Goal: Information Seeking & Learning: Learn about a topic

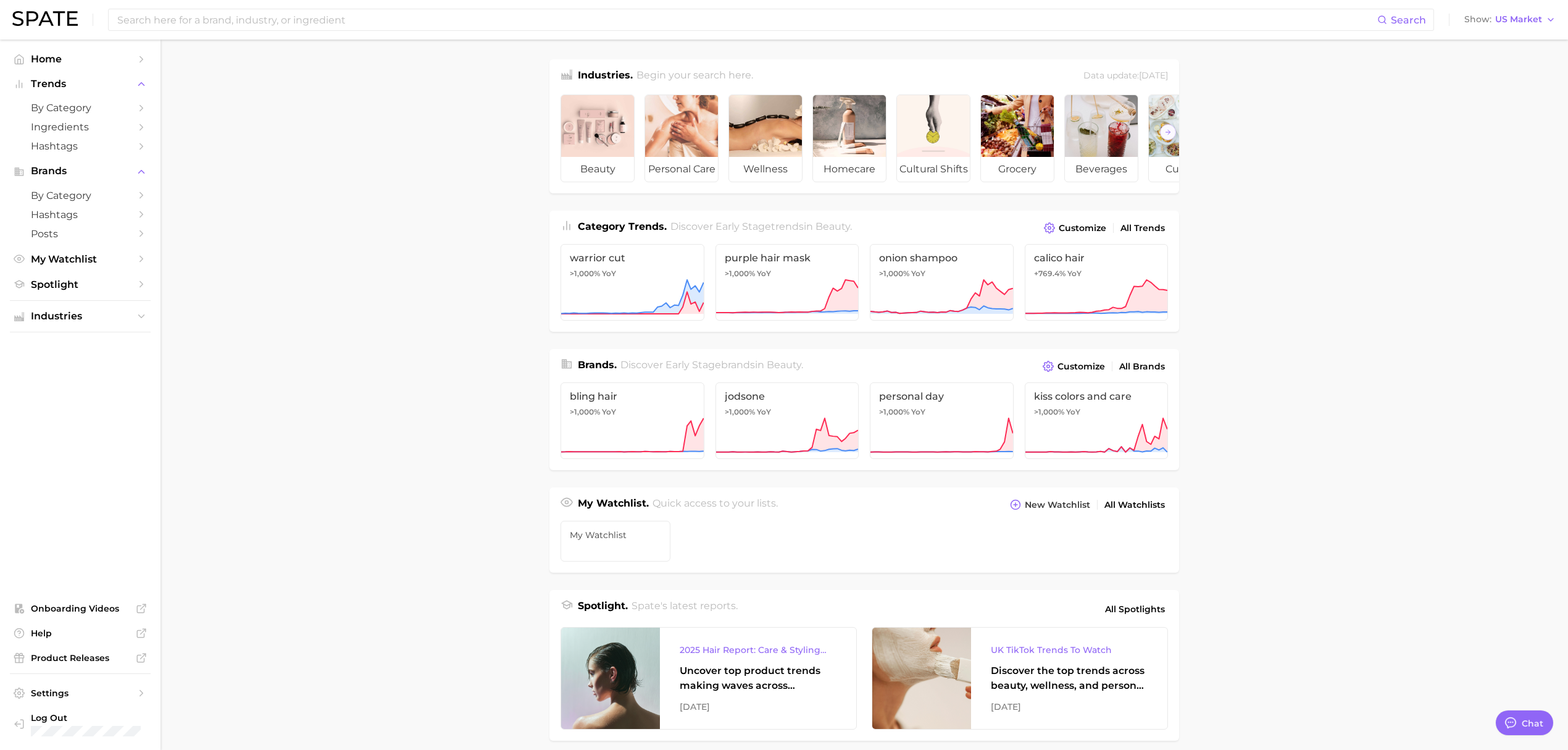
scroll to position [488, 0]
click at [85, 199] on span "by Category" at bounding box center [80, 196] width 99 height 12
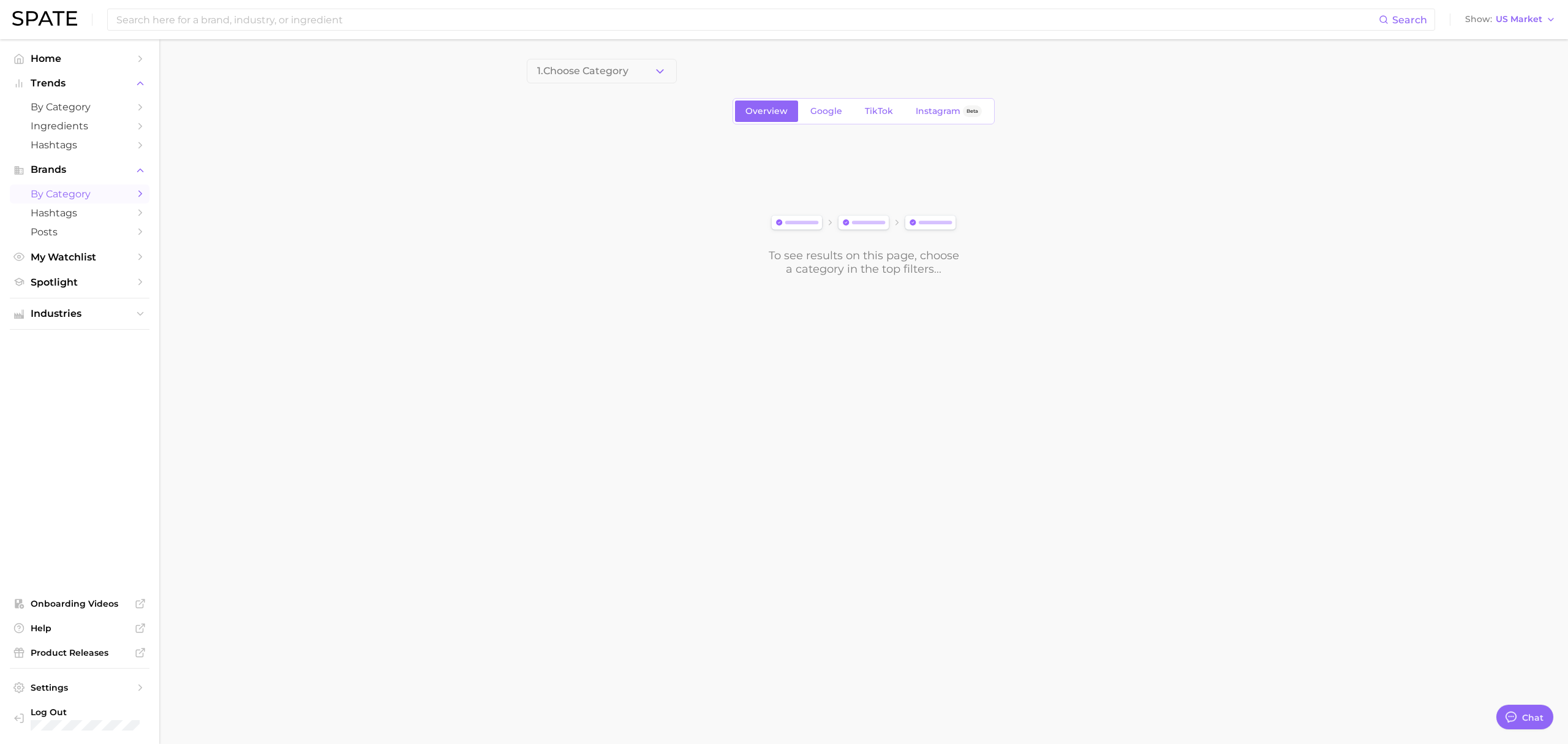
click at [137, 199] on icon "Sidebar" at bounding box center [140, 194] width 11 height 11
click at [77, 190] on span "by Category" at bounding box center [80, 194] width 98 height 11
click at [613, 74] on span "1. Choose Category" at bounding box center [582, 71] width 91 height 11
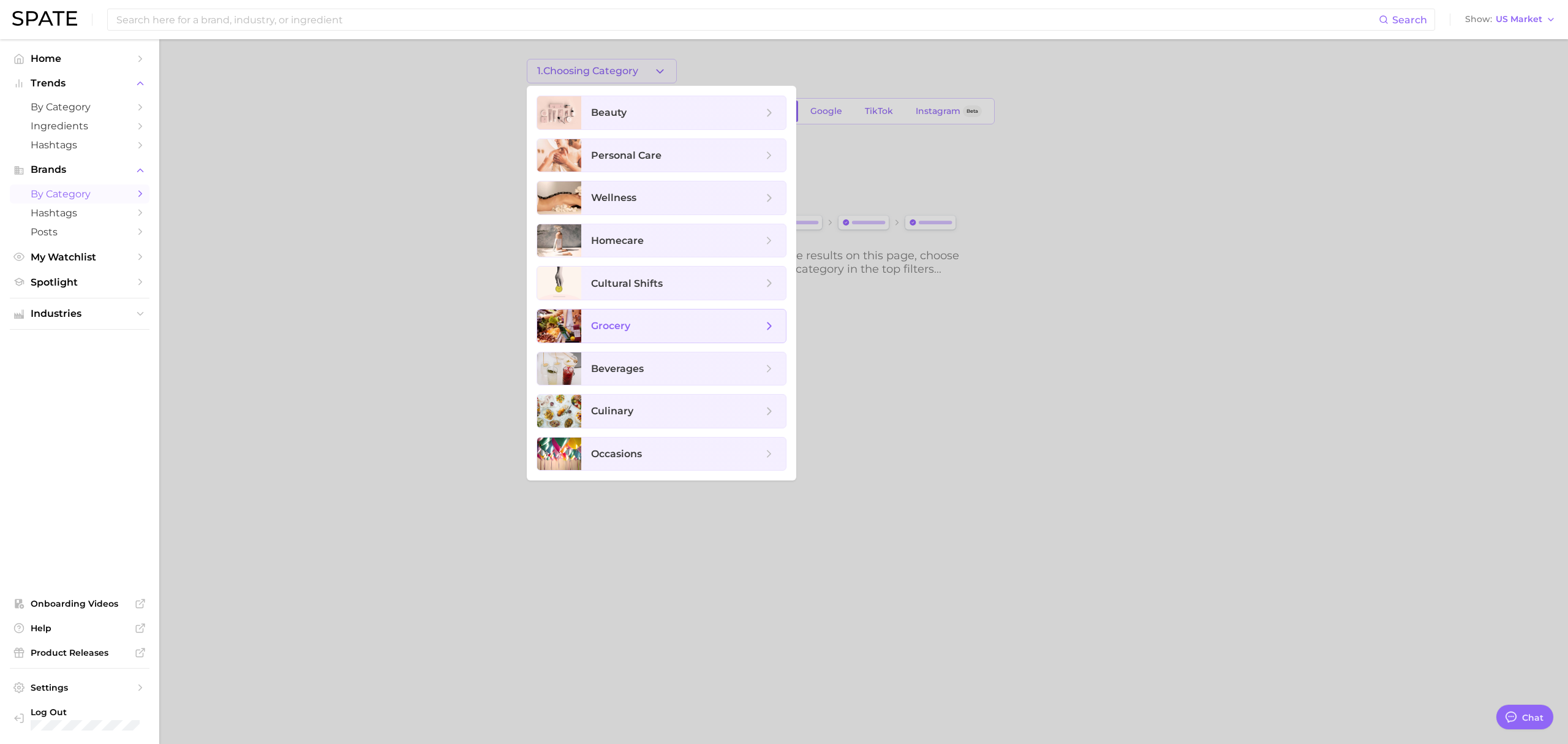
click at [673, 326] on span "grocery" at bounding box center [677, 326] width 172 height 13
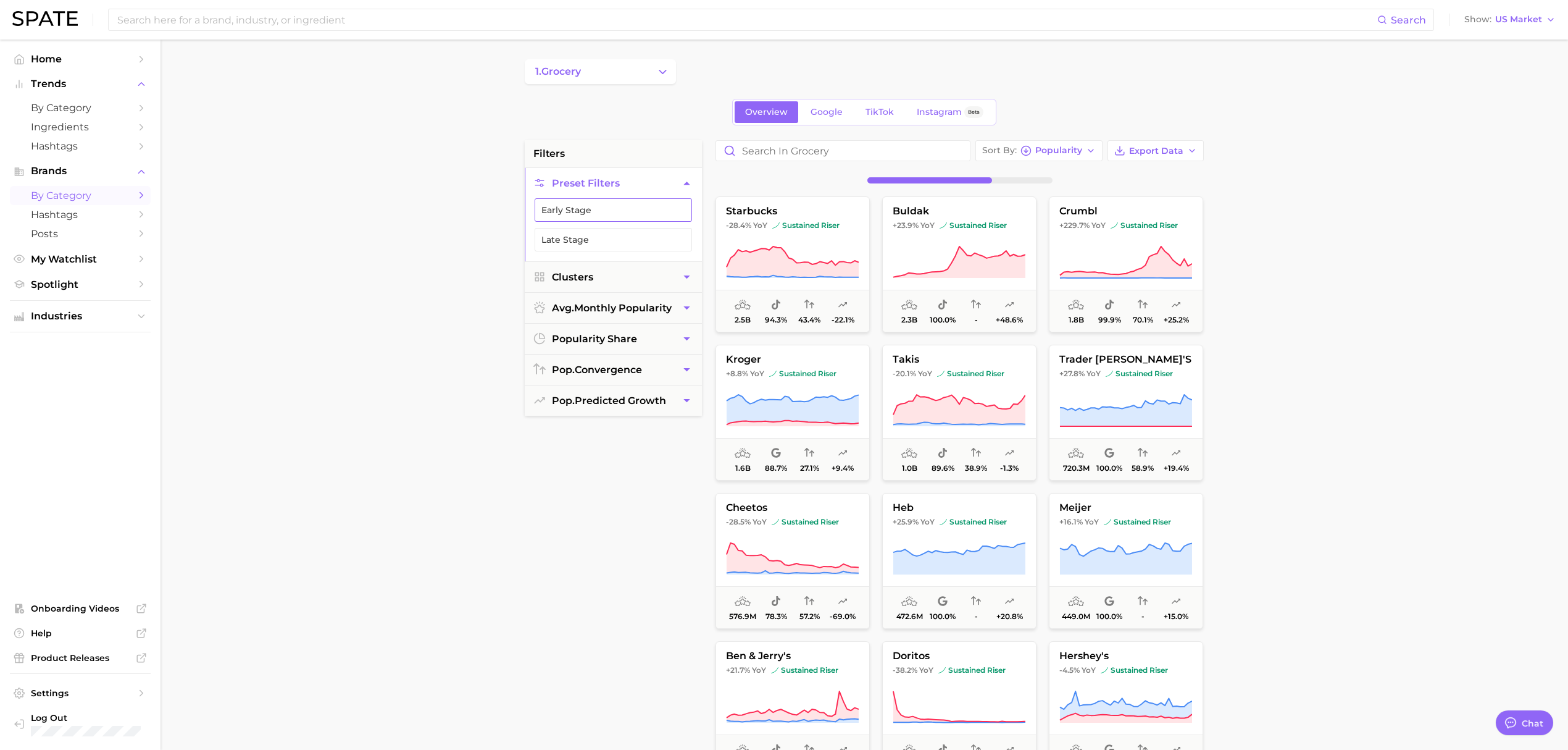
click at [600, 214] on button "Early Stage" at bounding box center [613, 210] width 158 height 23
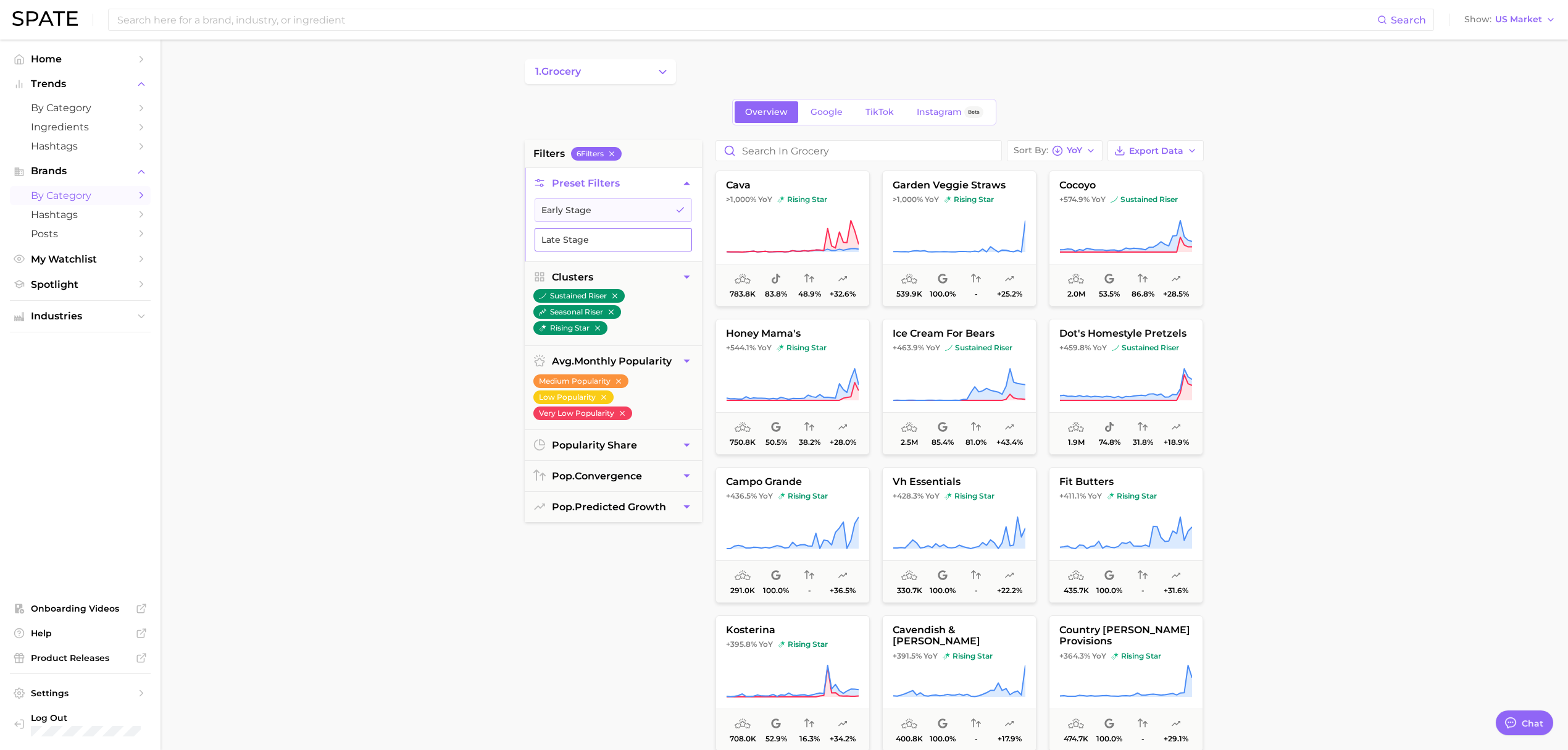
click at [616, 243] on button "Late Stage" at bounding box center [613, 239] width 158 height 23
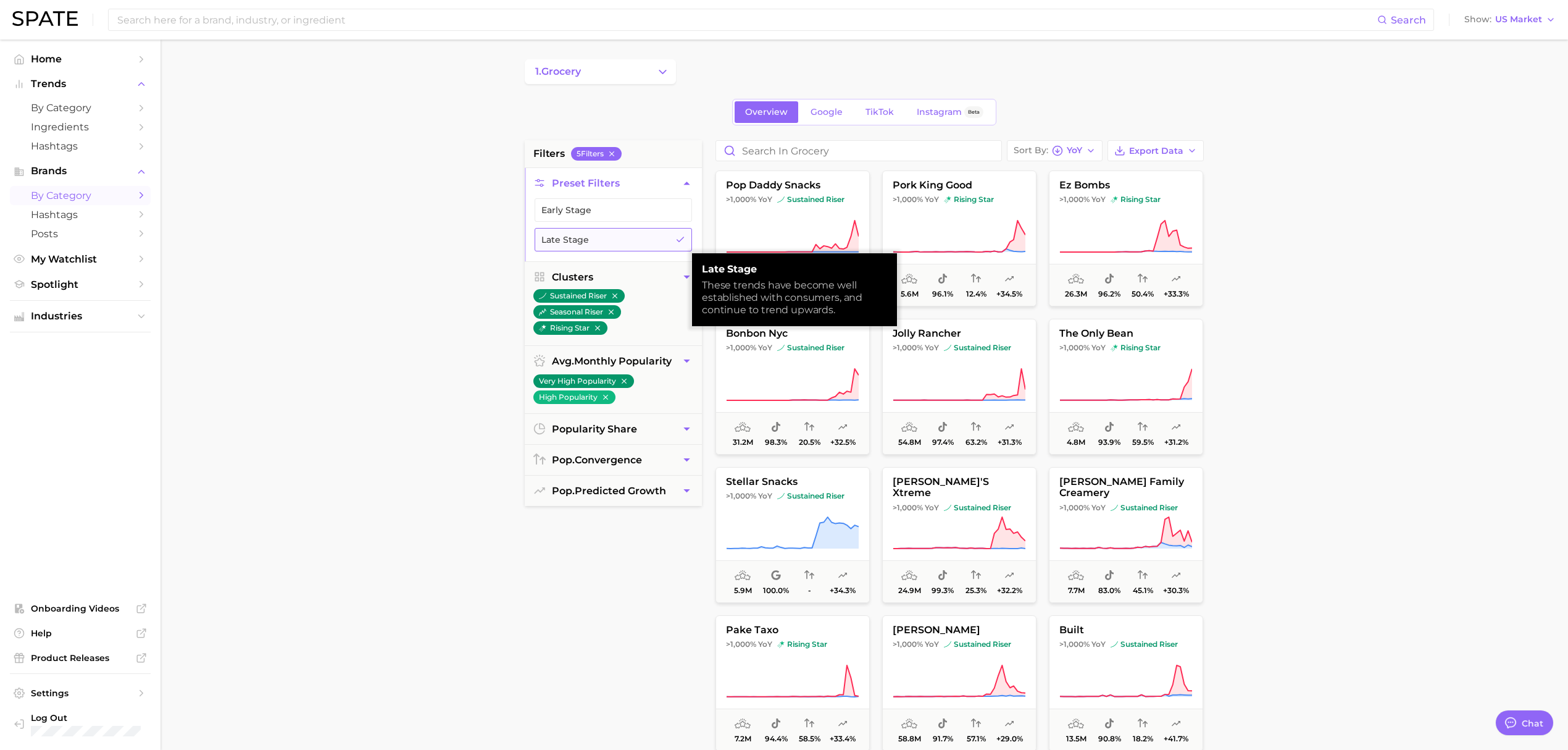
click at [631, 238] on button "Late Stage" at bounding box center [613, 239] width 158 height 23
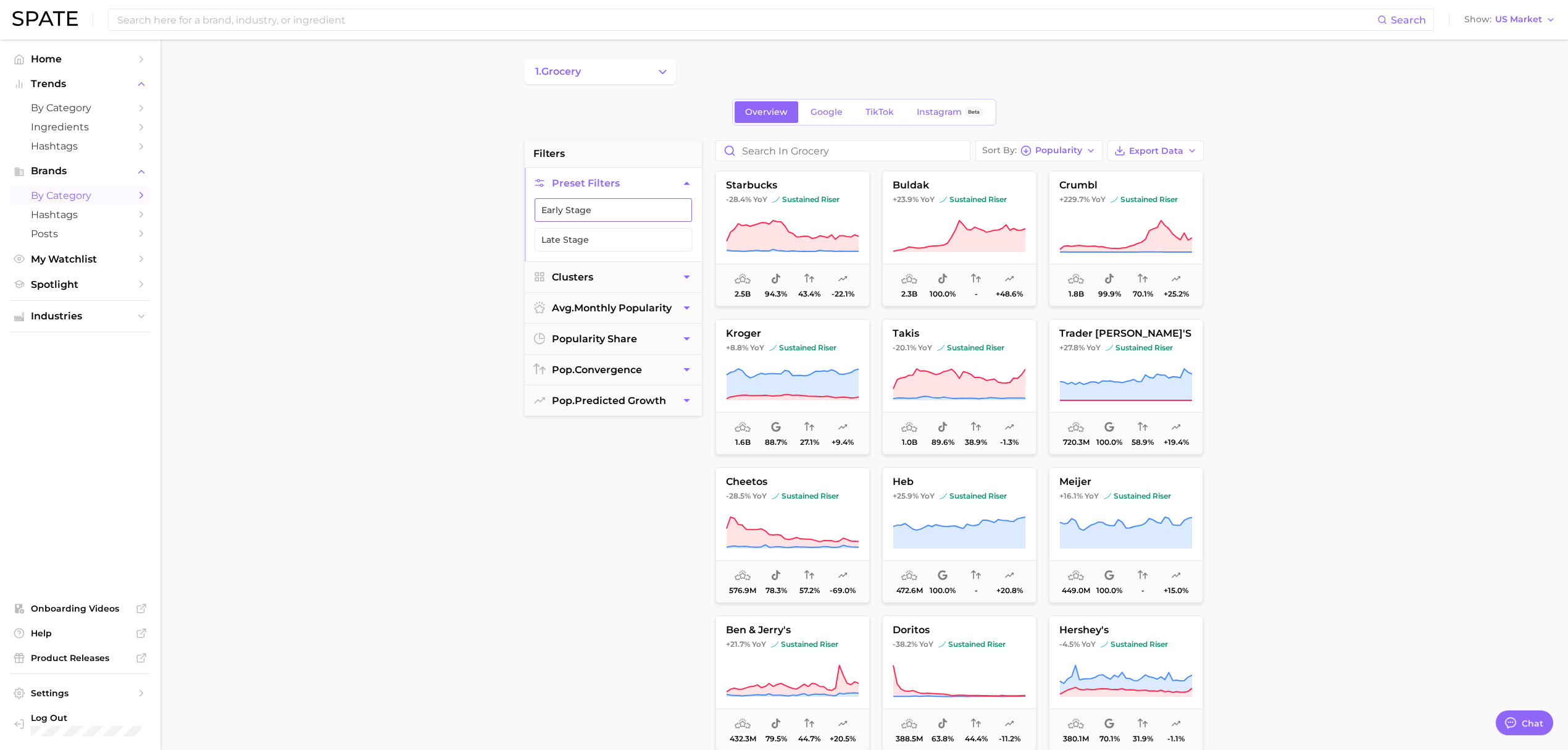
click at [631, 210] on button "Early Stage" at bounding box center [613, 210] width 158 height 23
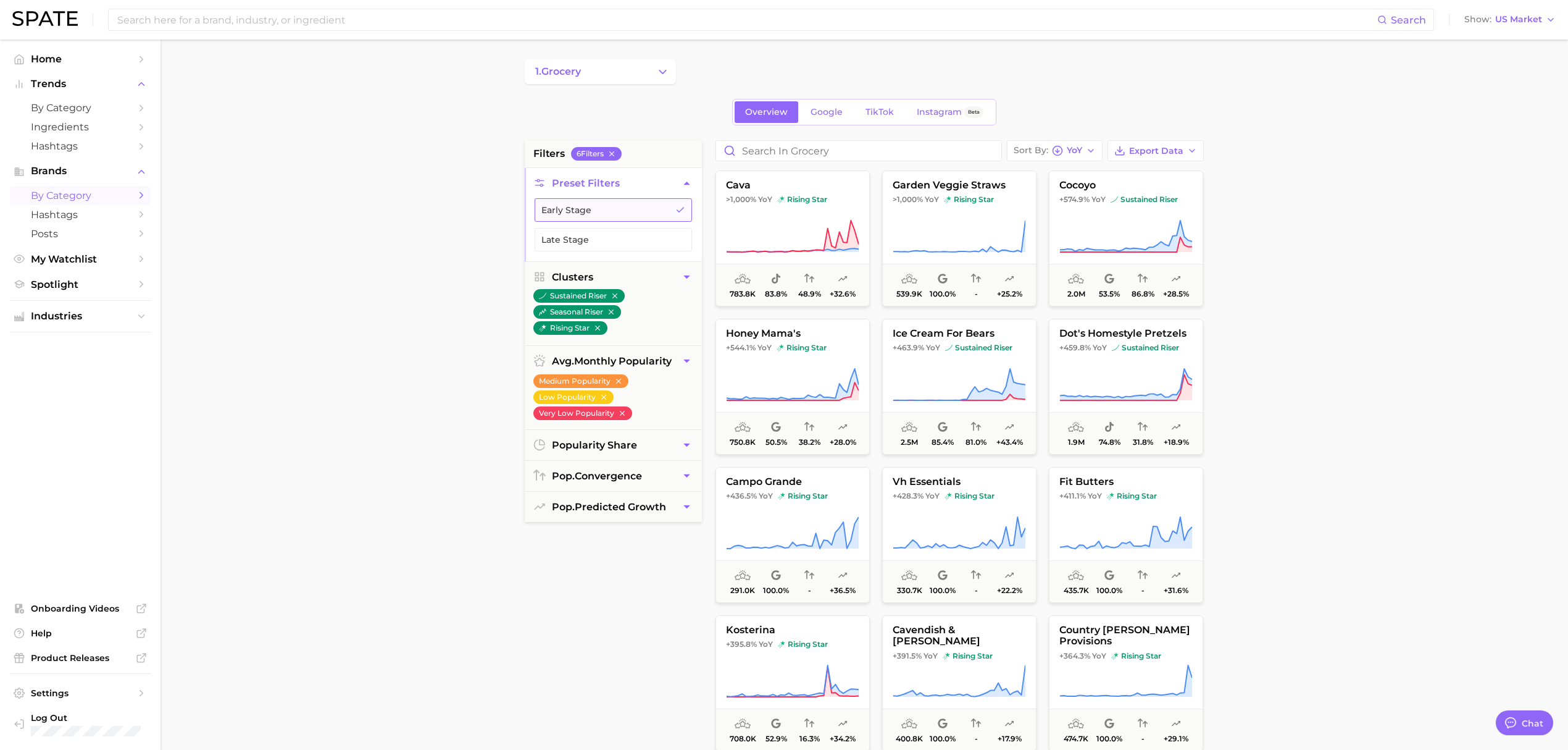
click at [656, 208] on button "Early Stage" at bounding box center [613, 210] width 158 height 23
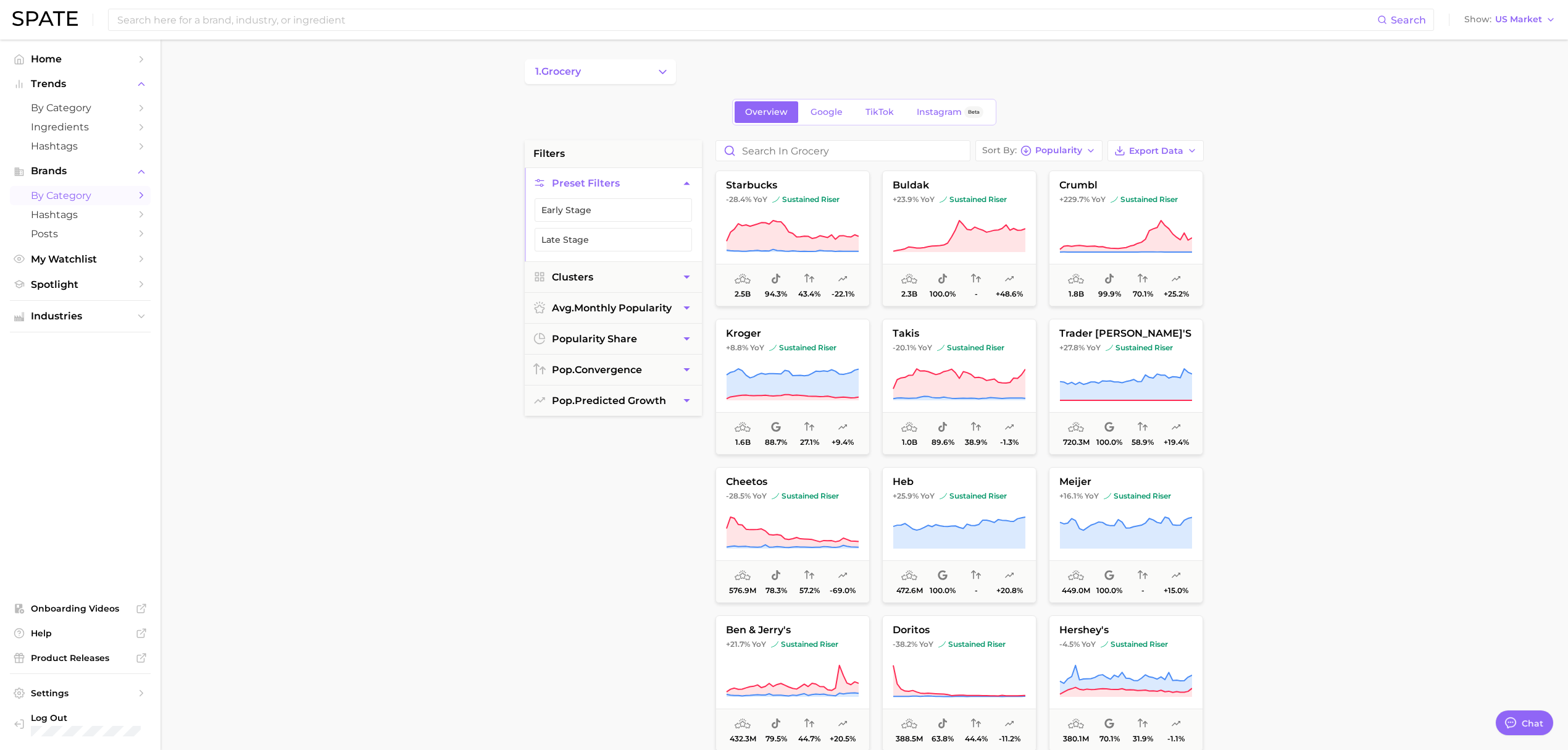
click at [571, 82] on button "1. grocery" at bounding box center [600, 71] width 151 height 24
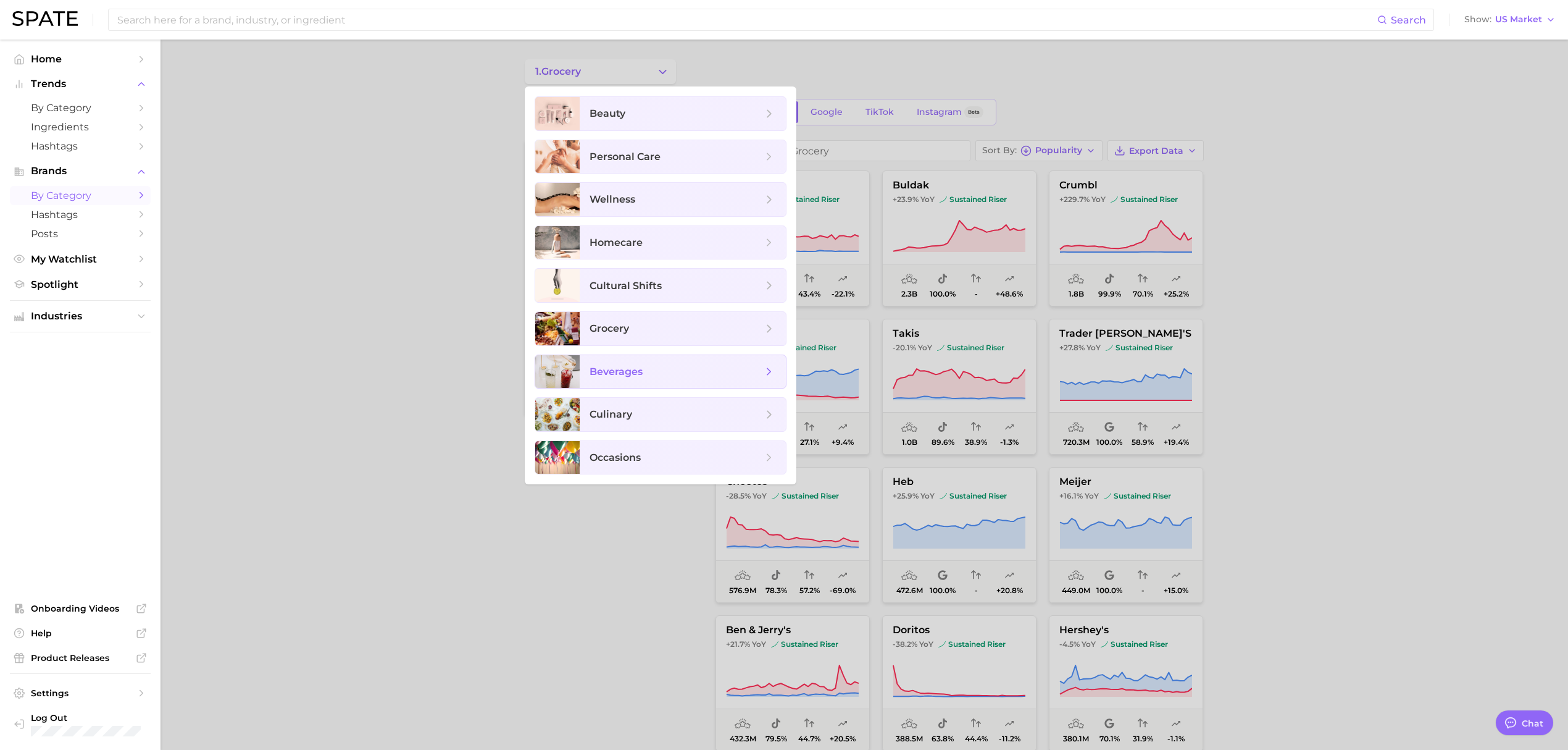
click at [704, 373] on span "beverages" at bounding box center [676, 371] width 173 height 14
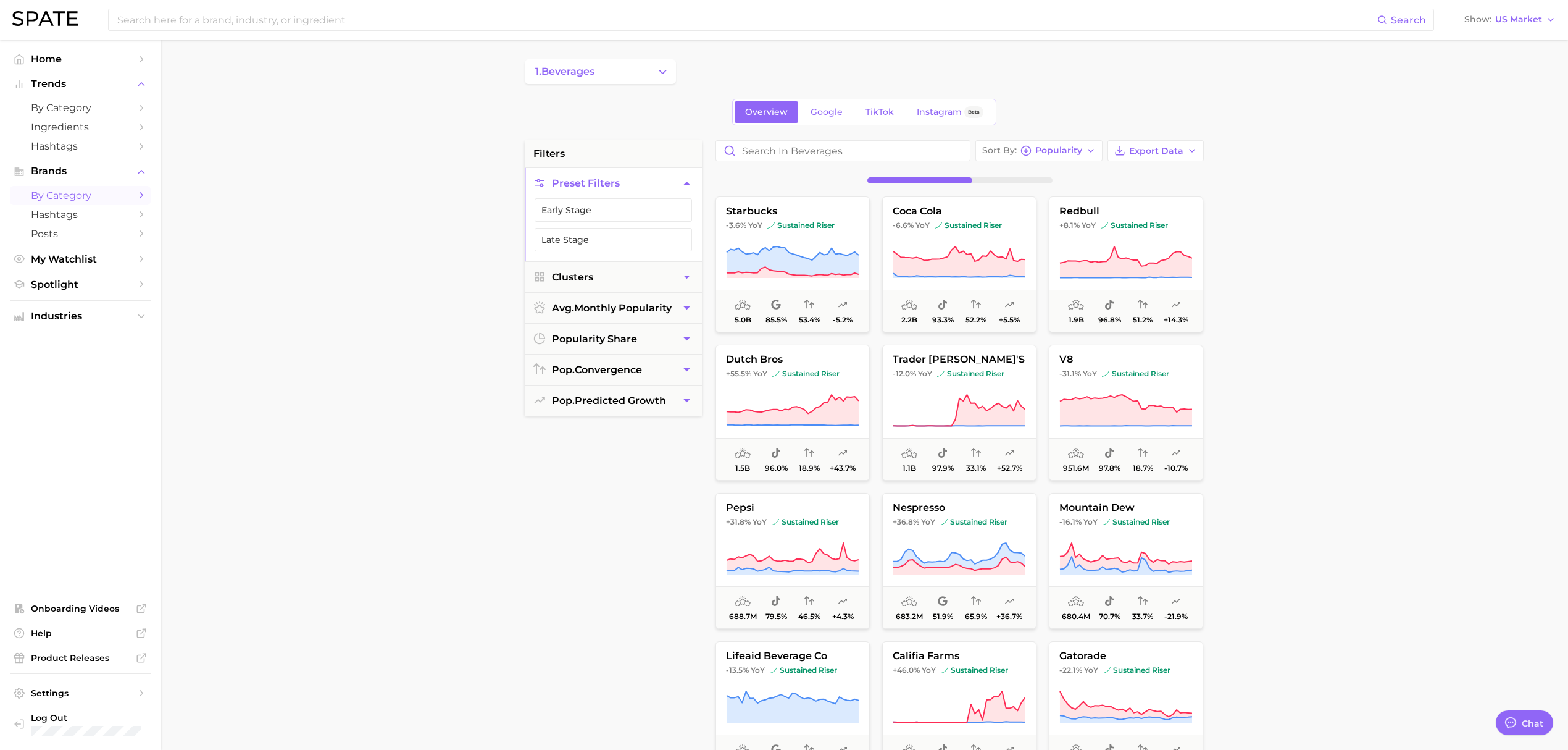
click at [602, 77] on button "1. beverages" at bounding box center [600, 71] width 151 height 24
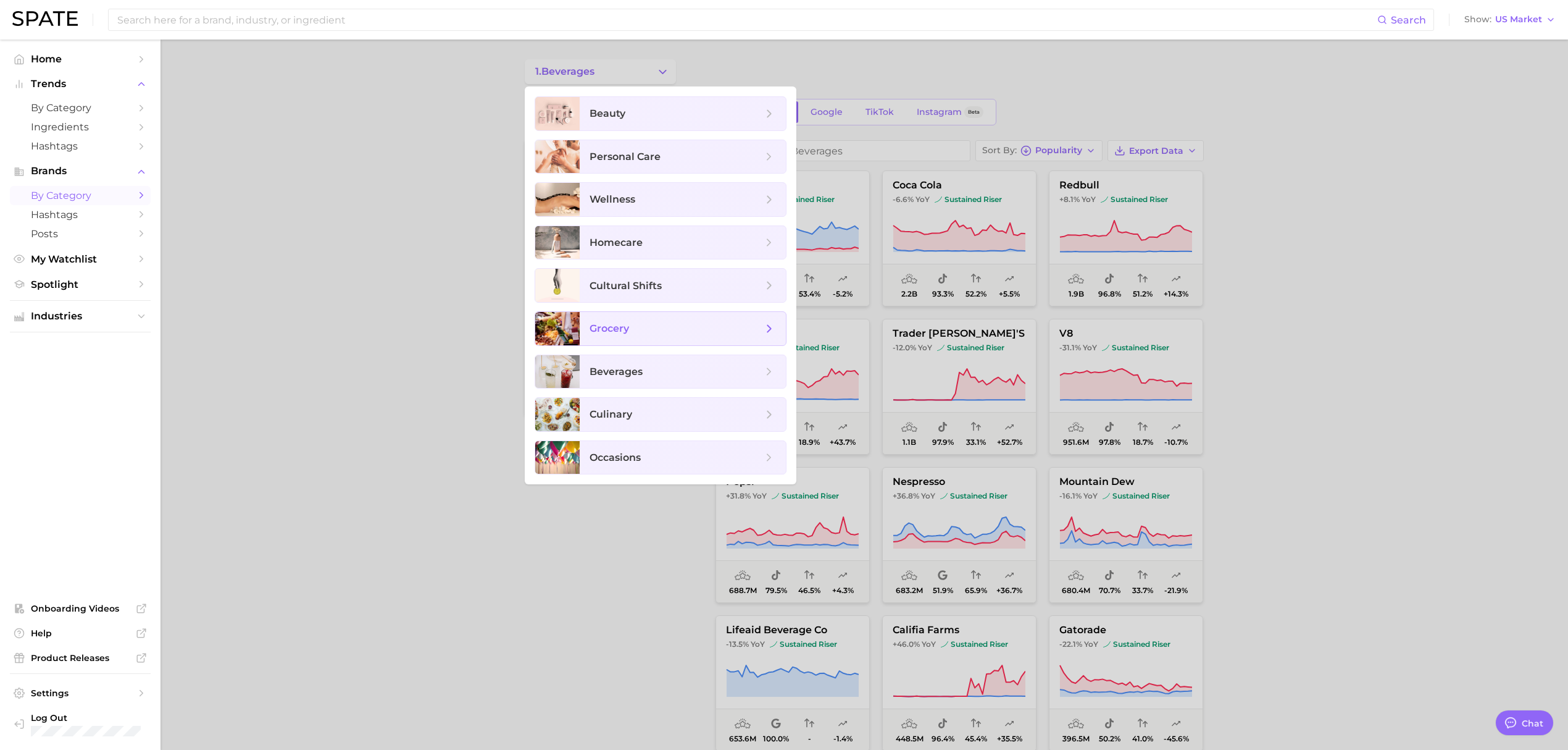
click at [676, 327] on span "grocery" at bounding box center [676, 328] width 173 height 14
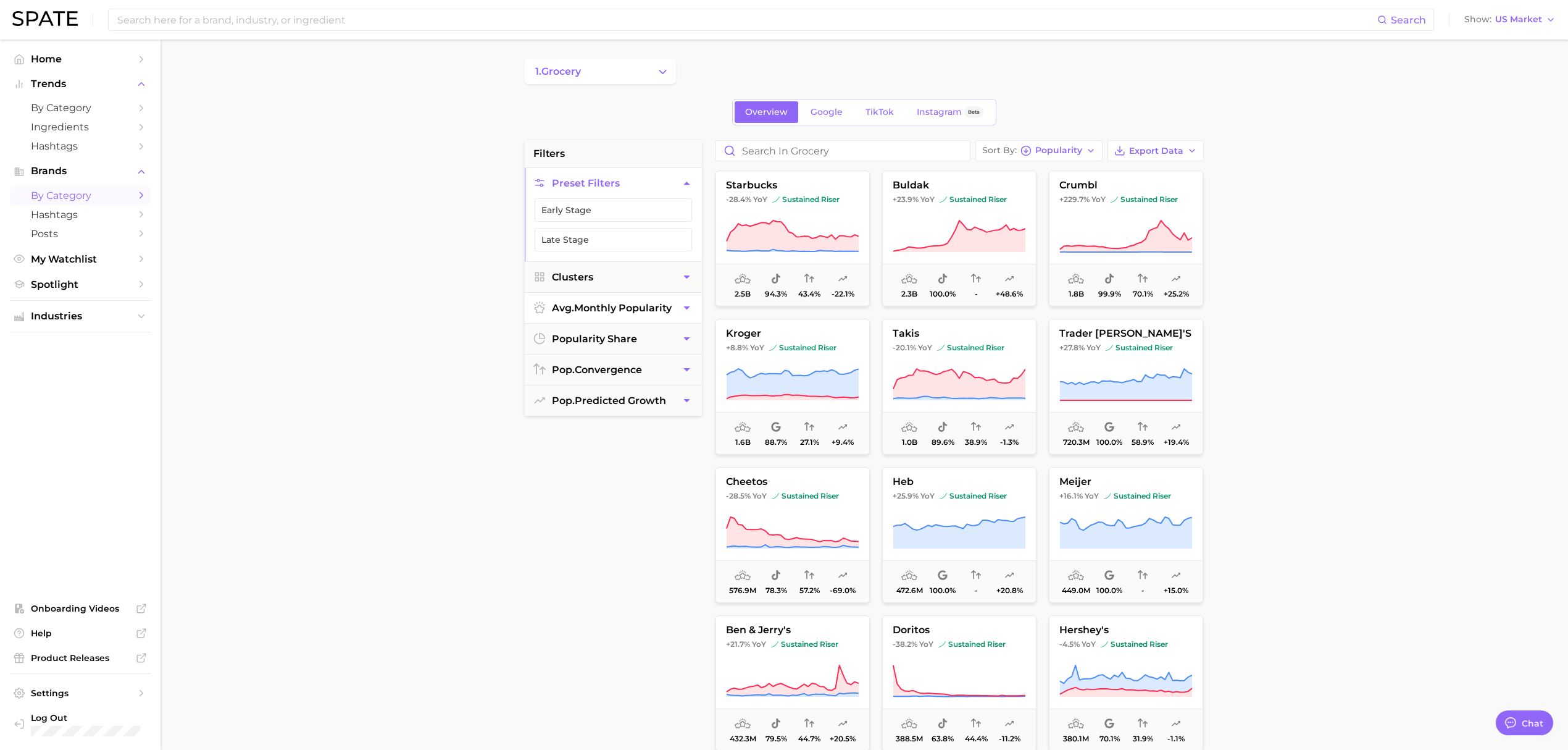
click at [680, 312] on icon "button" at bounding box center [687, 308] width 13 height 13
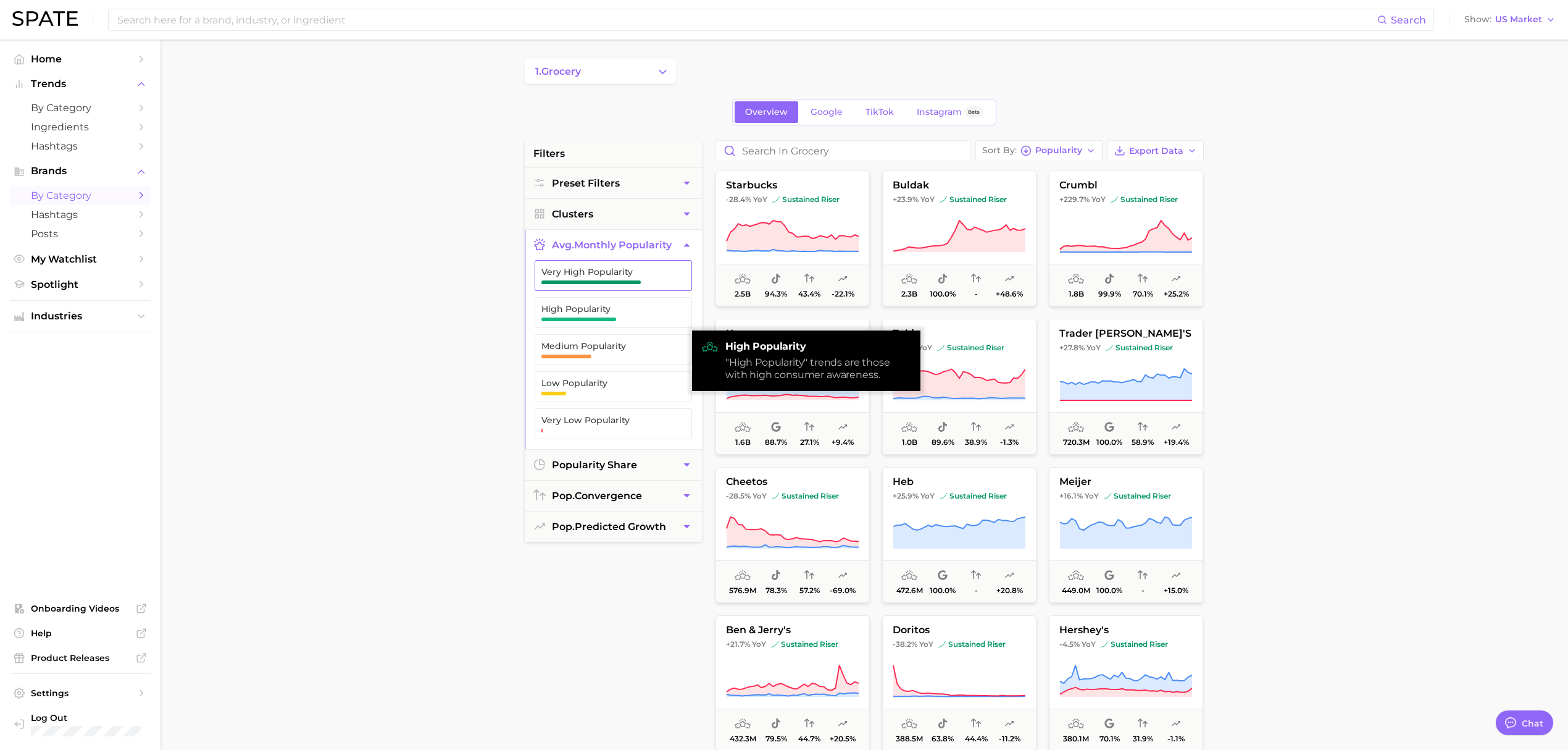
click at [665, 286] on button "Very High Popularity" at bounding box center [613, 276] width 158 height 31
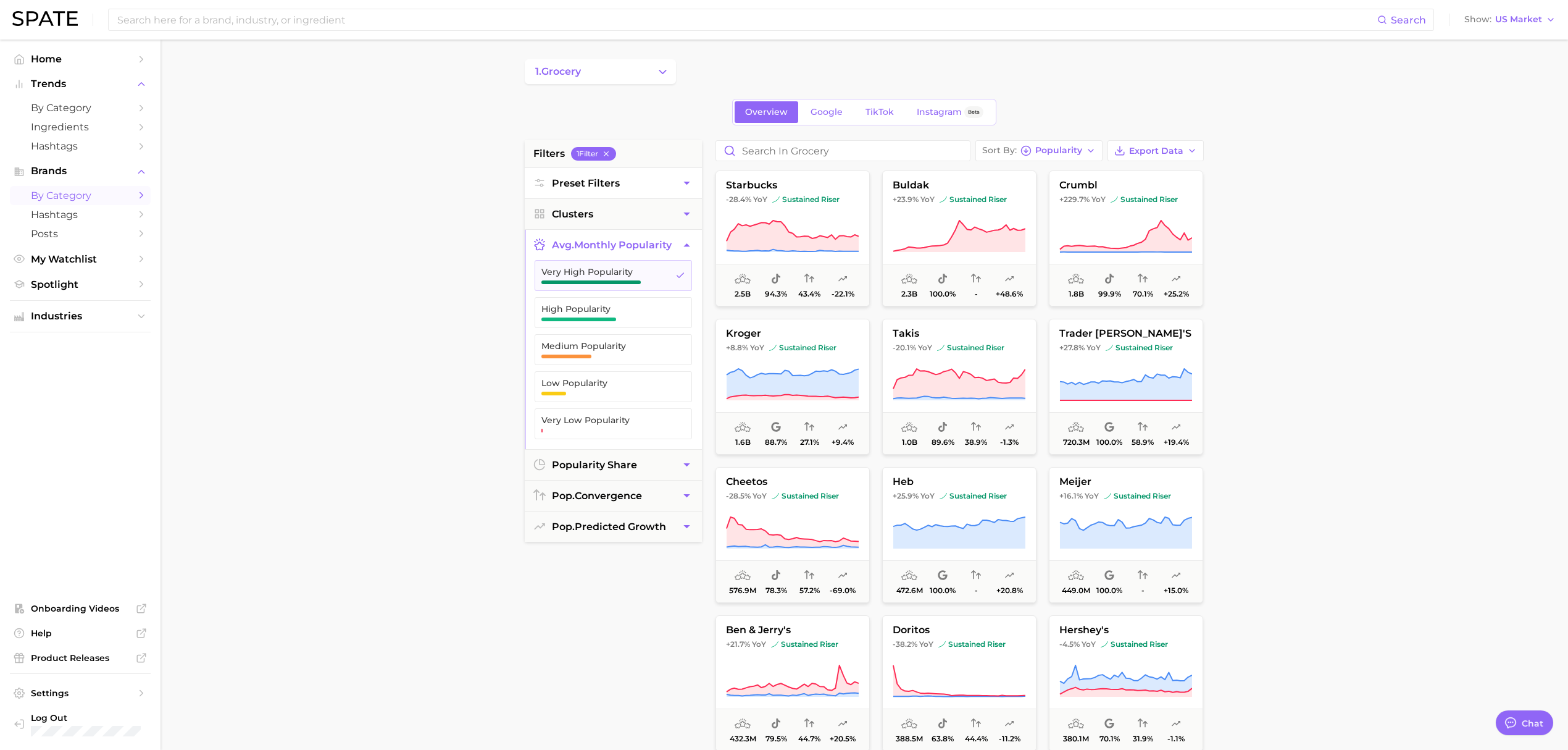
click at [631, 185] on button "Preset Filters" at bounding box center [613, 183] width 177 height 30
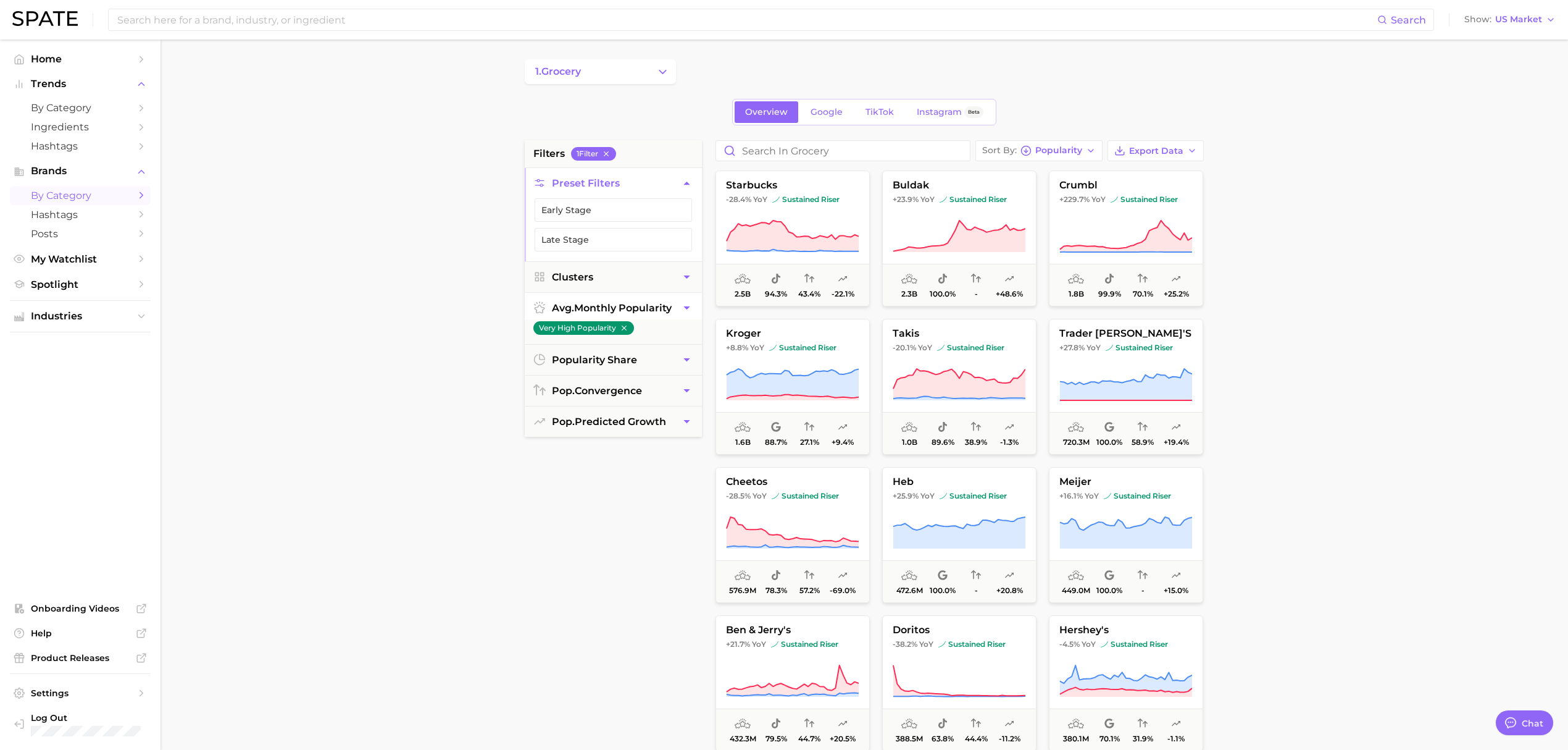
click at [622, 82] on button "1. grocery" at bounding box center [600, 71] width 151 height 24
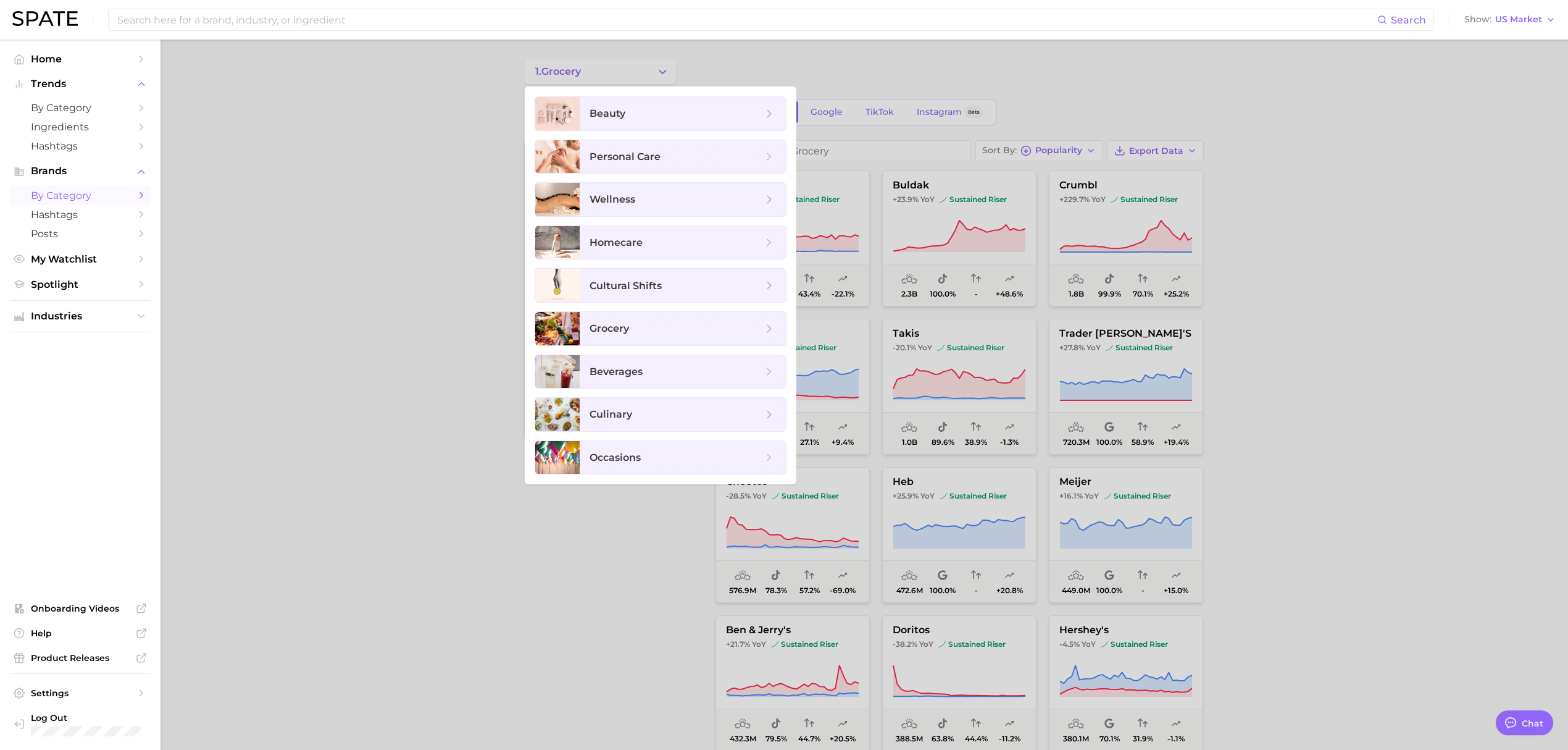
click at [356, 243] on div at bounding box center [784, 375] width 1568 height 750
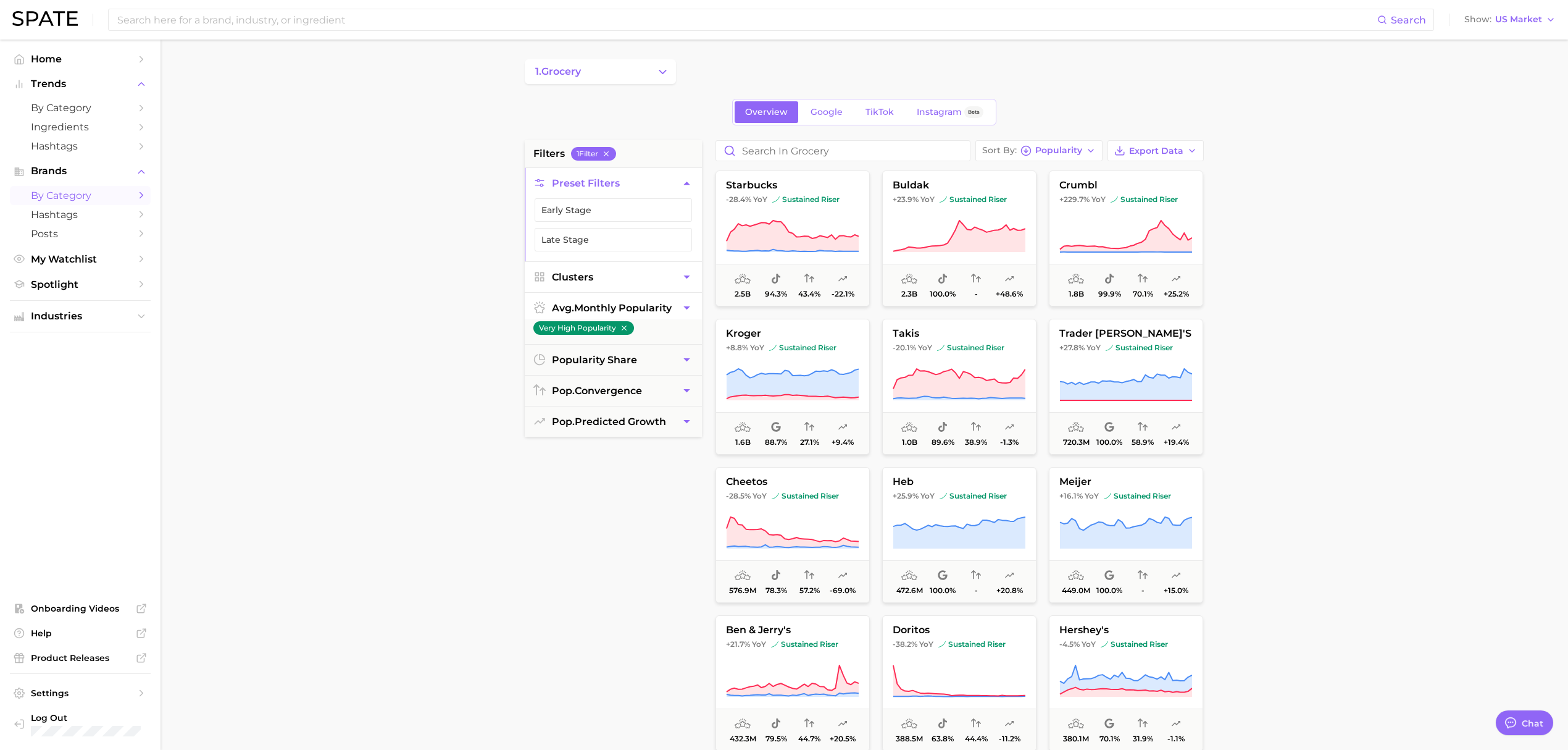
click at [627, 273] on button "Clusters" at bounding box center [613, 277] width 177 height 30
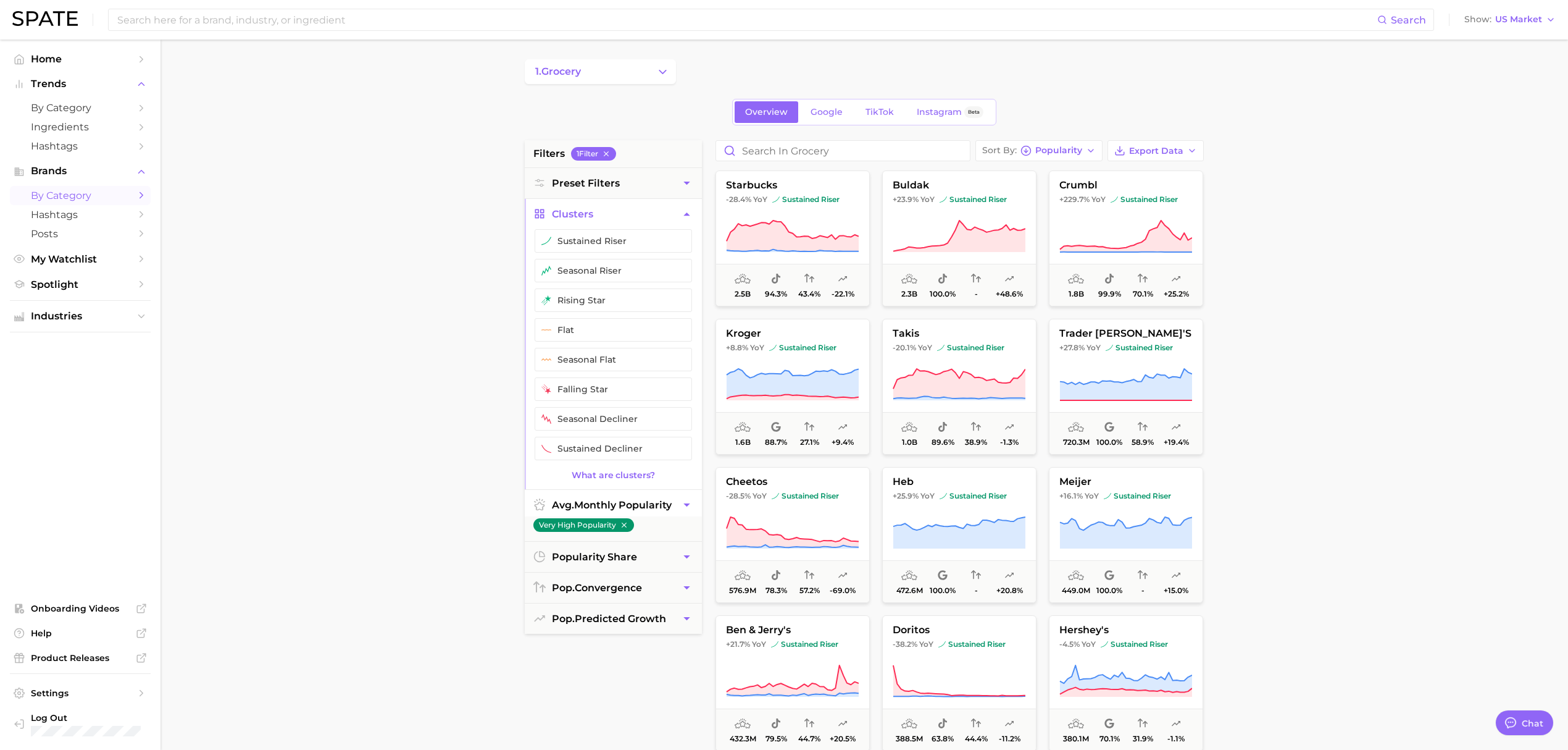
click at [685, 216] on icon "button" at bounding box center [687, 214] width 6 height 3
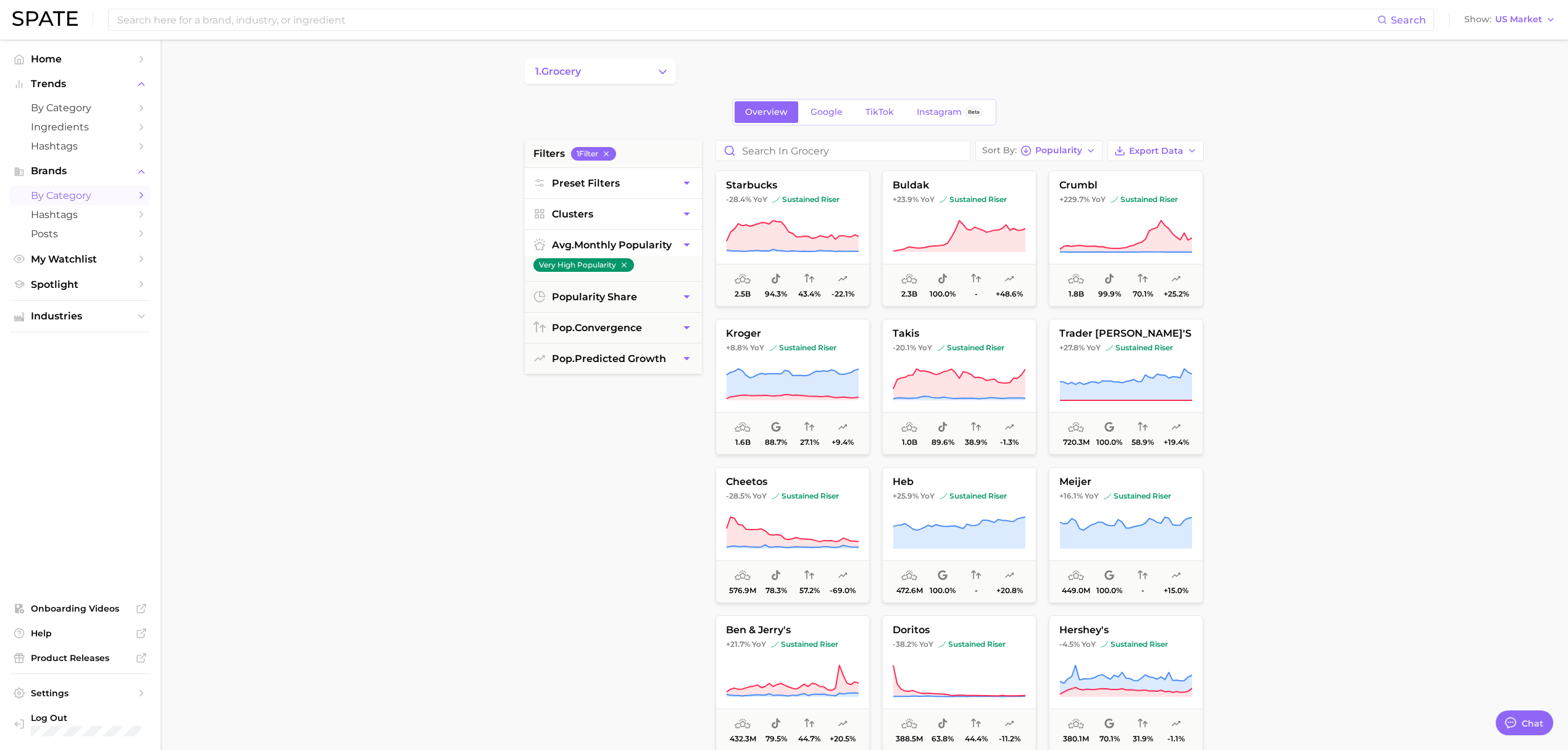
click at [685, 188] on icon "button" at bounding box center [687, 183] width 13 height 13
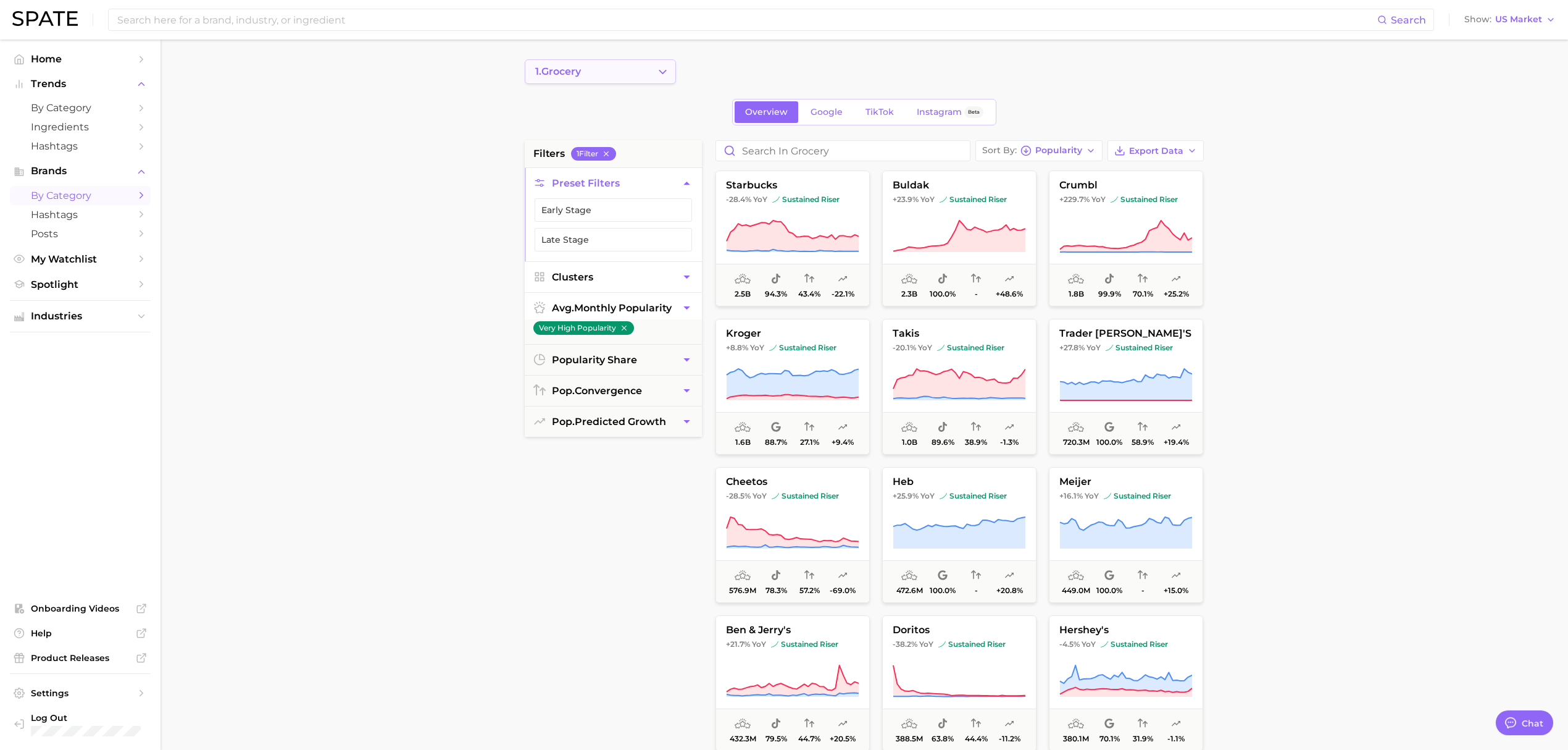
click at [640, 73] on button "1. grocery" at bounding box center [600, 71] width 151 height 24
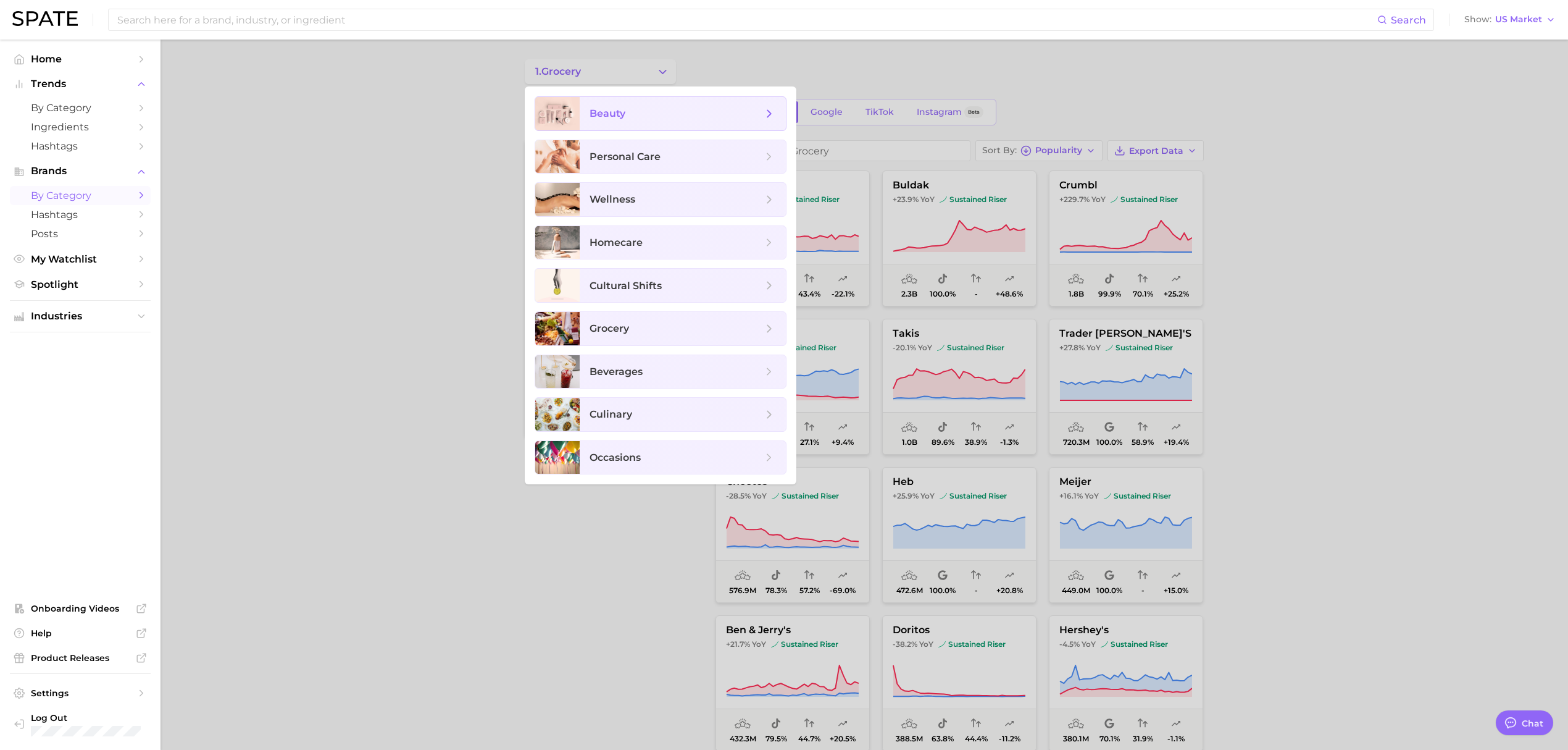
click at [654, 109] on span "beauty" at bounding box center [676, 113] width 173 height 14
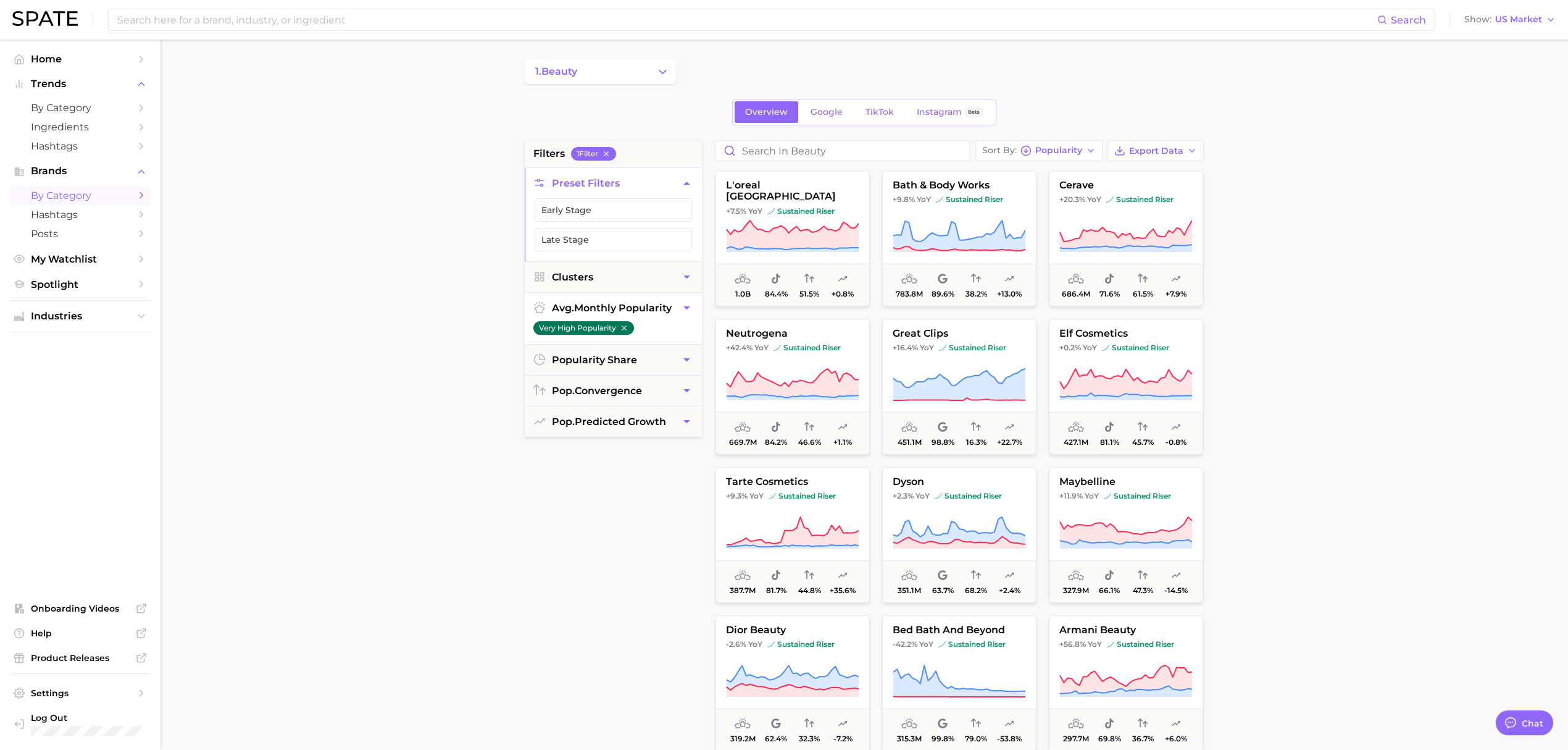
click at [626, 329] on icon "button" at bounding box center [623, 328] width 8 height 8
click at [620, 215] on button "Early Stage" at bounding box center [613, 210] width 158 height 23
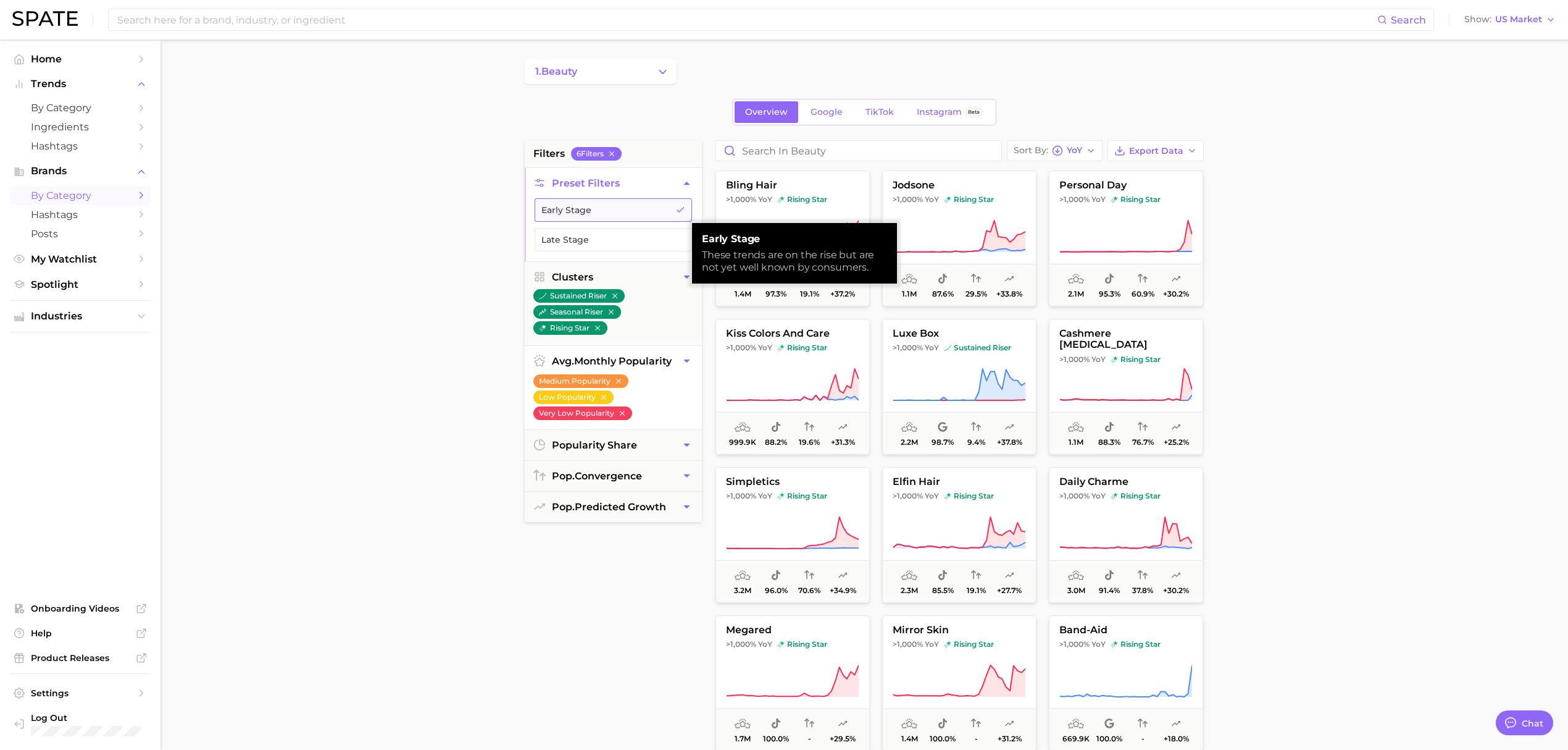
click at [620, 216] on button "Early Stage" at bounding box center [613, 210] width 158 height 23
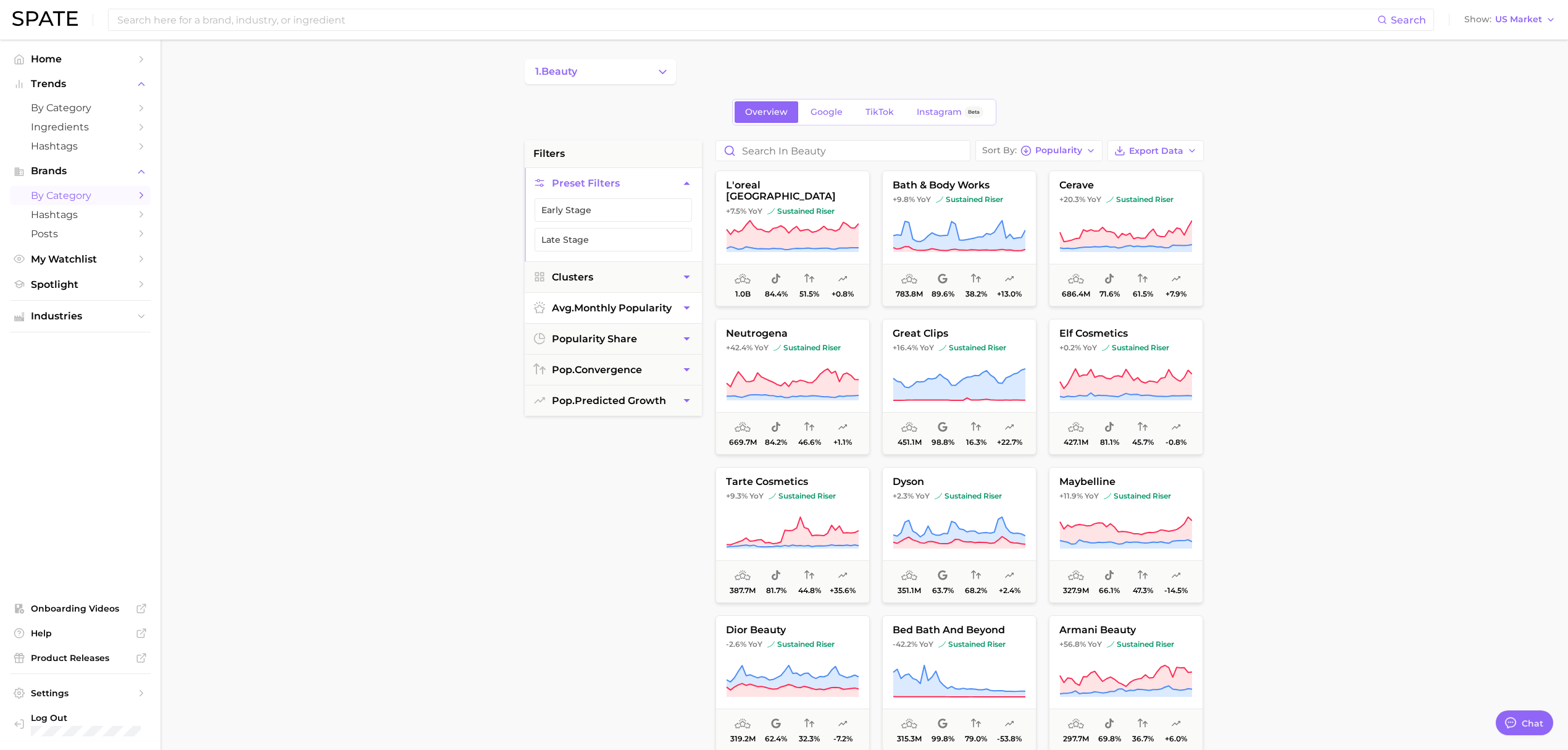
click at [1384, 236] on main "1. beauty Overview Google TikTok Instagram Beta filters Preset Filters Early St…" at bounding box center [864, 508] width 1408 height 937
click at [643, 404] on span "pop. predicted growth" at bounding box center [609, 400] width 115 height 12
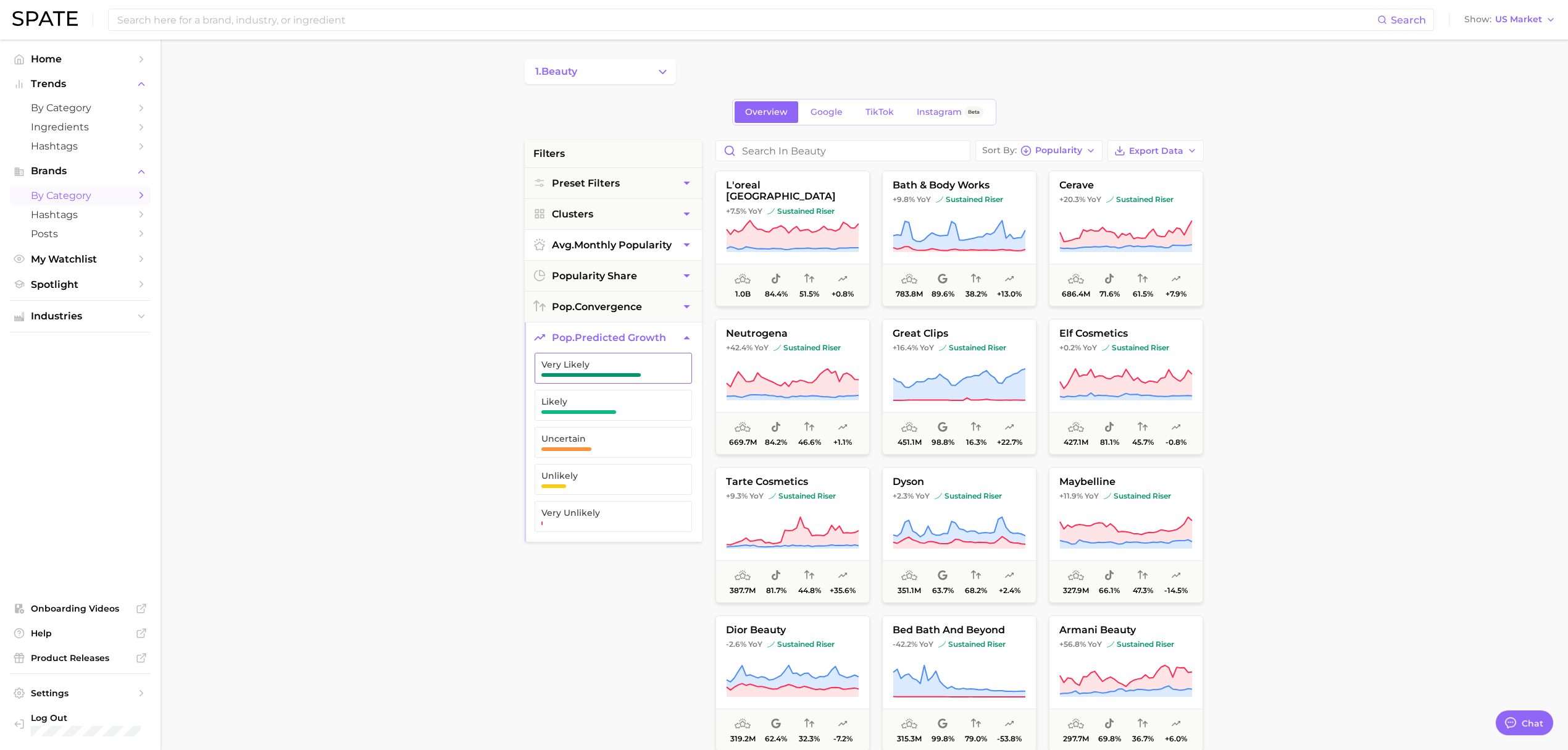
click at [636, 369] on span "Very Likely" at bounding box center [603, 364] width 124 height 10
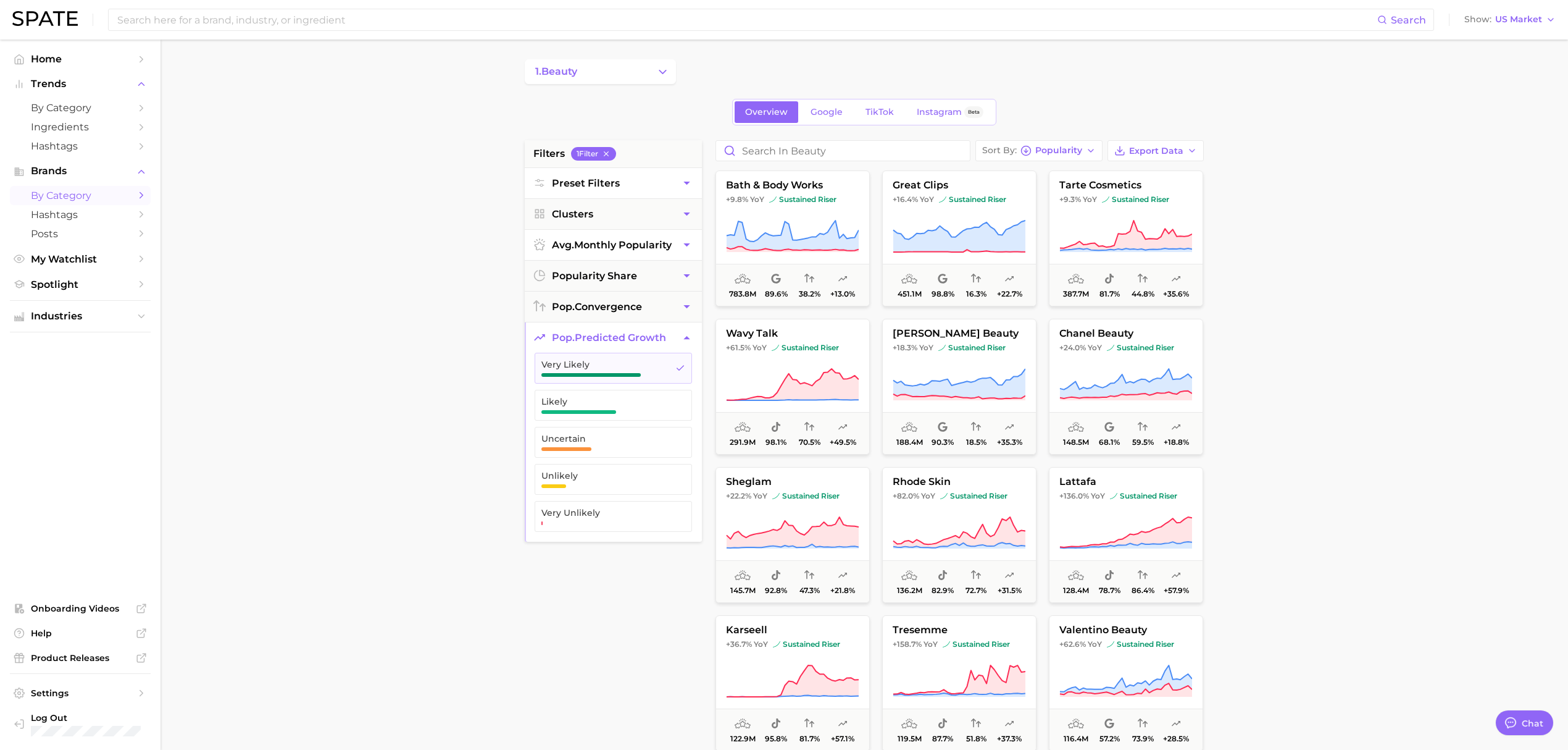
click at [635, 184] on button "Preset Filters" at bounding box center [613, 183] width 177 height 30
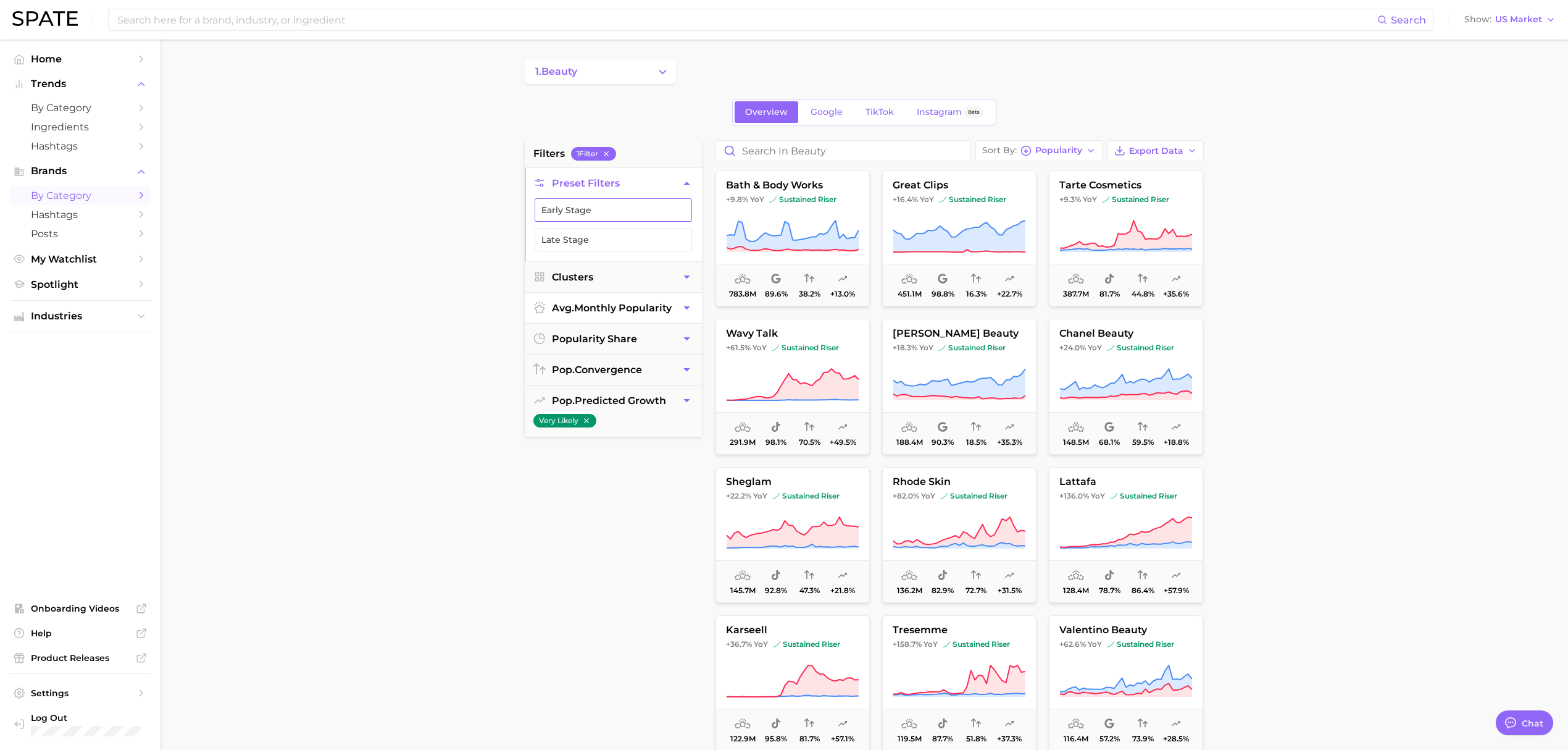
click at [635, 218] on button "Early Stage" at bounding box center [613, 210] width 158 height 23
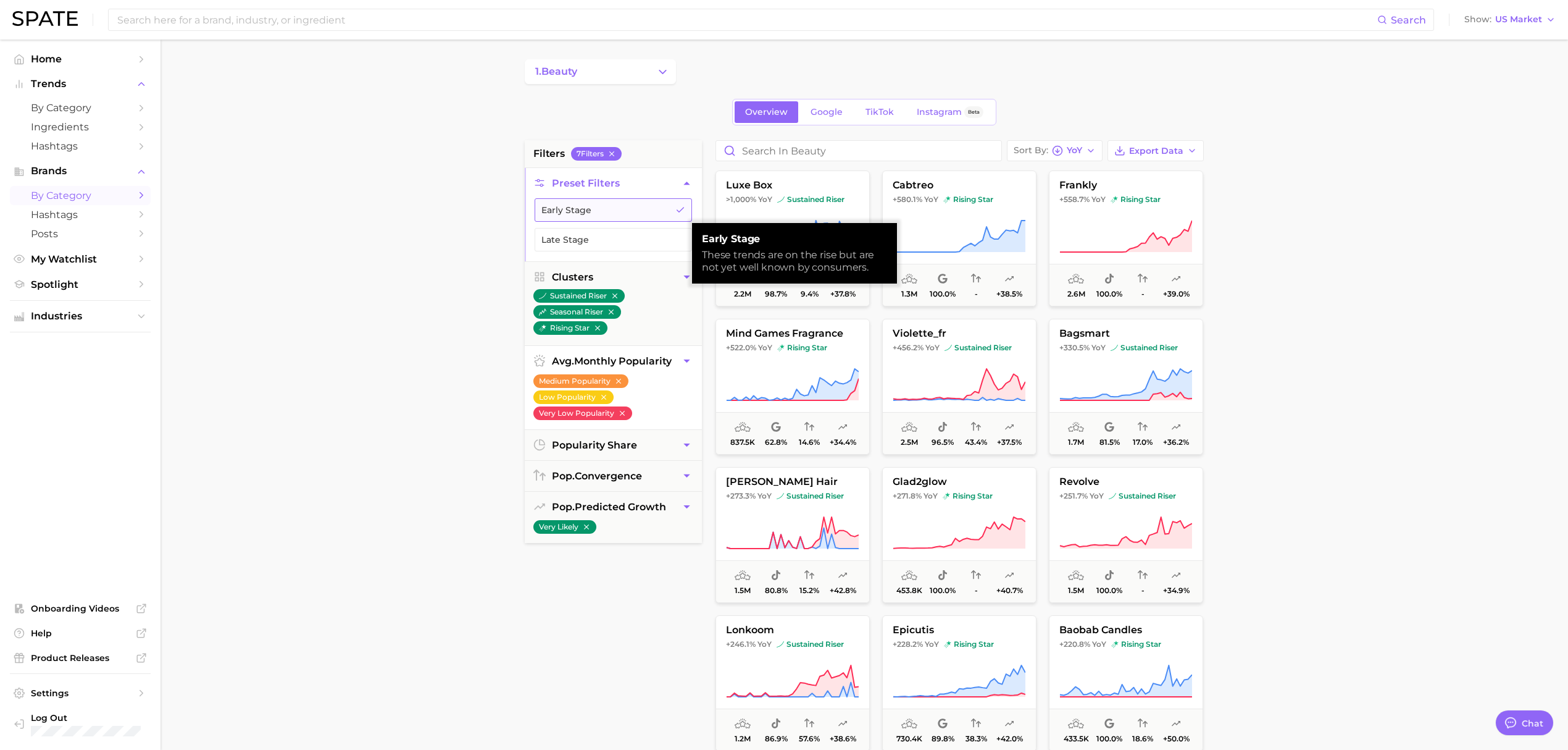
click at [633, 219] on button "Early Stage" at bounding box center [613, 210] width 158 height 23
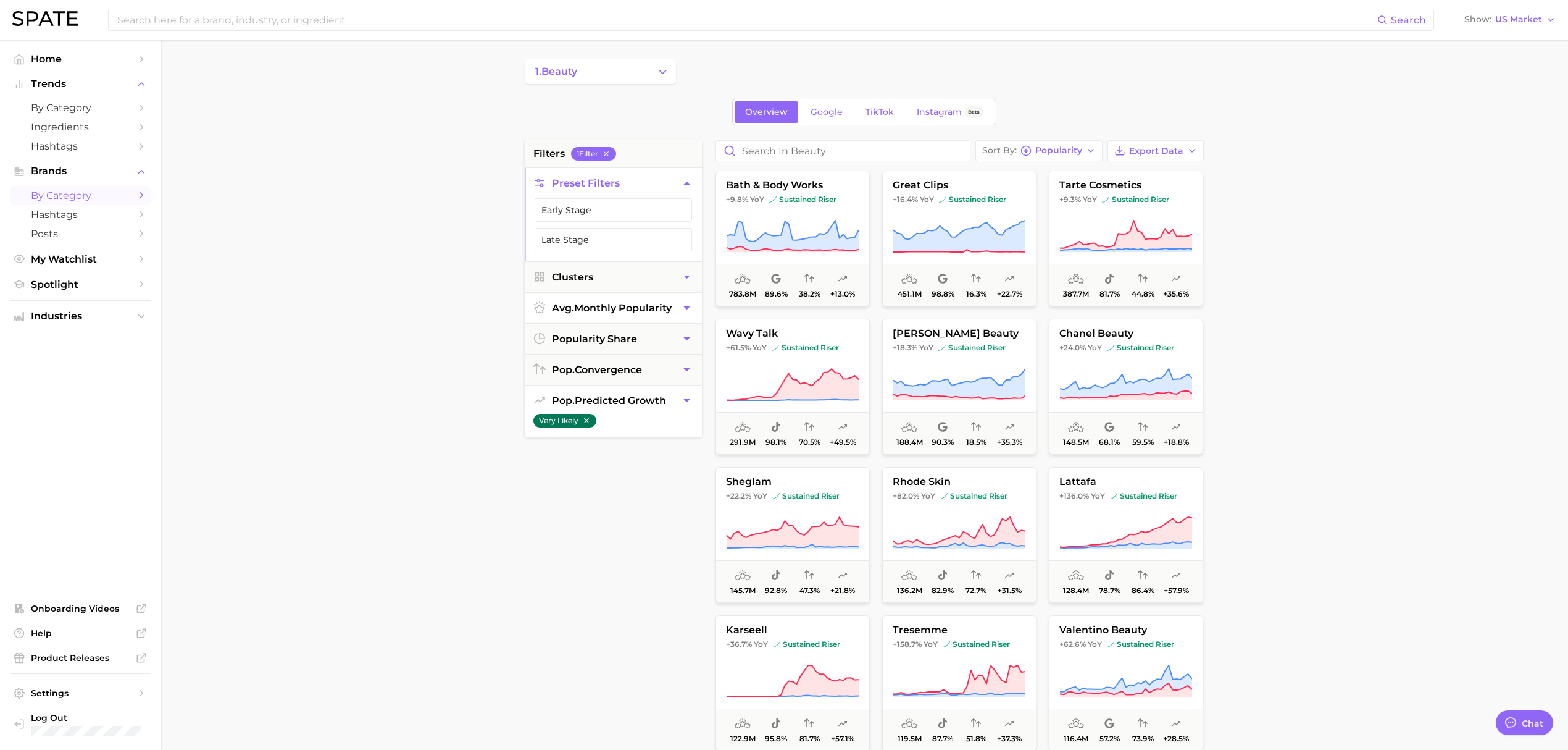
click at [587, 421] on icon "button" at bounding box center [586, 420] width 8 height 8
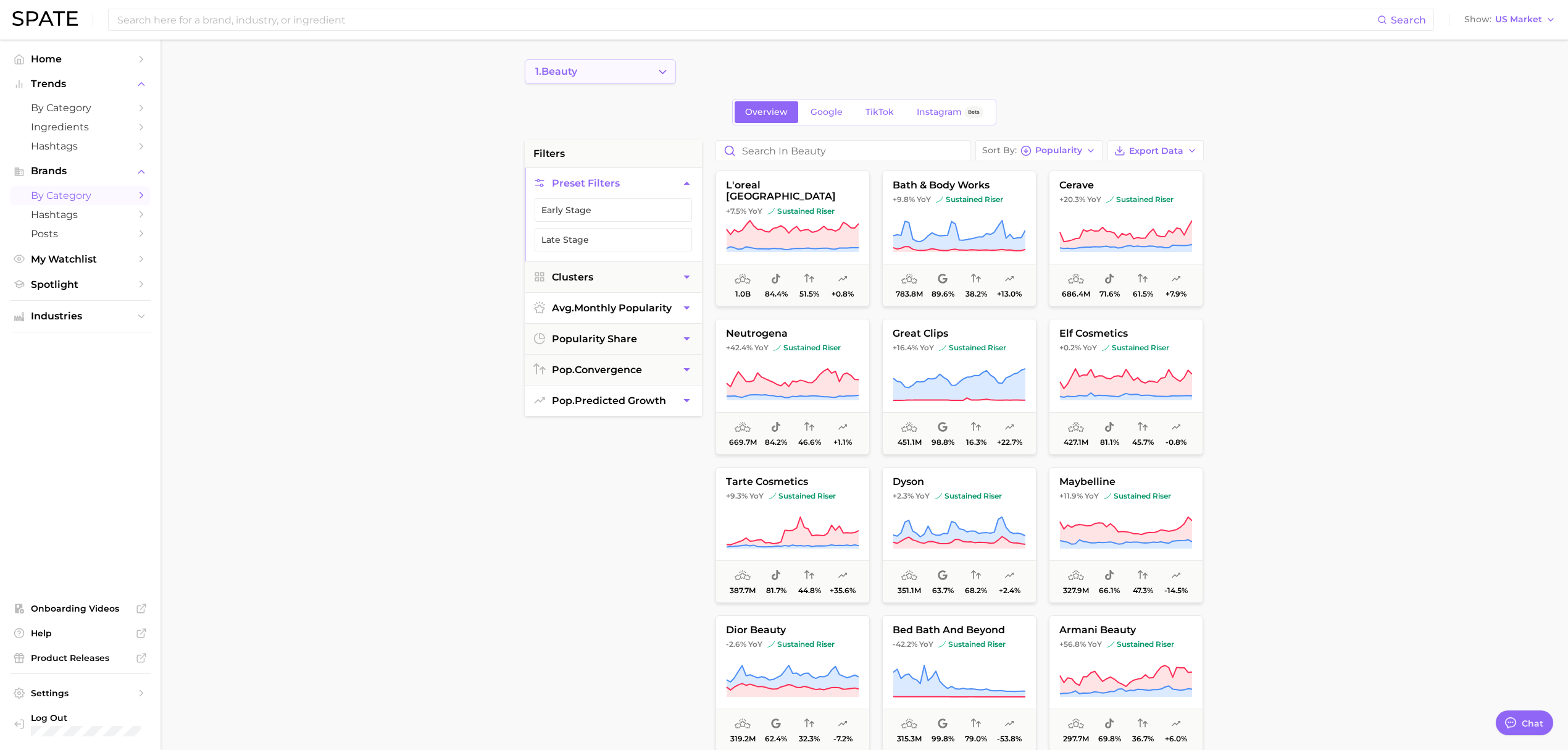
click at [669, 77] on button "1. beauty" at bounding box center [600, 71] width 151 height 24
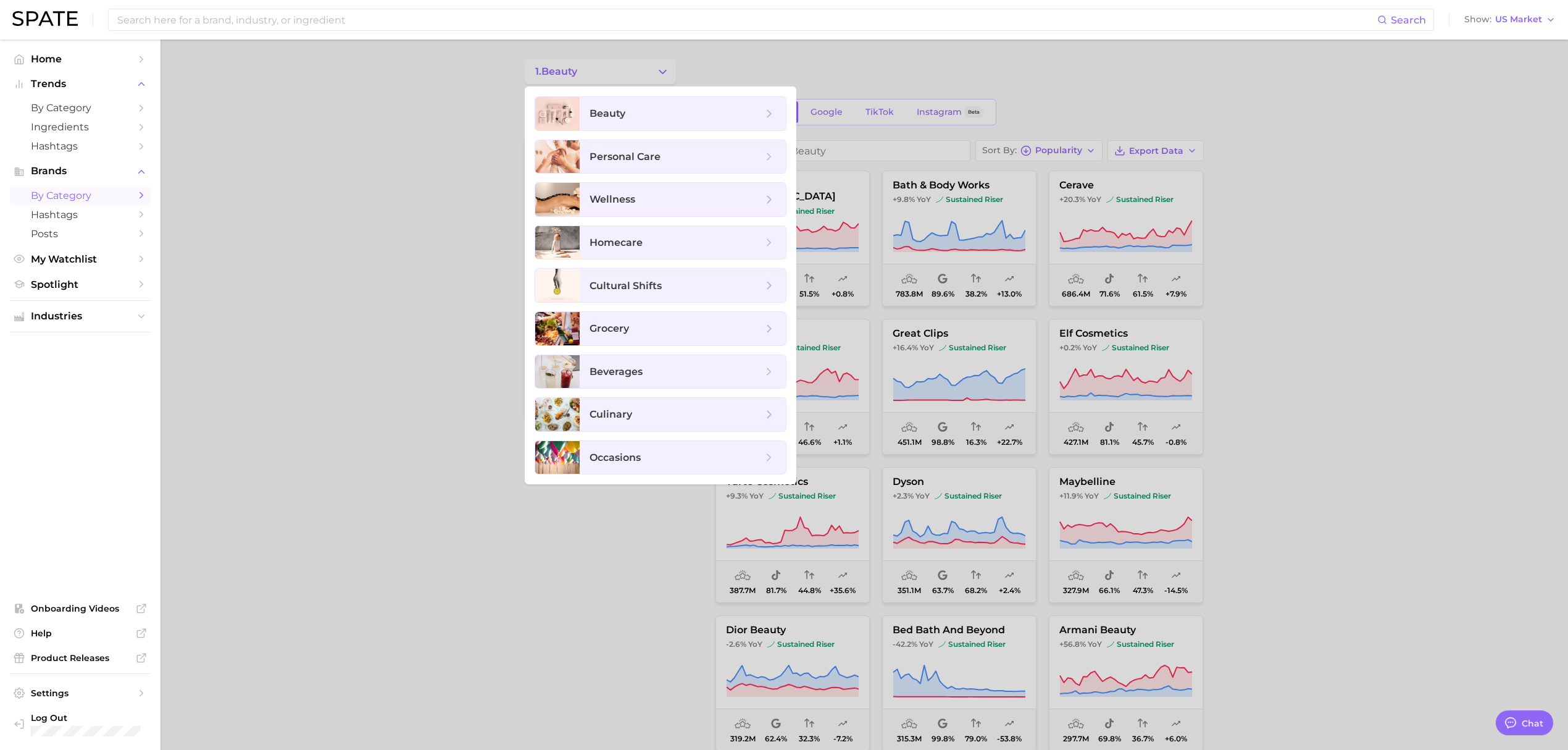
click at [440, 192] on div at bounding box center [784, 375] width 1568 height 750
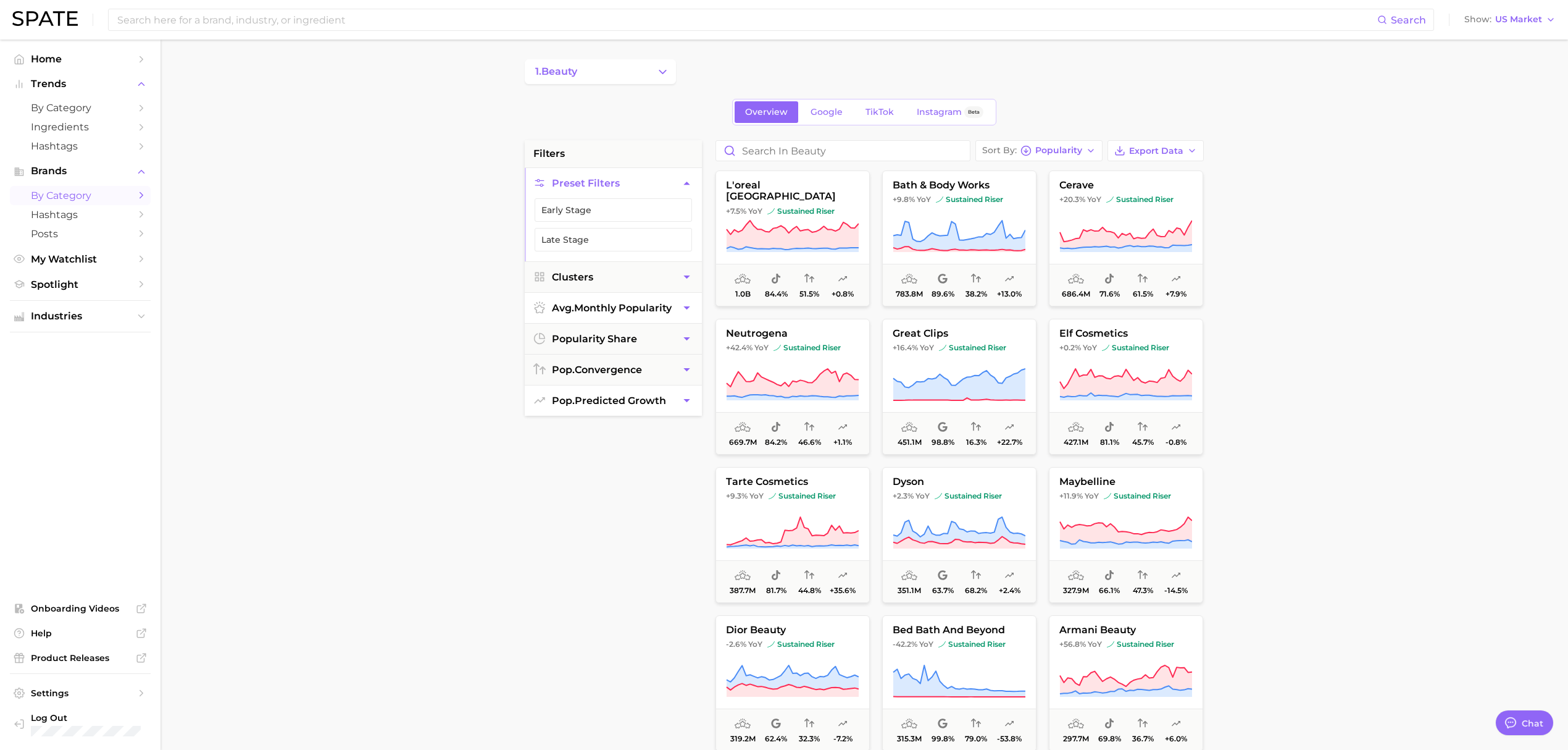
click at [653, 73] on button "1. beauty" at bounding box center [600, 71] width 151 height 24
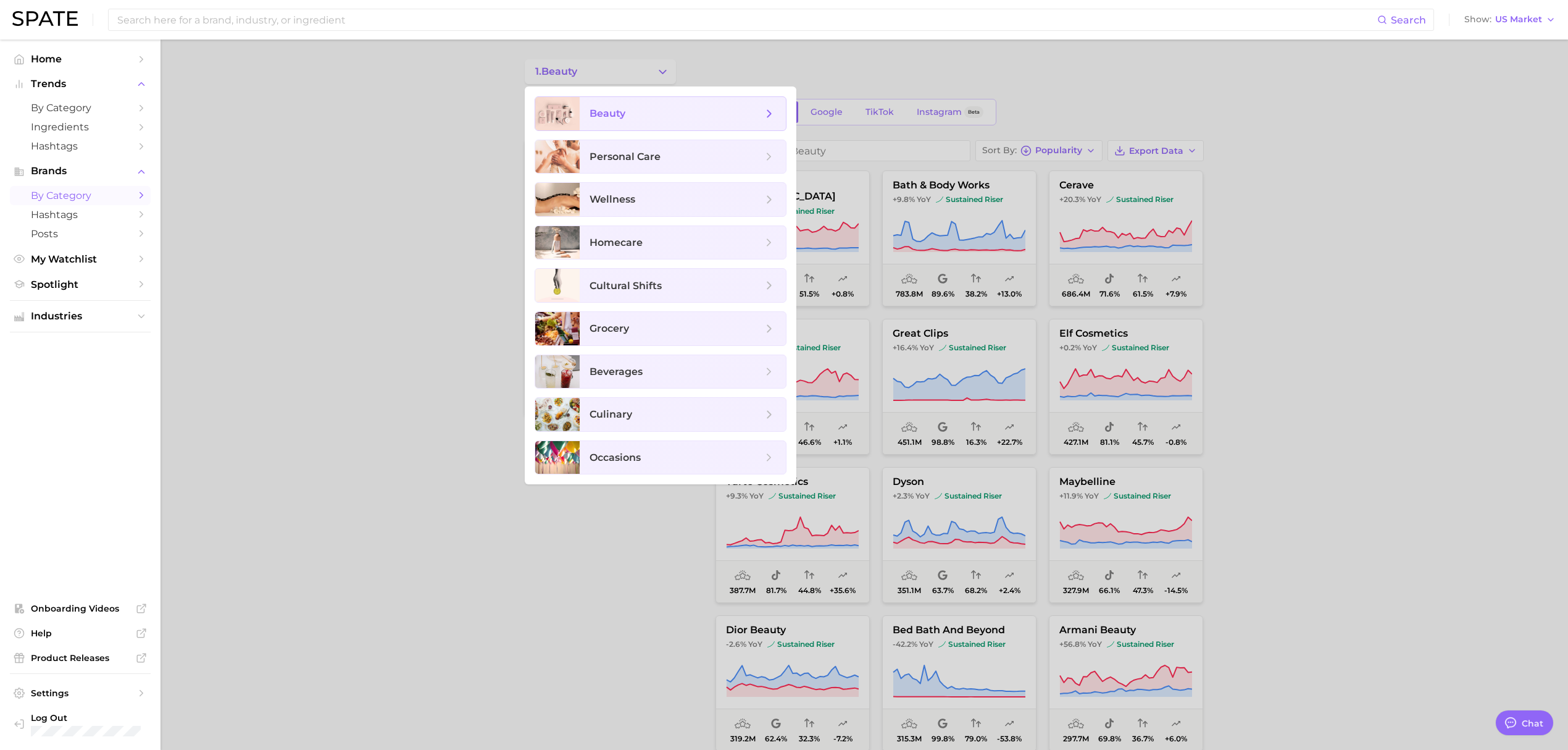
click at [660, 124] on span "beauty" at bounding box center [683, 114] width 206 height 33
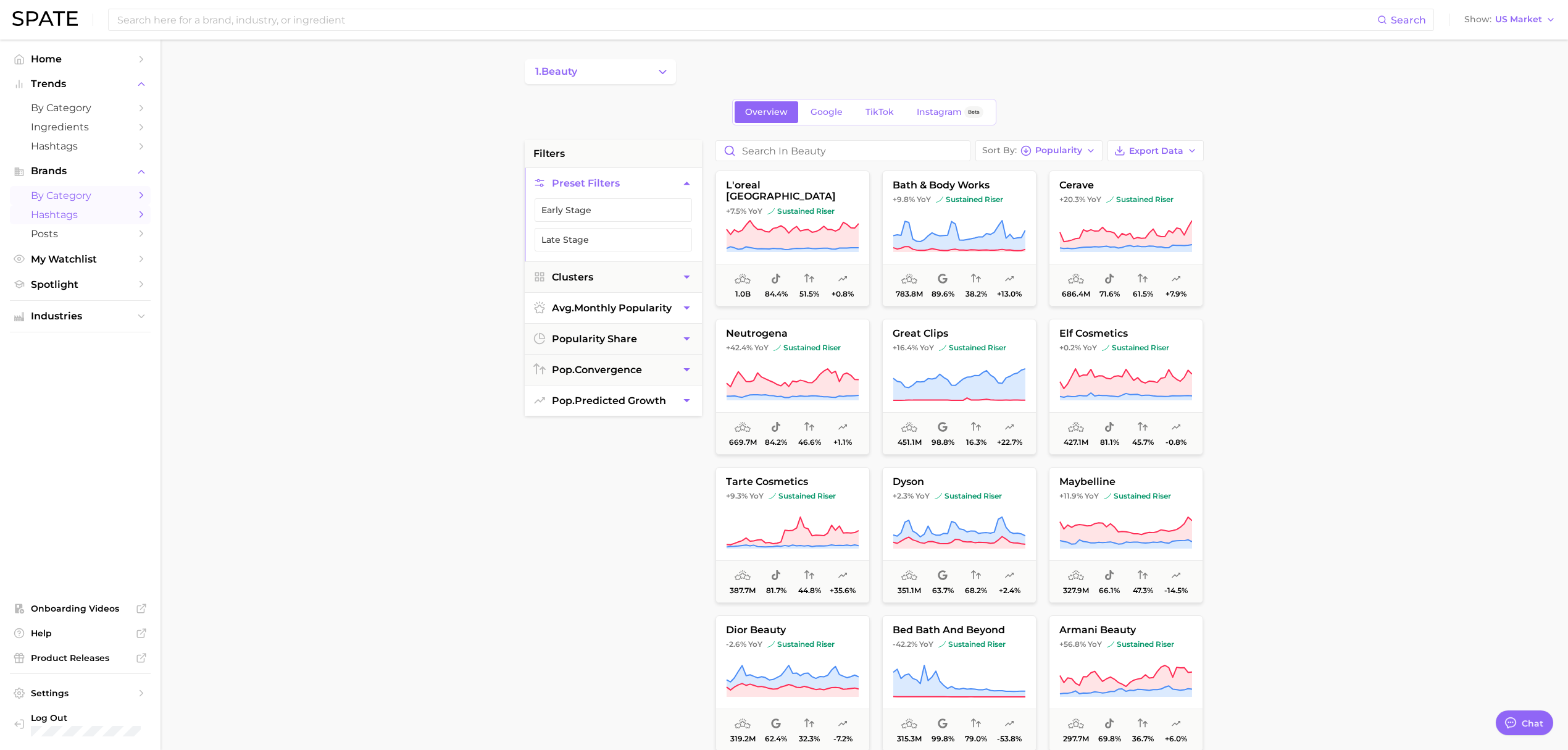
click at [129, 223] on link "Hashtags" at bounding box center [80, 215] width 141 height 19
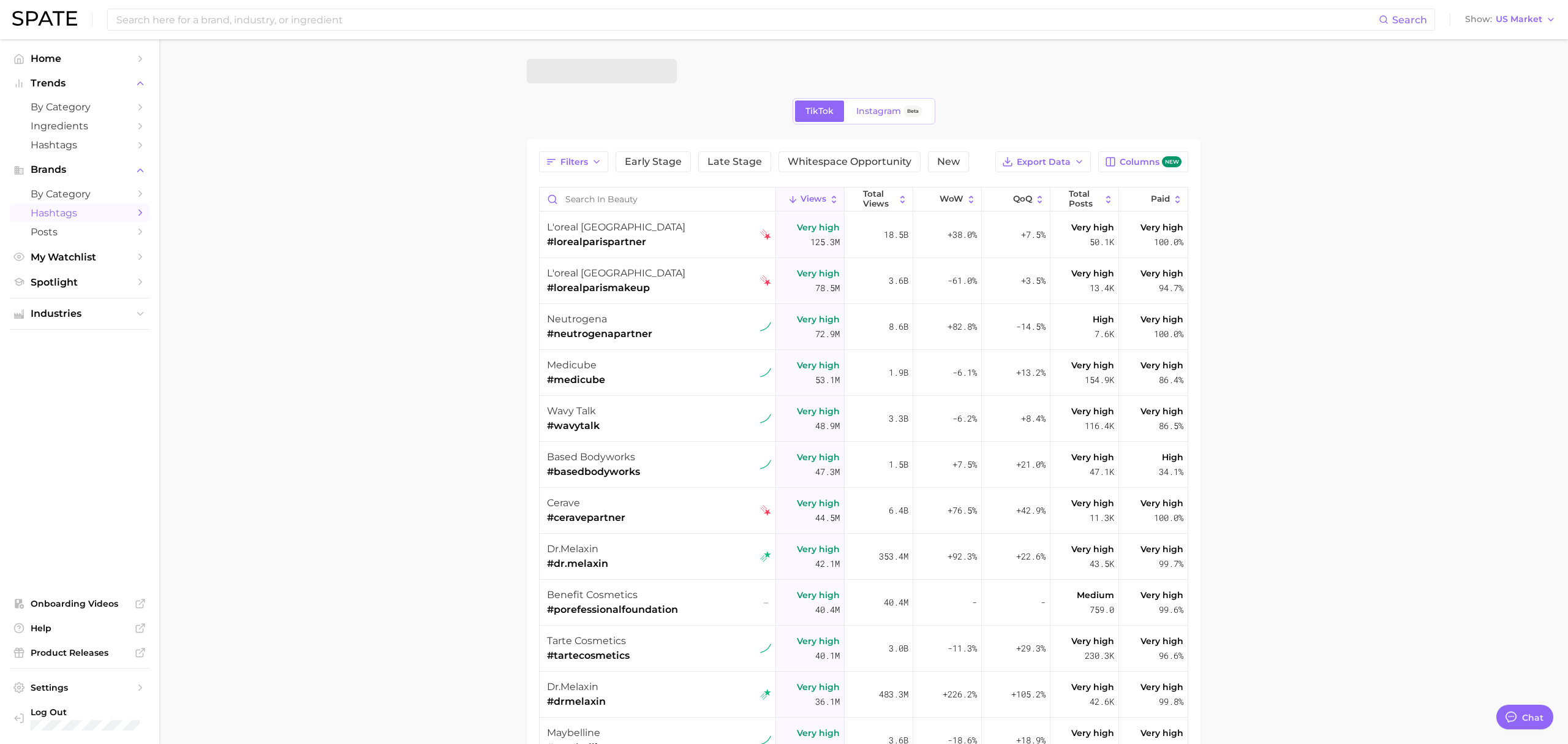
type textarea "x"
click at [69, 200] on span "by Category" at bounding box center [80, 194] width 98 height 11
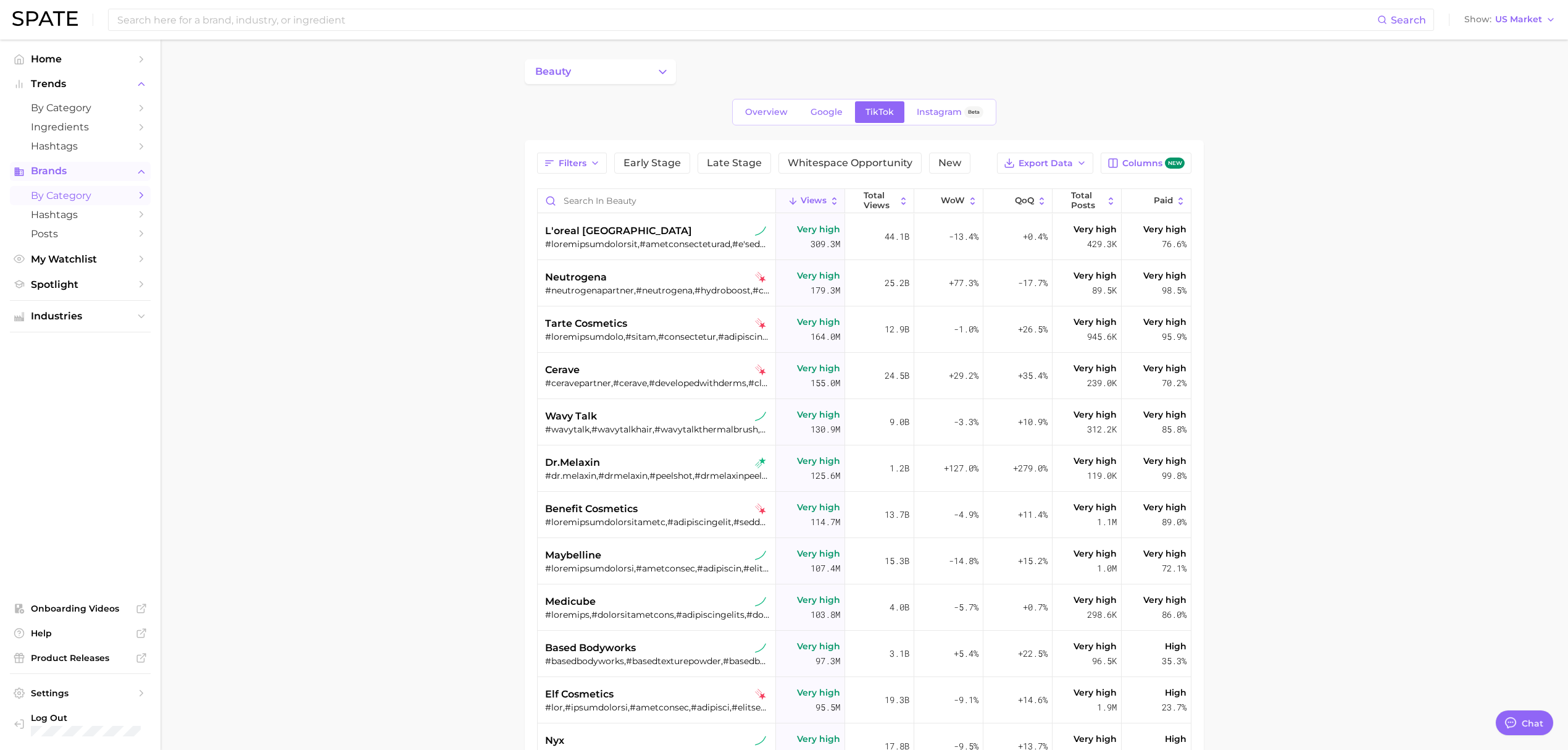
click at [132, 175] on button "Brands" at bounding box center [80, 171] width 141 height 19
click at [764, 120] on link "Overview" at bounding box center [766, 112] width 64 height 22
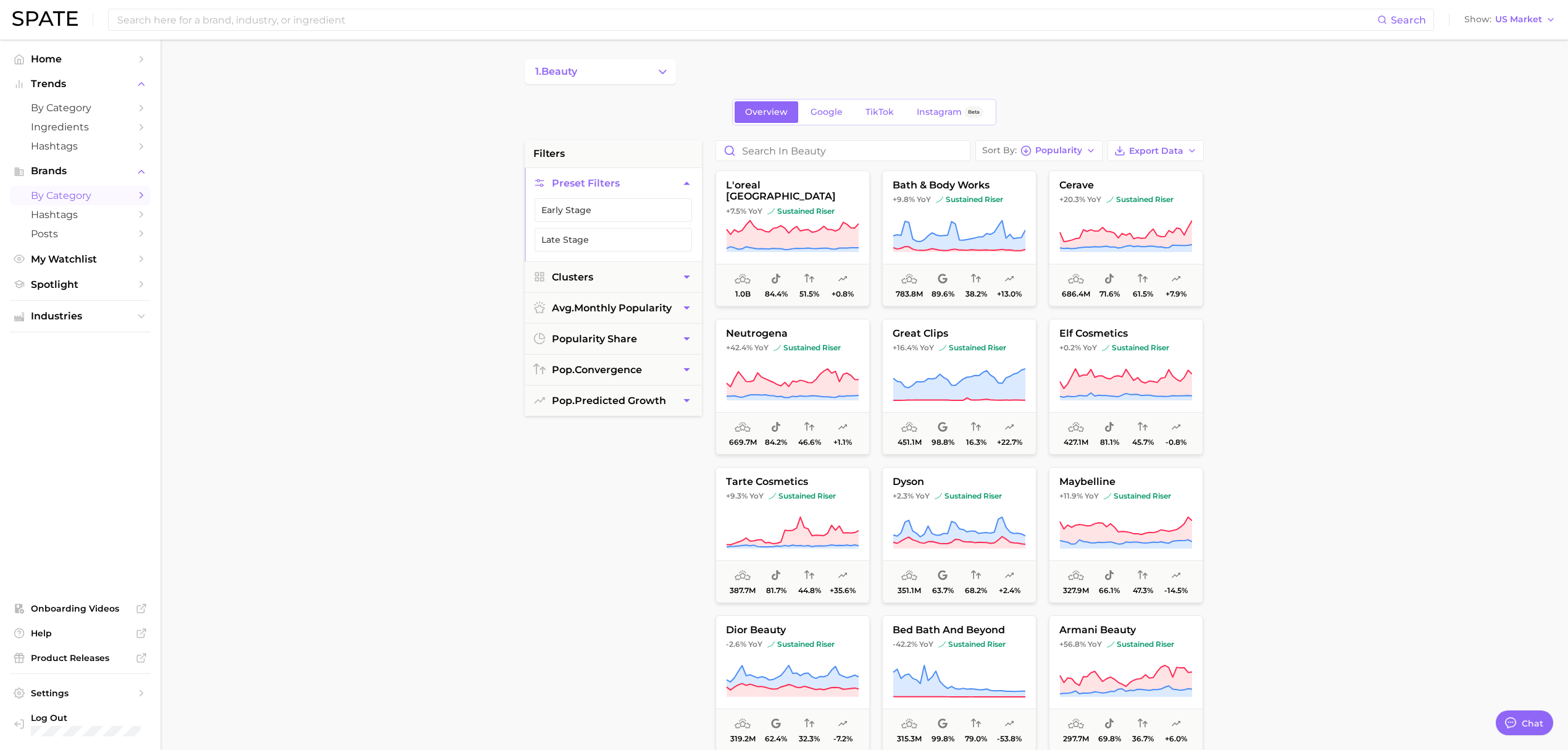
drag, startPoint x: 648, startPoint y: 74, endPoint x: 658, endPoint y: 78, distance: 10.8
click at [658, 80] on button "1. beauty" at bounding box center [600, 71] width 151 height 24
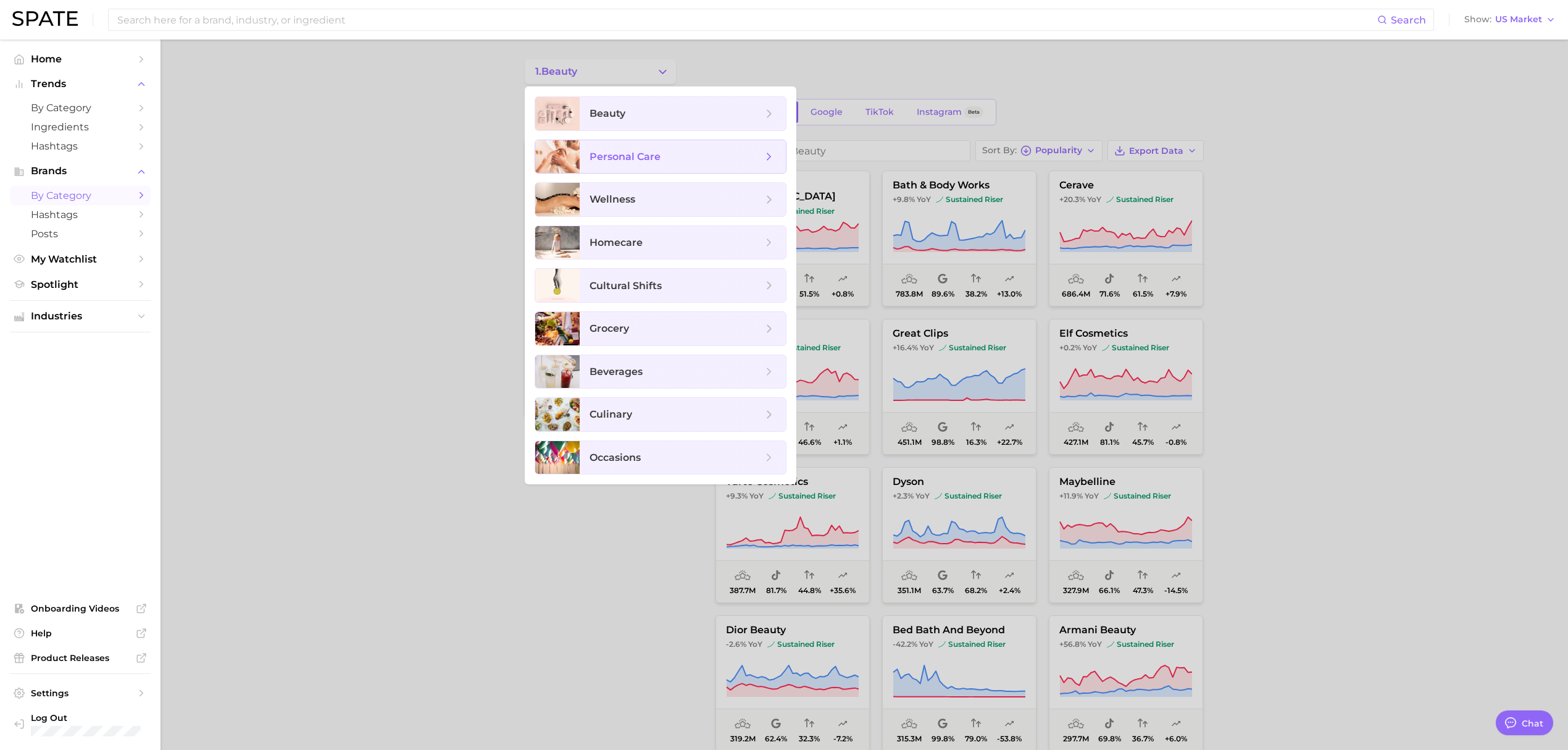
click at [726, 156] on span "personal care" at bounding box center [676, 156] width 173 height 14
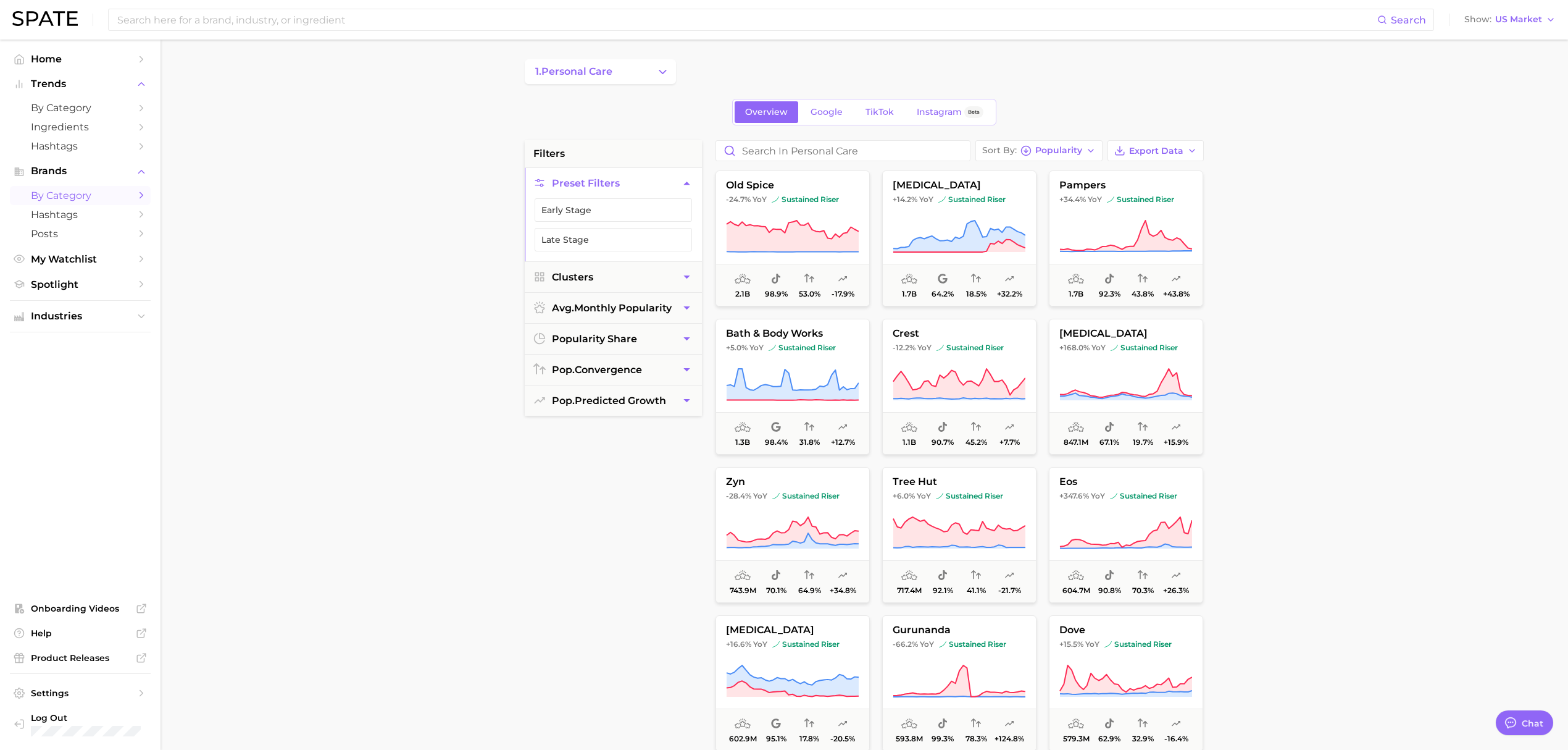
click at [604, 82] on button "1. personal care" at bounding box center [600, 71] width 151 height 24
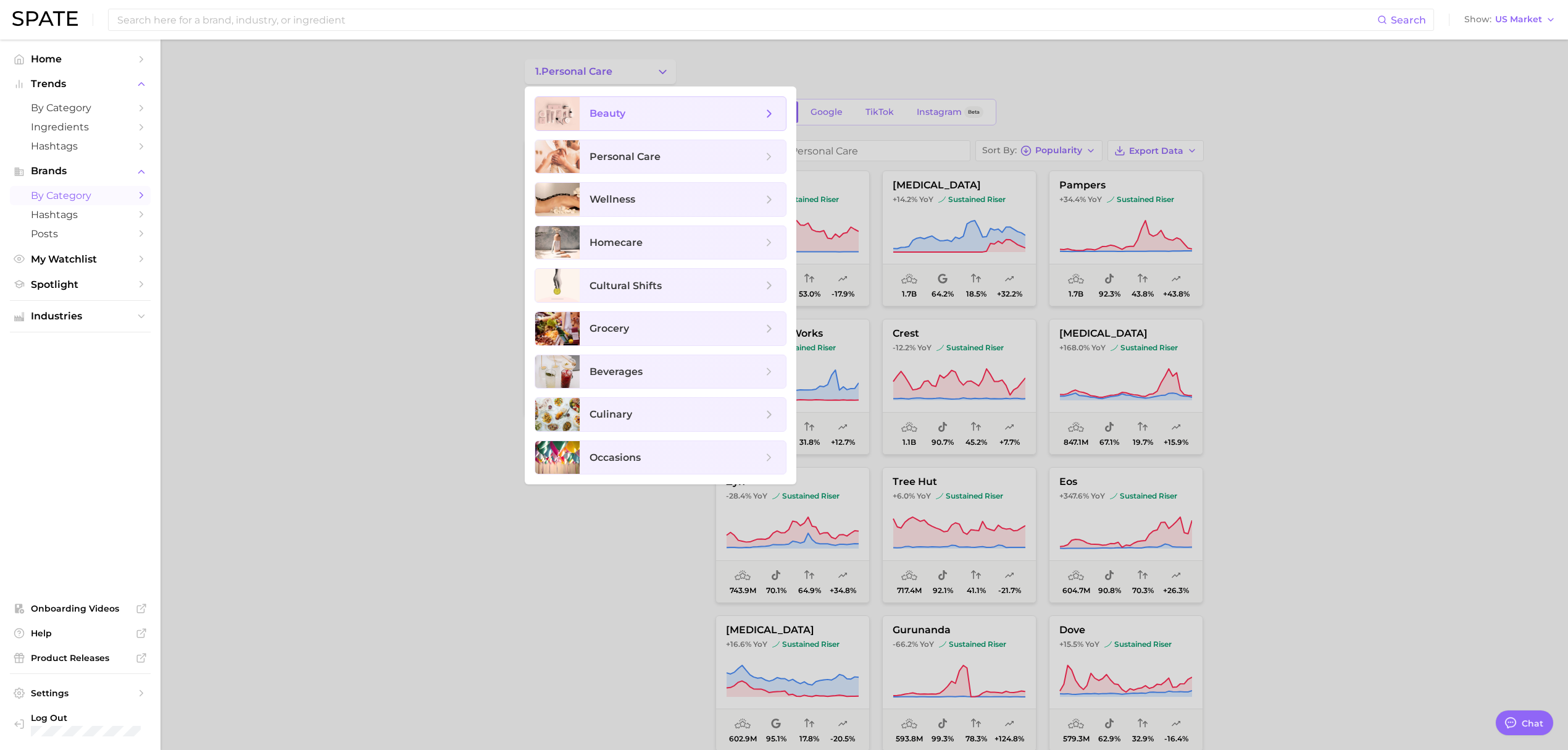
click at [618, 108] on span "beauty" at bounding box center [607, 113] width 36 height 12
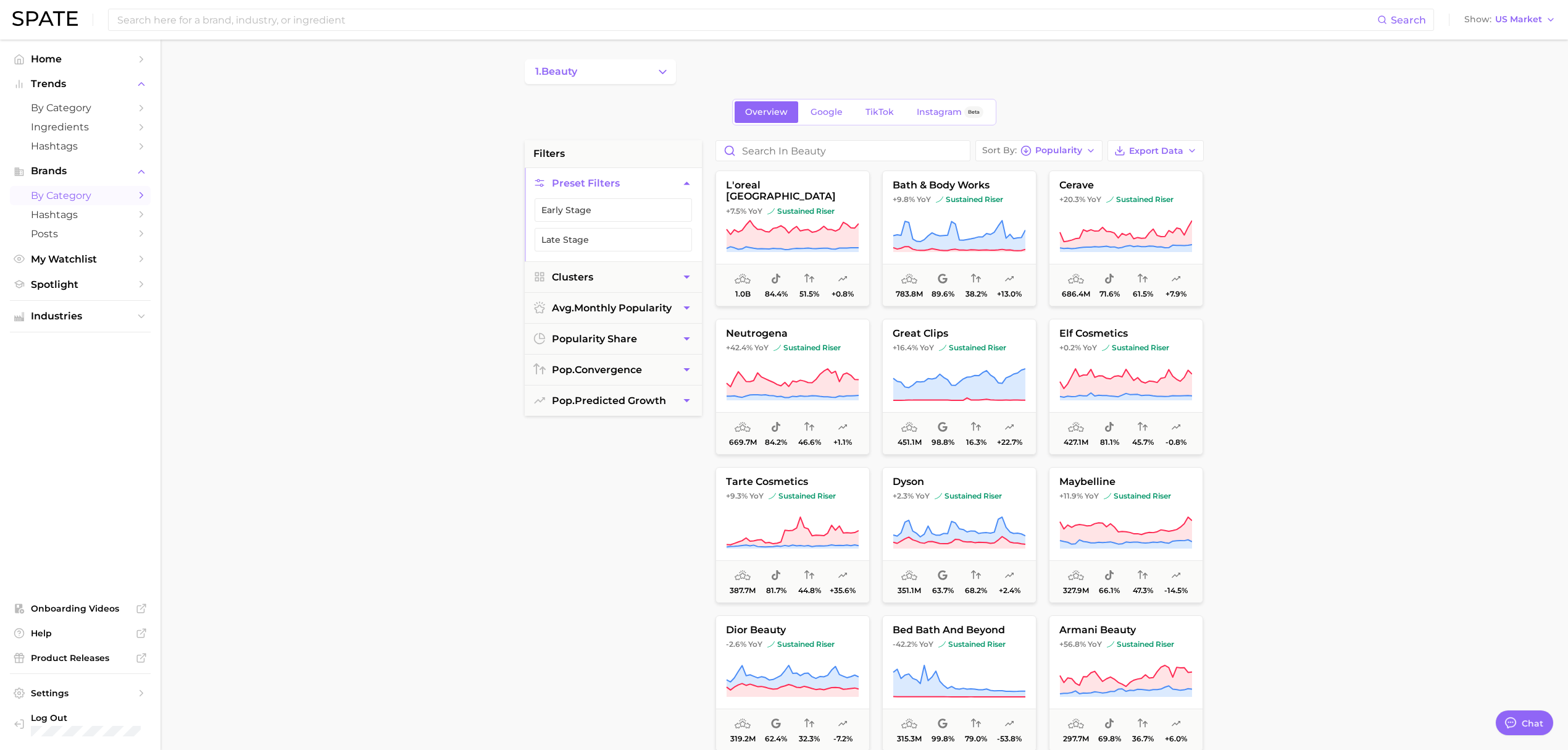
click at [1367, 210] on main "1. beauty Overview Google TikTok Instagram Beta filters Preset Filters Early St…" at bounding box center [864, 508] width 1408 height 937
click at [681, 339] on icon "button" at bounding box center [687, 339] width 13 height 13
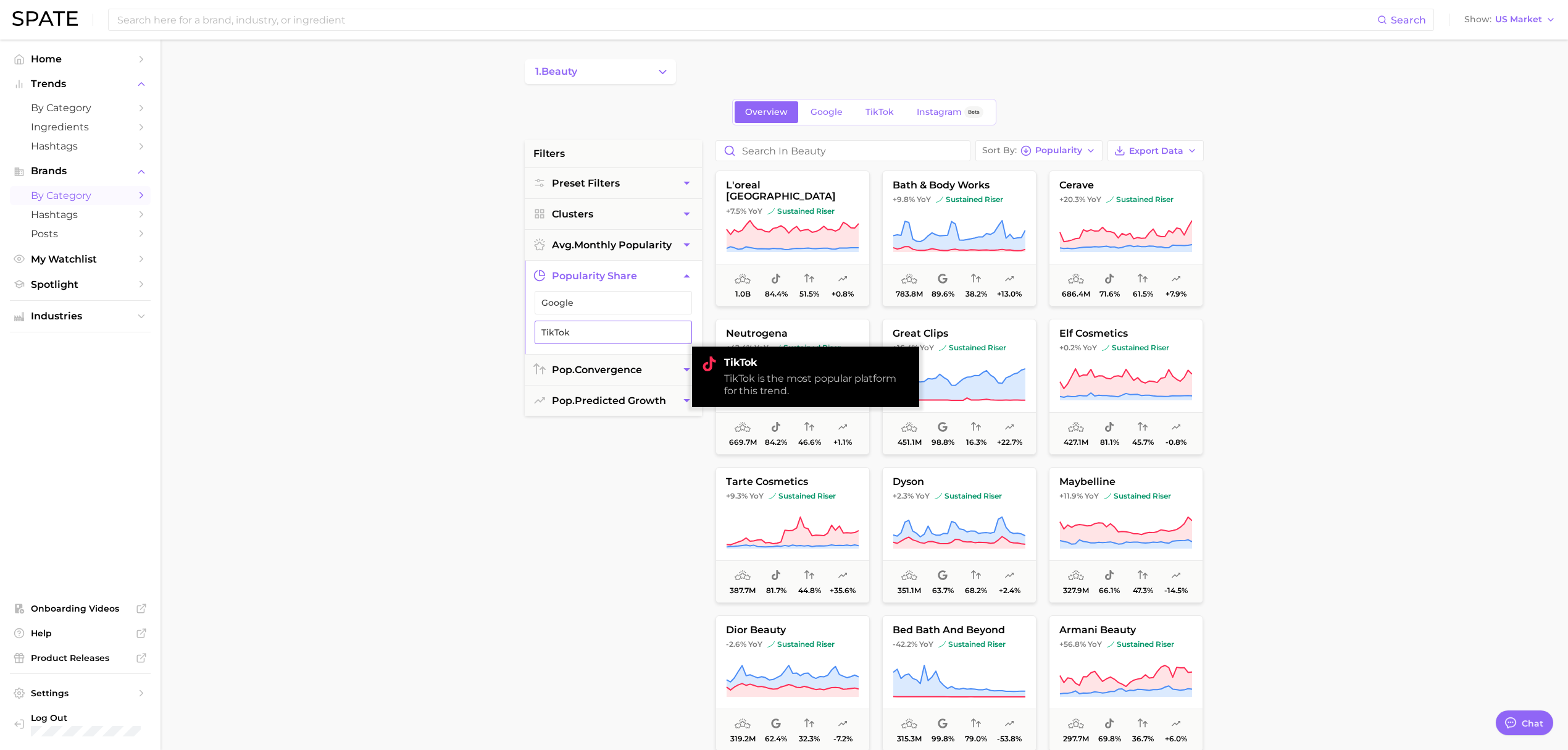
click at [638, 337] on span "TikTok" at bounding box center [603, 332] width 124 height 10
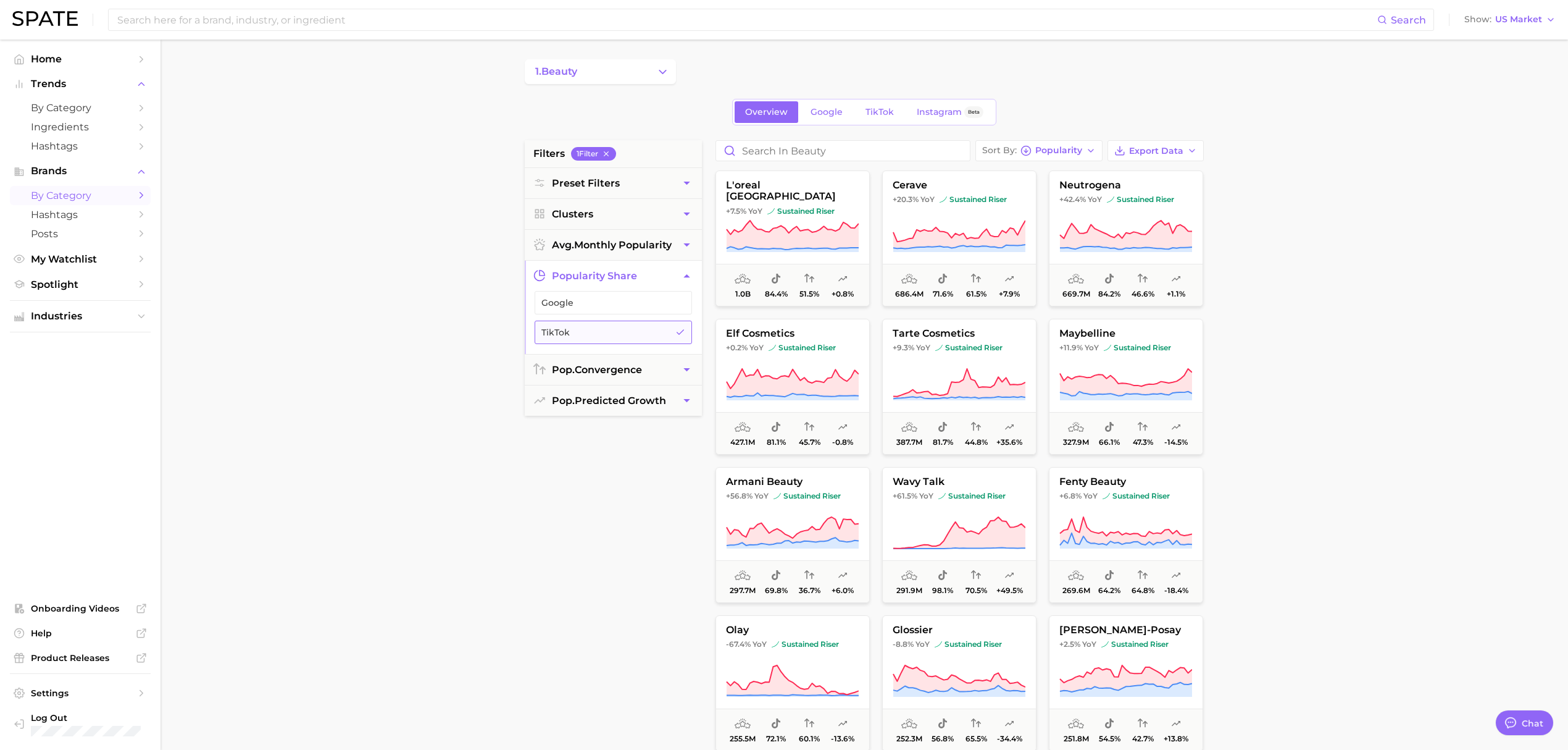
click at [643, 331] on span "TikTok" at bounding box center [603, 332] width 124 height 10
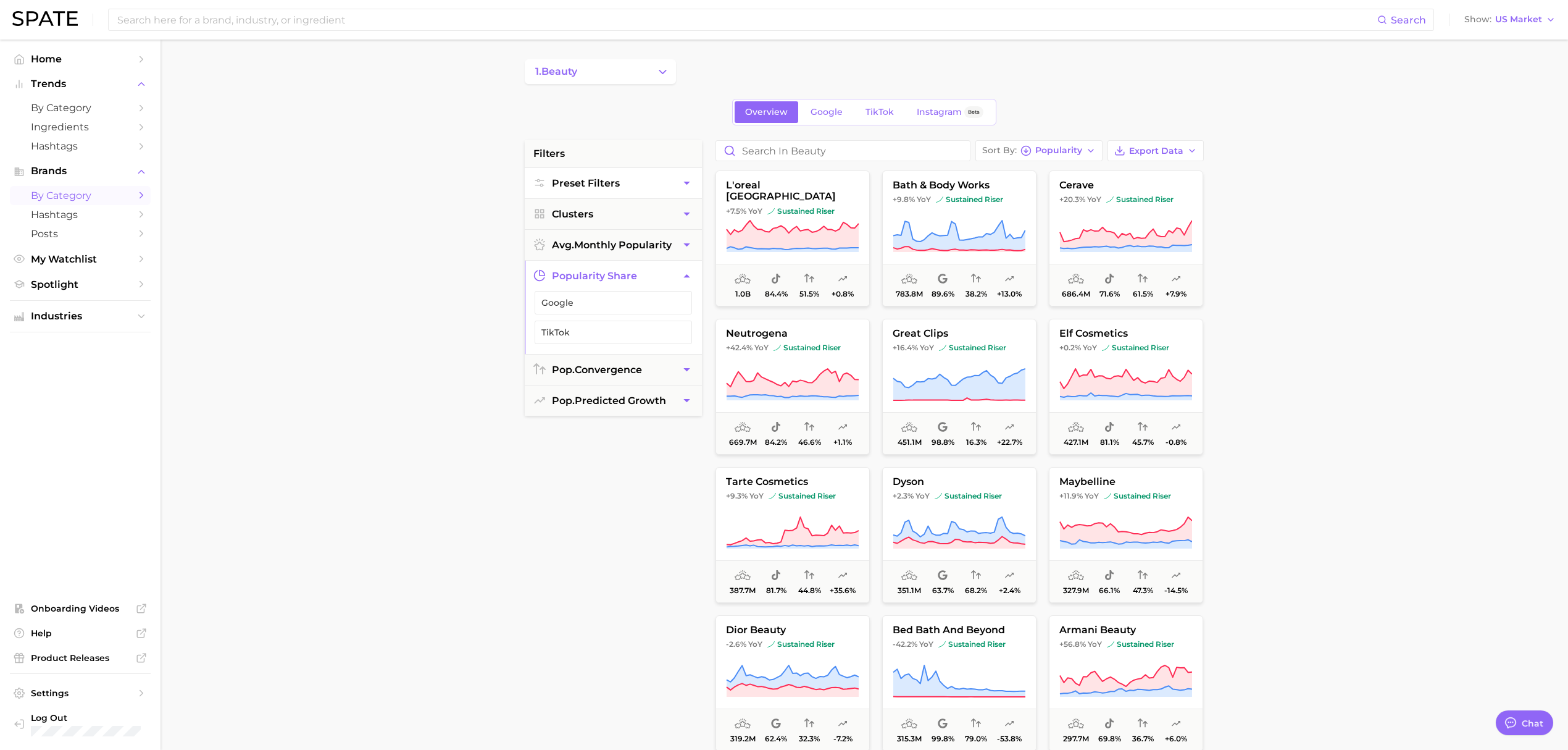
click at [588, 182] on span "Preset Filters" at bounding box center [586, 183] width 68 height 12
drag, startPoint x: 587, startPoint y: 215, endPoint x: 593, endPoint y: 216, distance: 6.1
click at [587, 215] on button "Early Stage" at bounding box center [613, 210] width 158 height 23
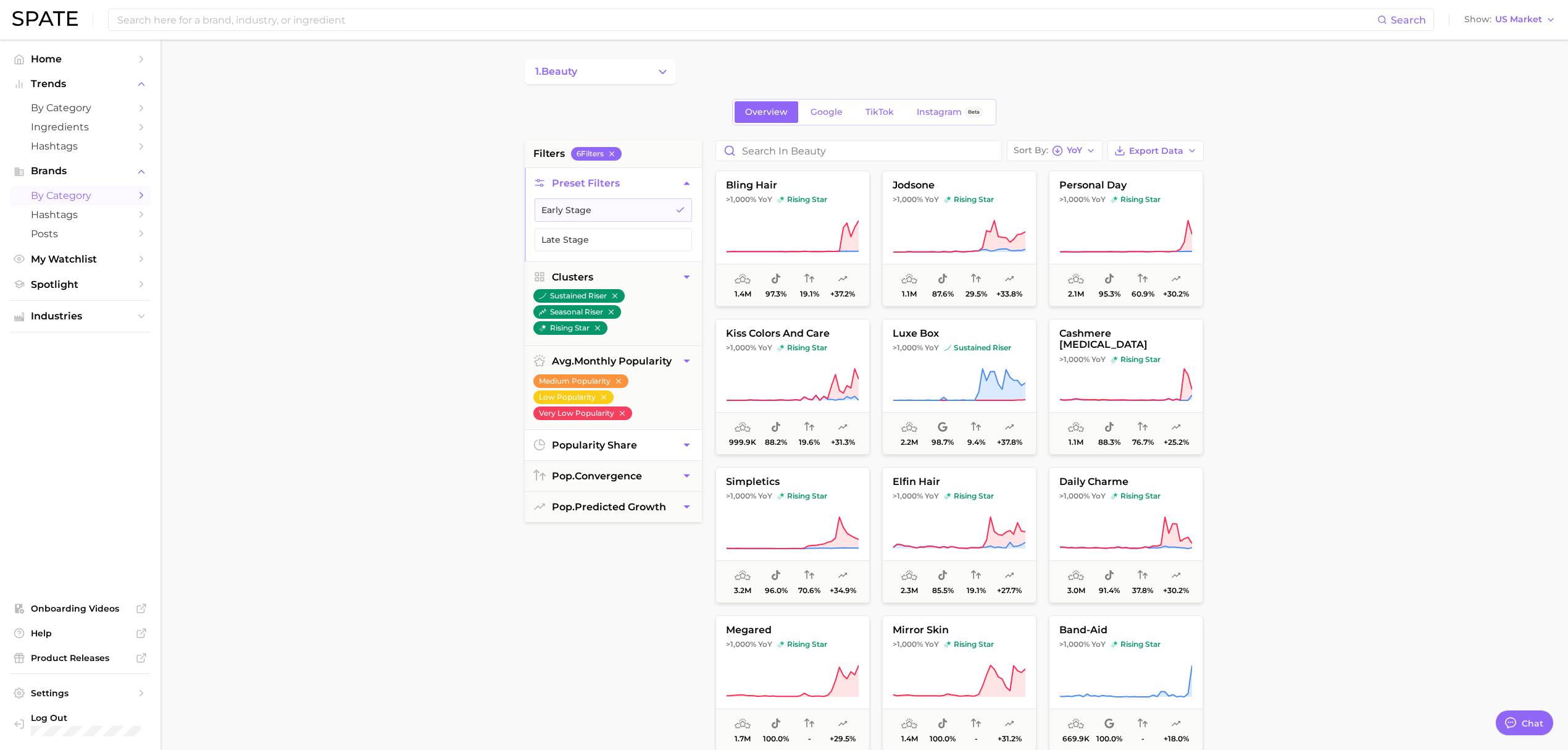
click at [1379, 333] on main "1. beauty Overview Google TikTok Instagram Beta filters 6 Filter s Preset Filte…" at bounding box center [864, 508] width 1408 height 937
click at [595, 440] on button "popularity share" at bounding box center [613, 445] width 177 height 30
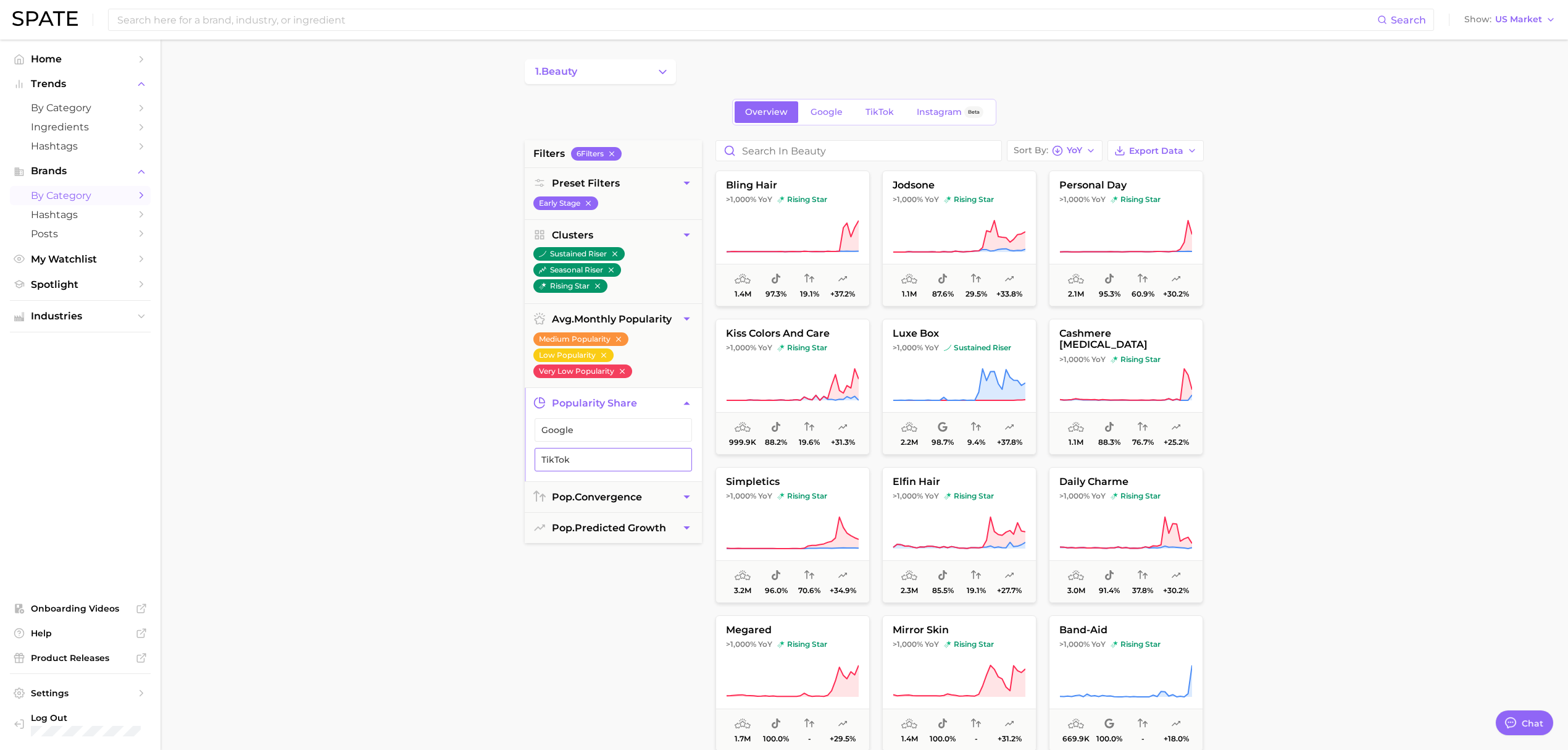
click at [608, 460] on span "TikTok" at bounding box center [603, 459] width 124 height 10
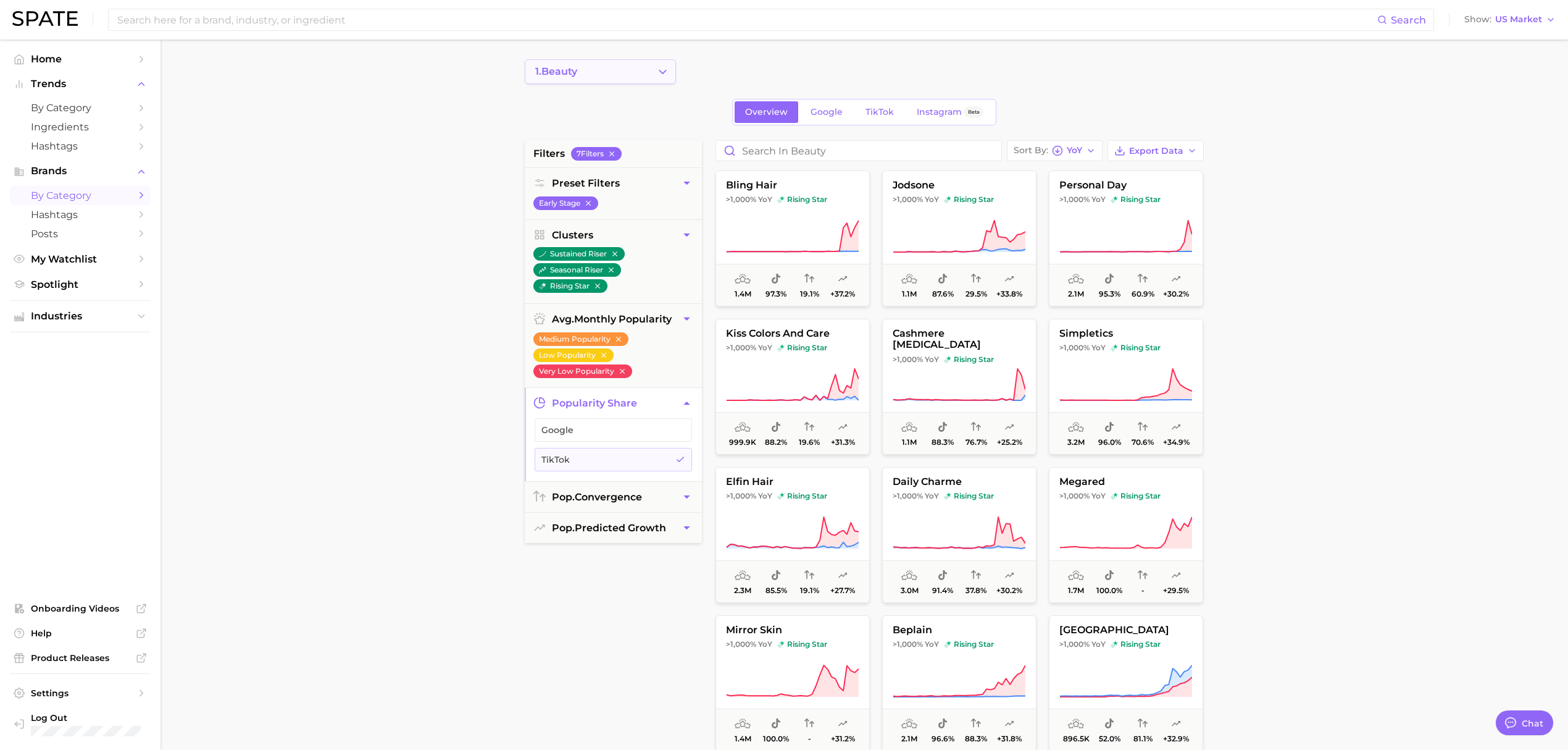
click at [618, 77] on button "1. beauty" at bounding box center [600, 71] width 151 height 24
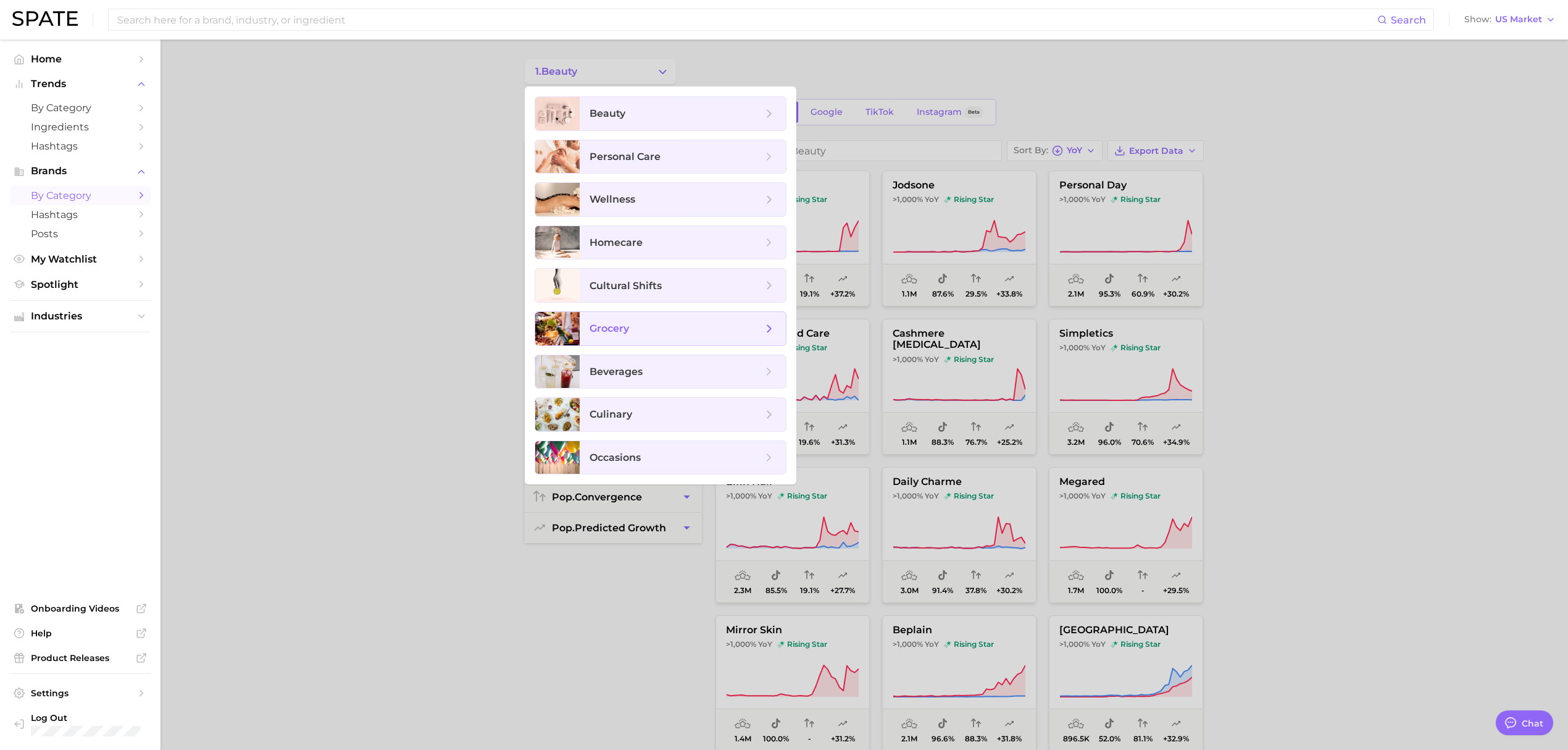
click at [631, 332] on span "grocery" at bounding box center [676, 328] width 173 height 14
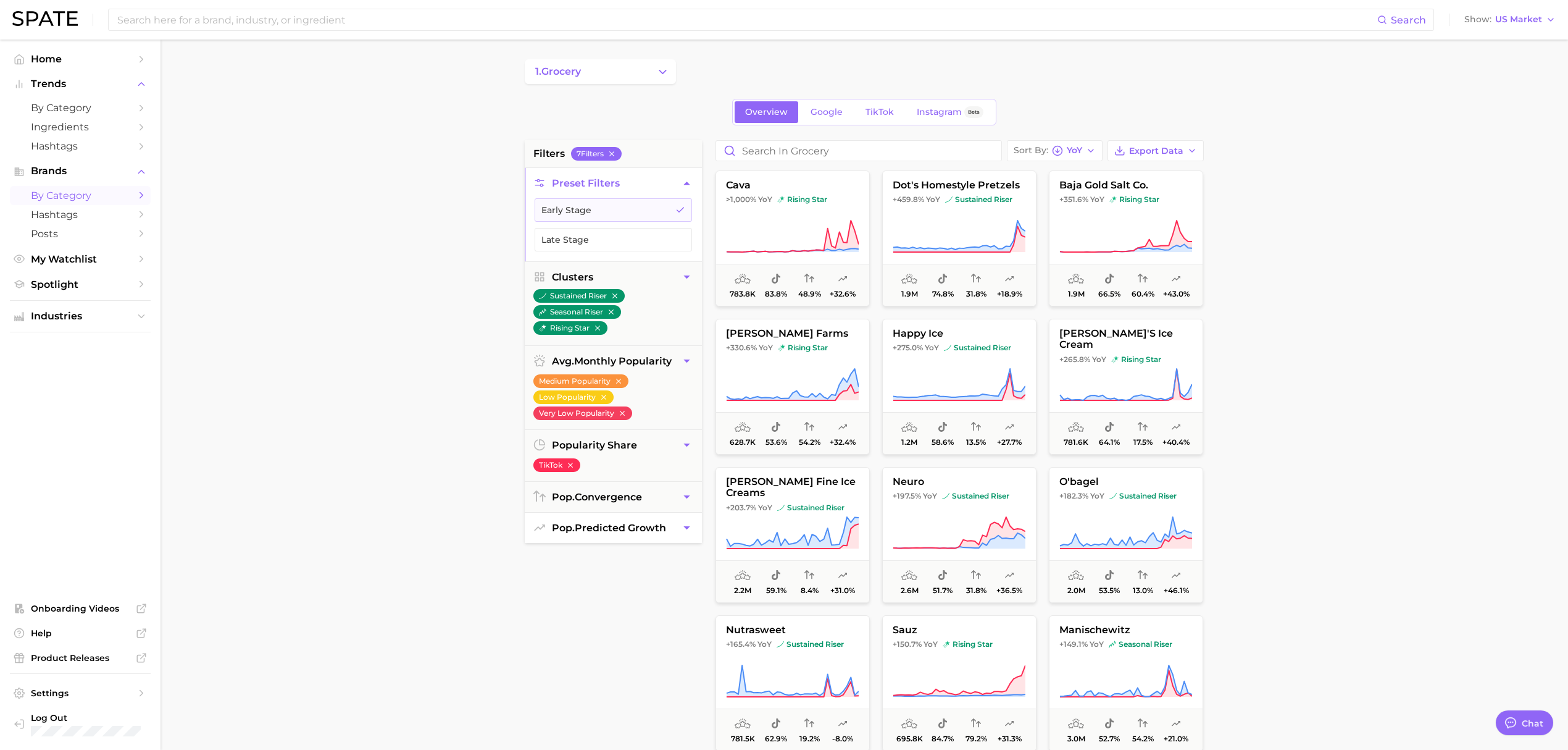
click at [632, 526] on span "pop. predicted growth" at bounding box center [609, 528] width 115 height 12
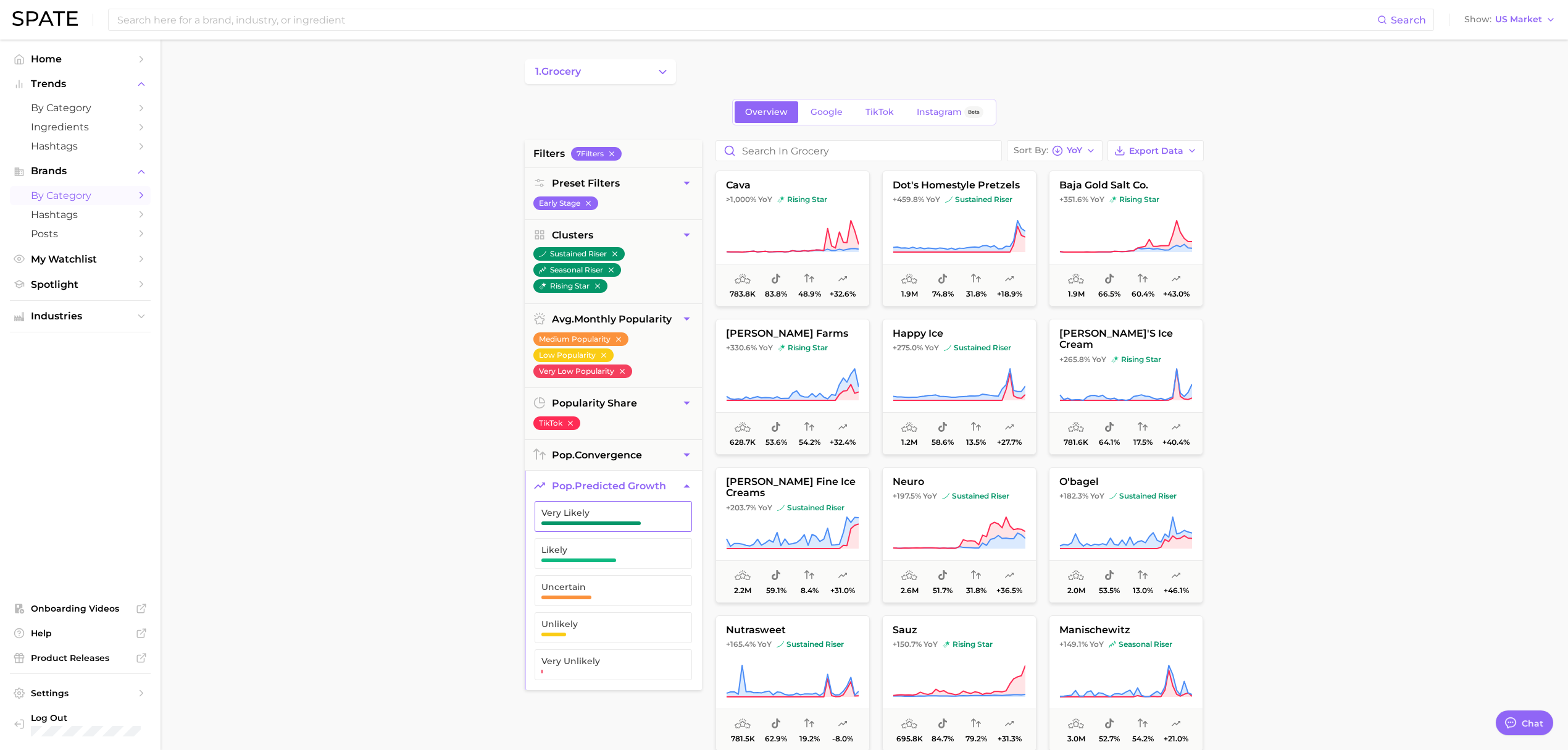
click at [598, 517] on span "Very Likely" at bounding box center [603, 512] width 124 height 10
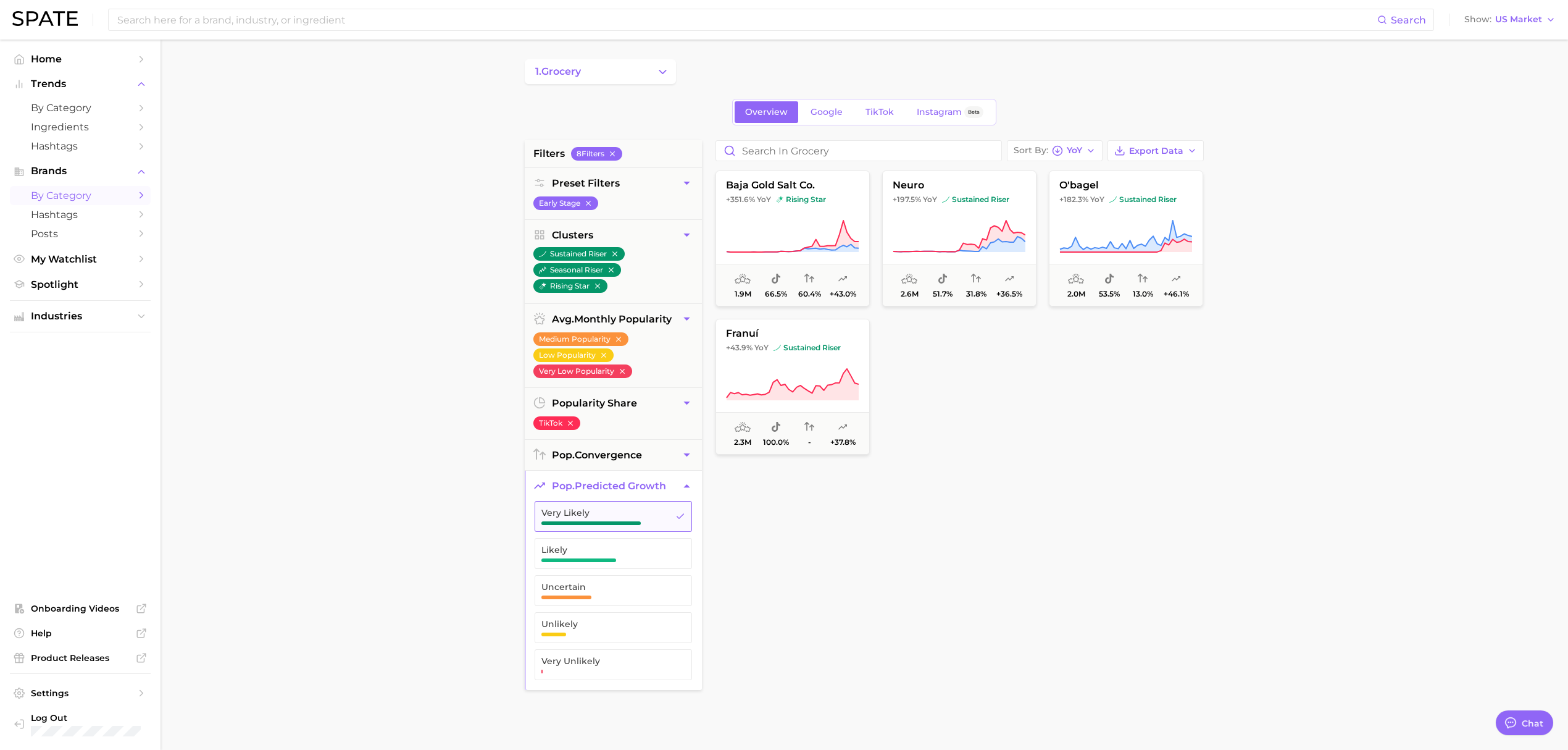
click at [613, 518] on span "Very Likely" at bounding box center [603, 512] width 124 height 10
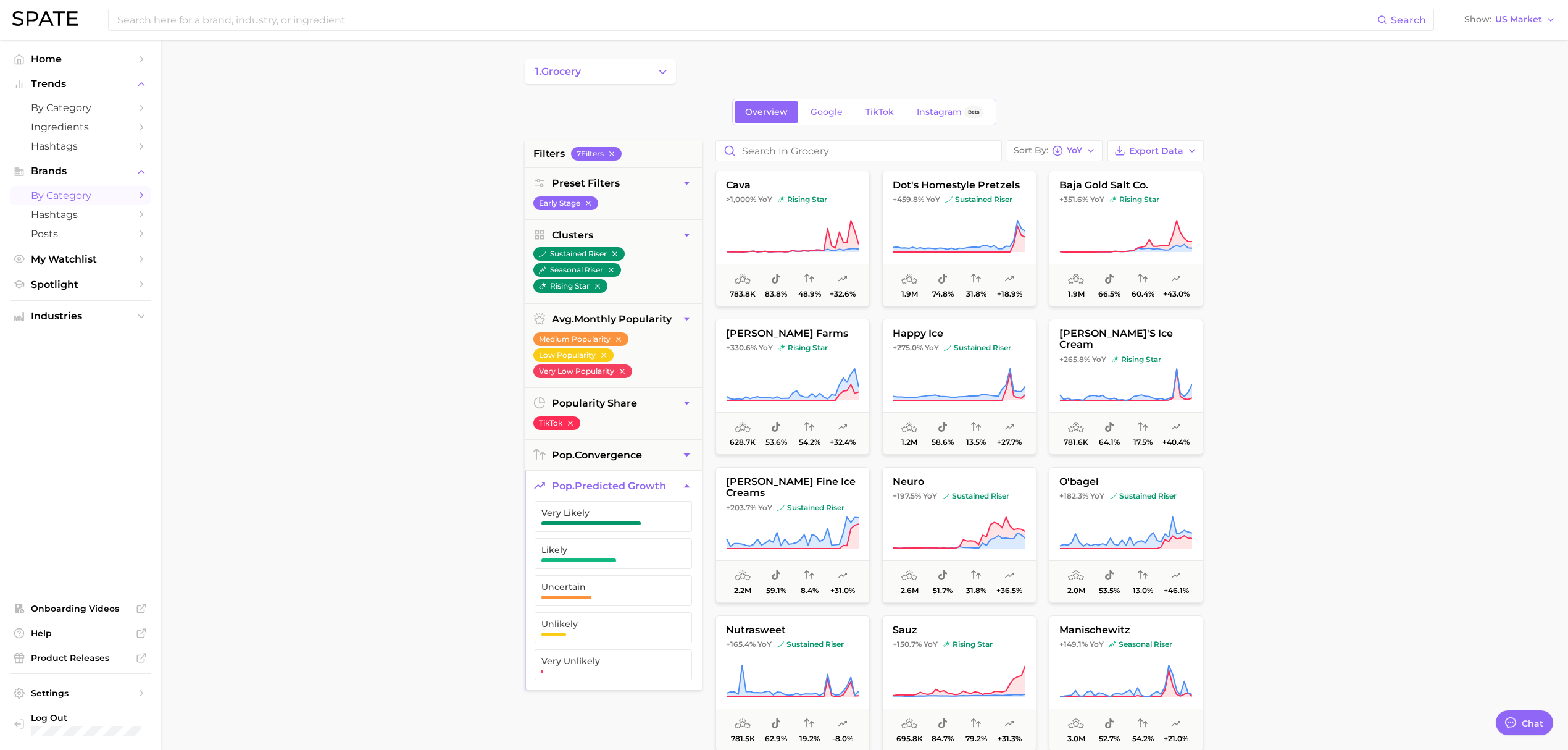
click at [664, 80] on button "1. grocery" at bounding box center [600, 71] width 151 height 24
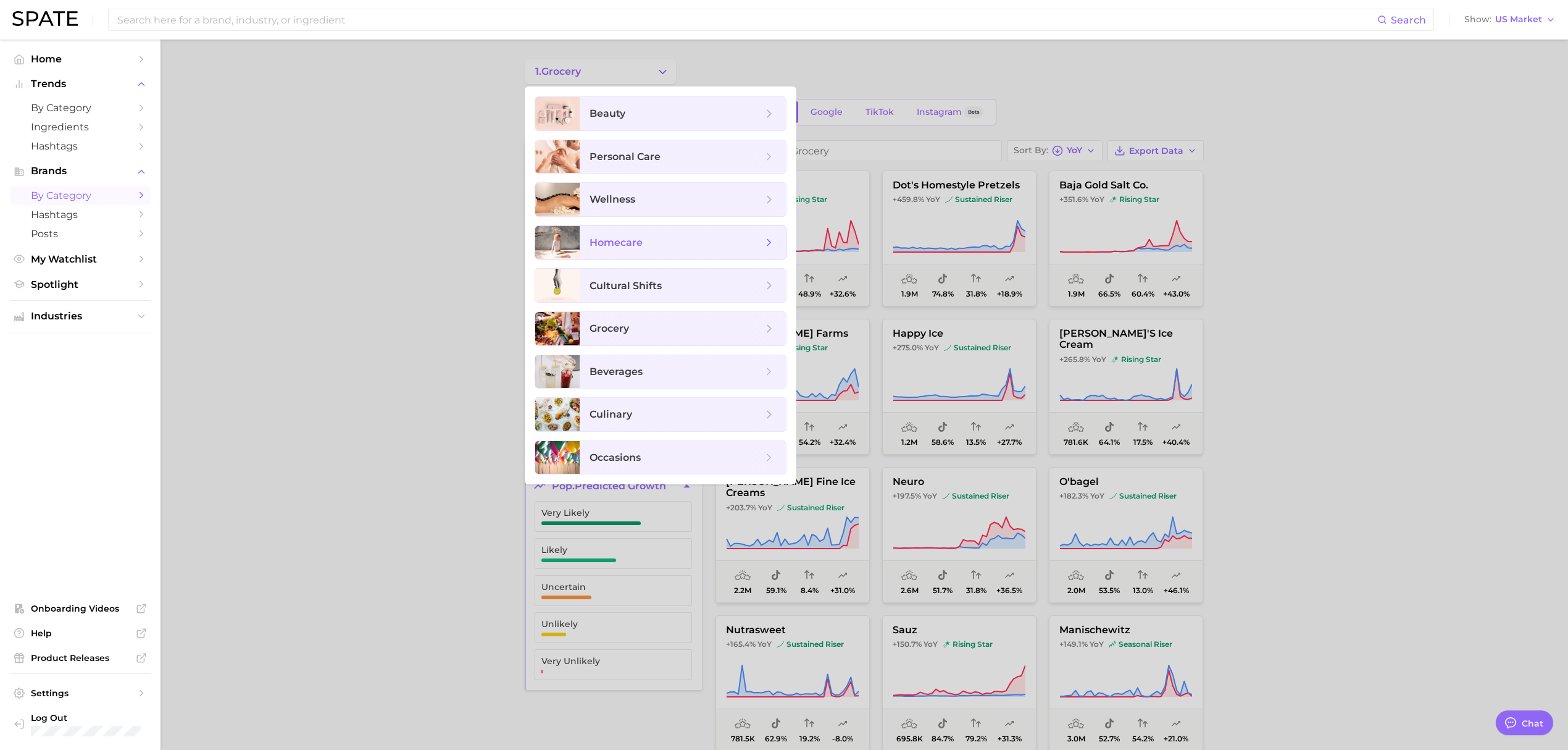
click at [680, 245] on span "homecare" at bounding box center [676, 243] width 173 height 14
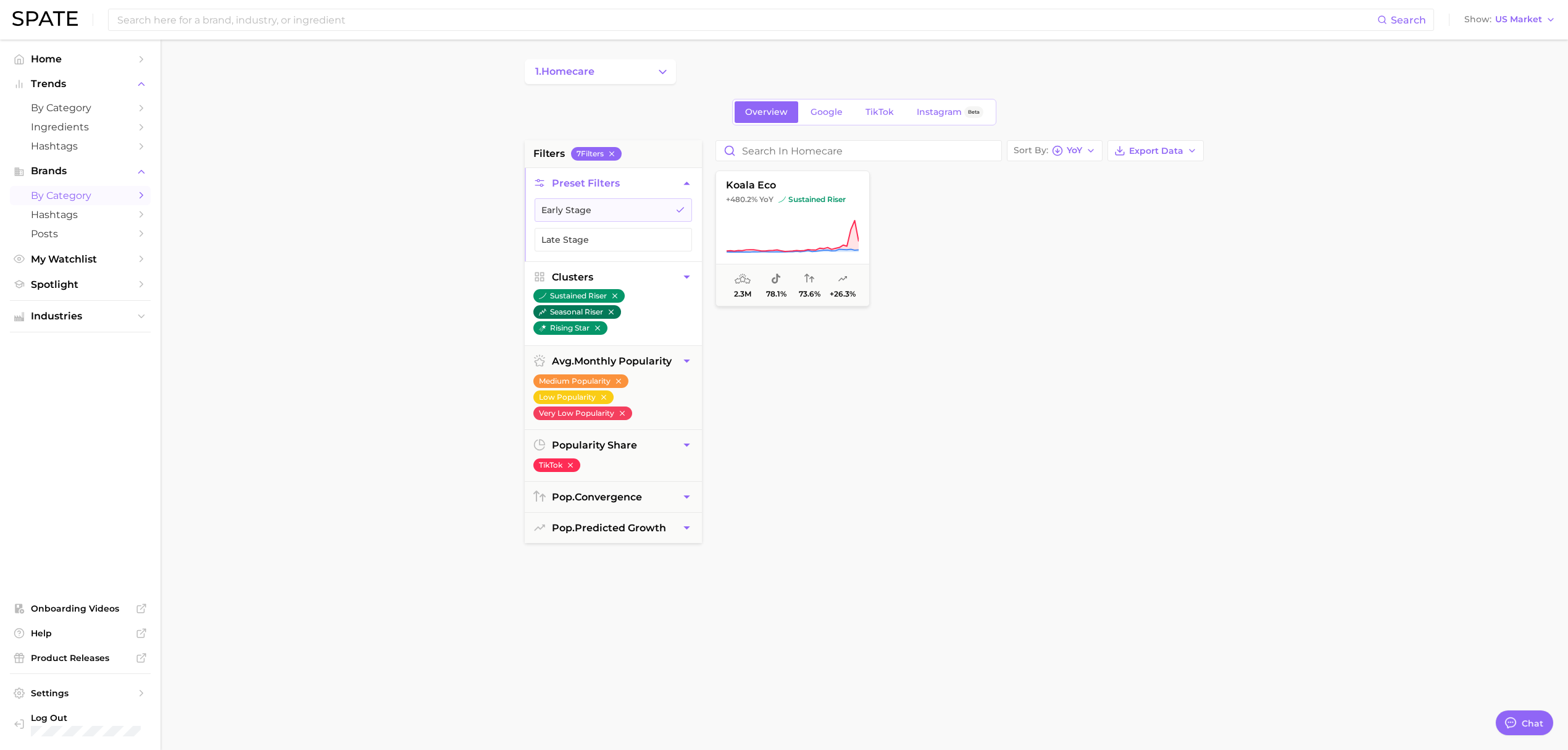
click at [618, 299] on icon "button" at bounding box center [614, 295] width 8 height 8
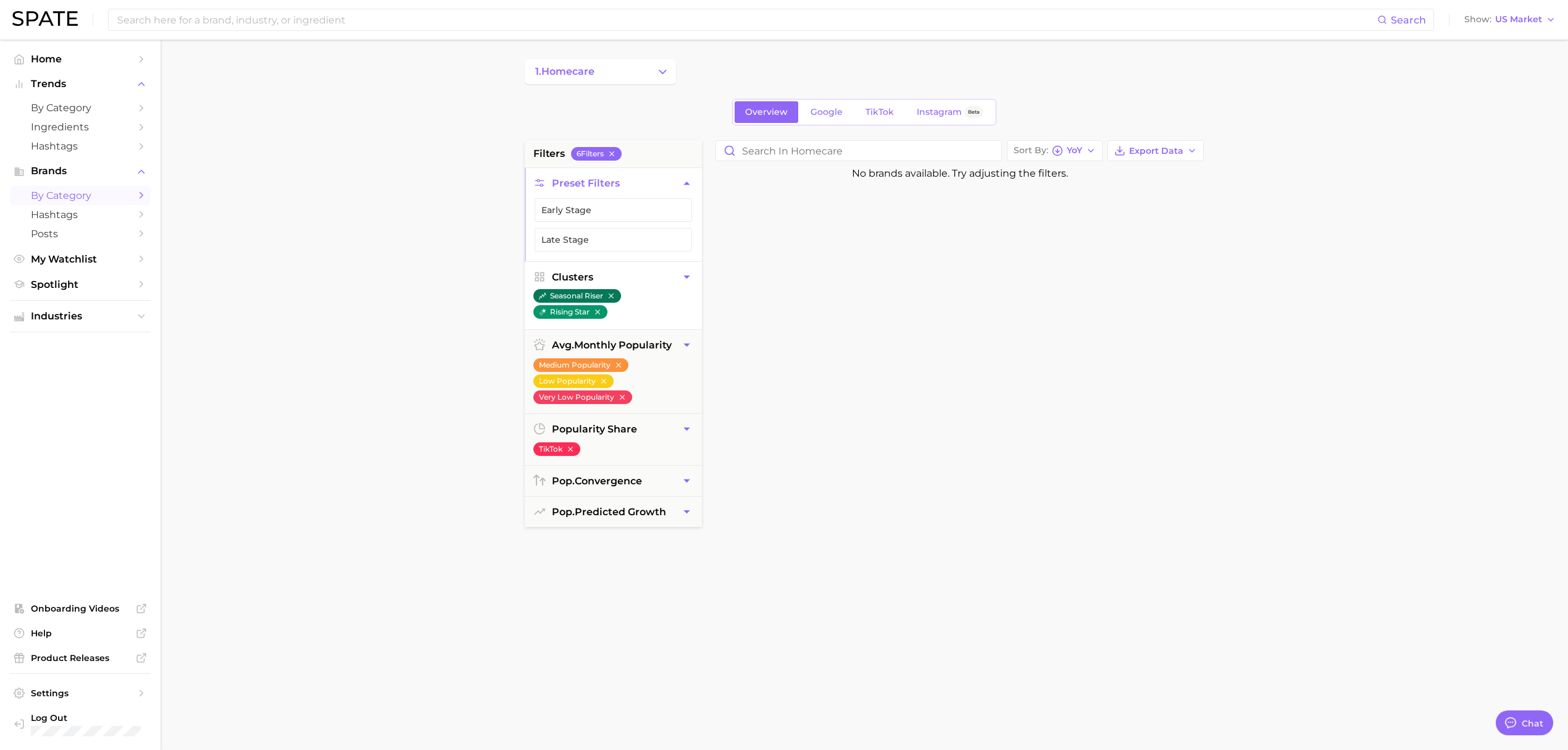
click at [610, 297] on icon "button" at bounding box center [611, 295] width 8 height 8
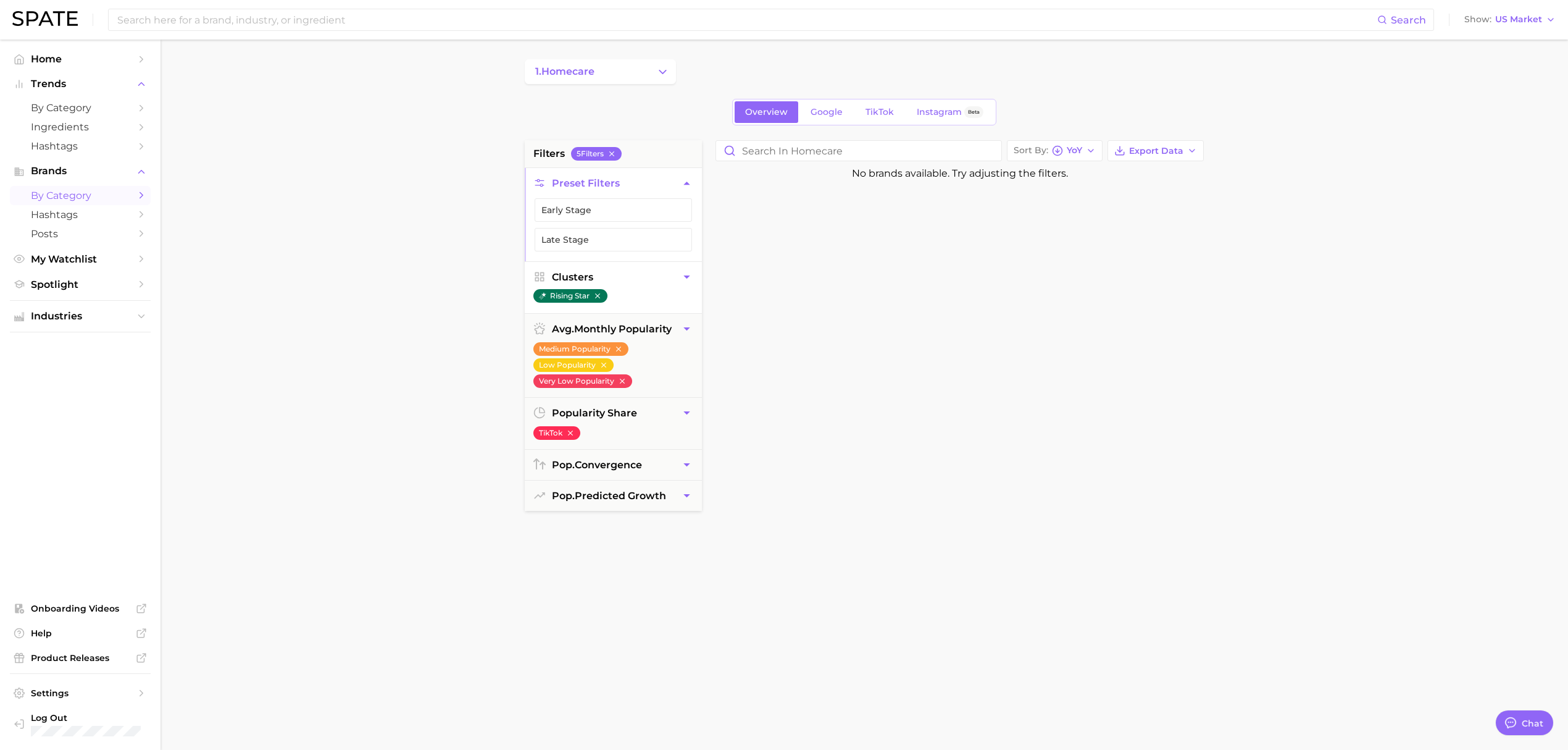
click at [602, 297] on icon "button" at bounding box center [597, 295] width 8 height 8
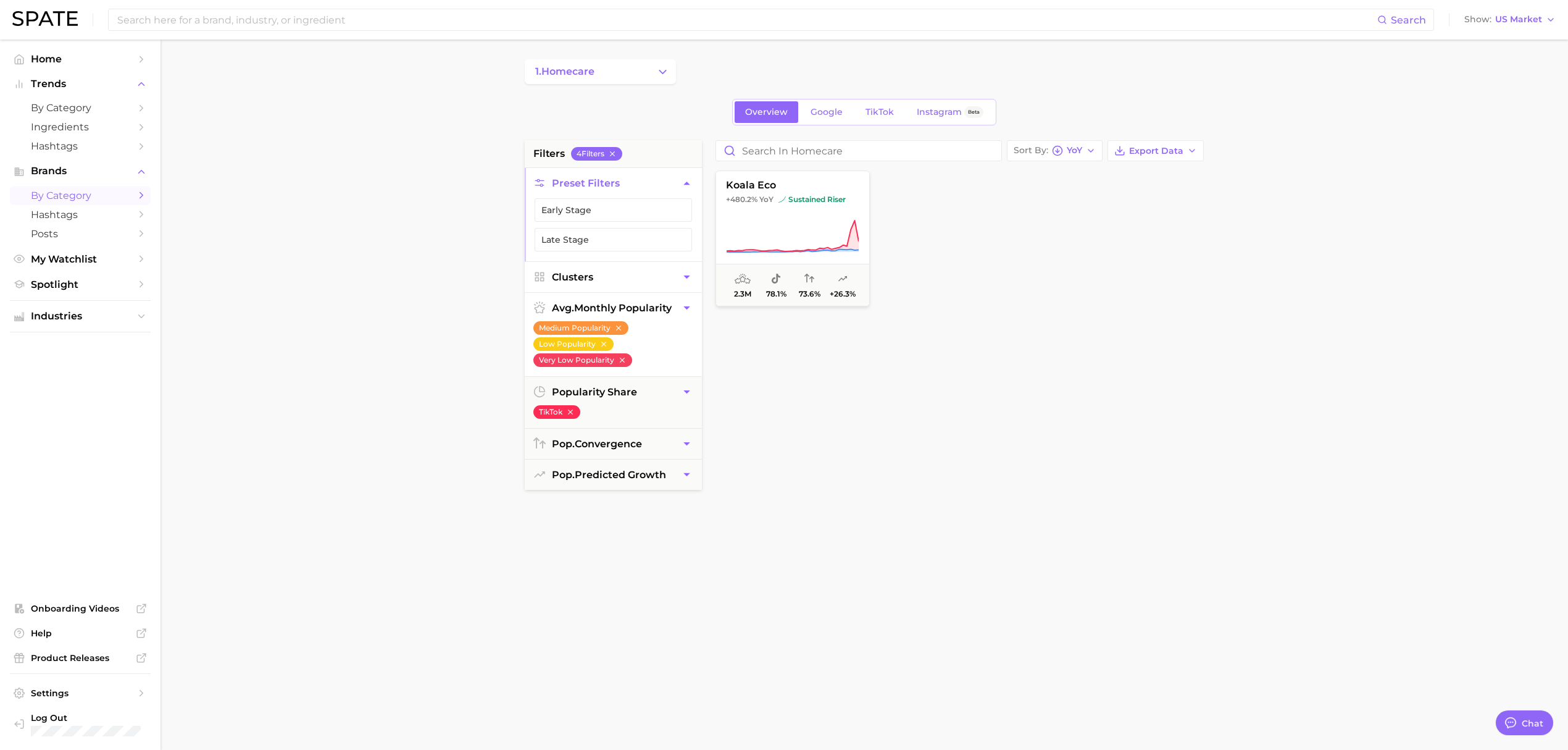
click at [620, 321] on li "Medium Popularity" at bounding box center [581, 327] width 95 height 16
click at [618, 329] on icon "button" at bounding box center [618, 328] width 8 height 8
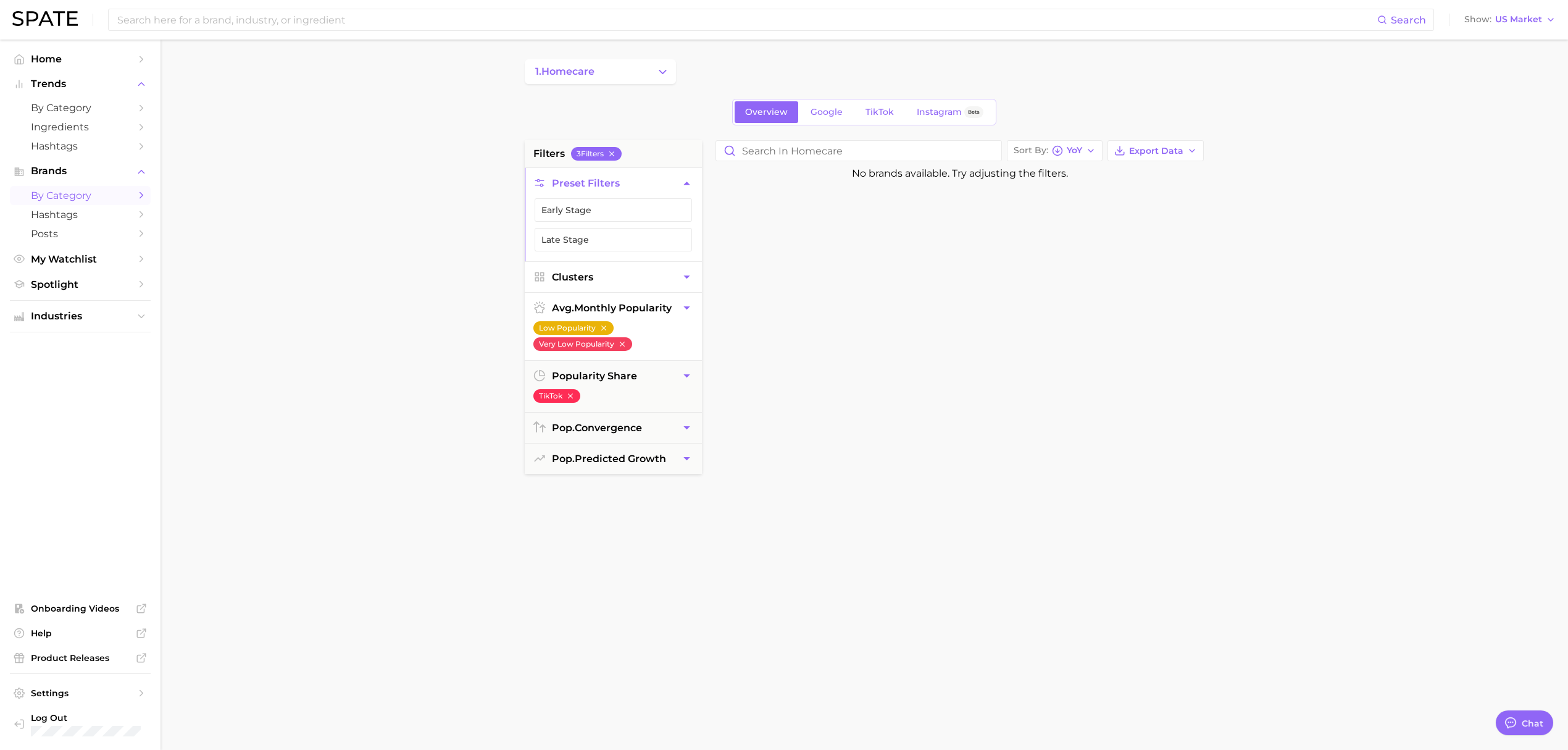
click at [603, 328] on icon "button" at bounding box center [604, 328] width 8 height 8
click at [620, 331] on icon "button" at bounding box center [622, 328] width 8 height 8
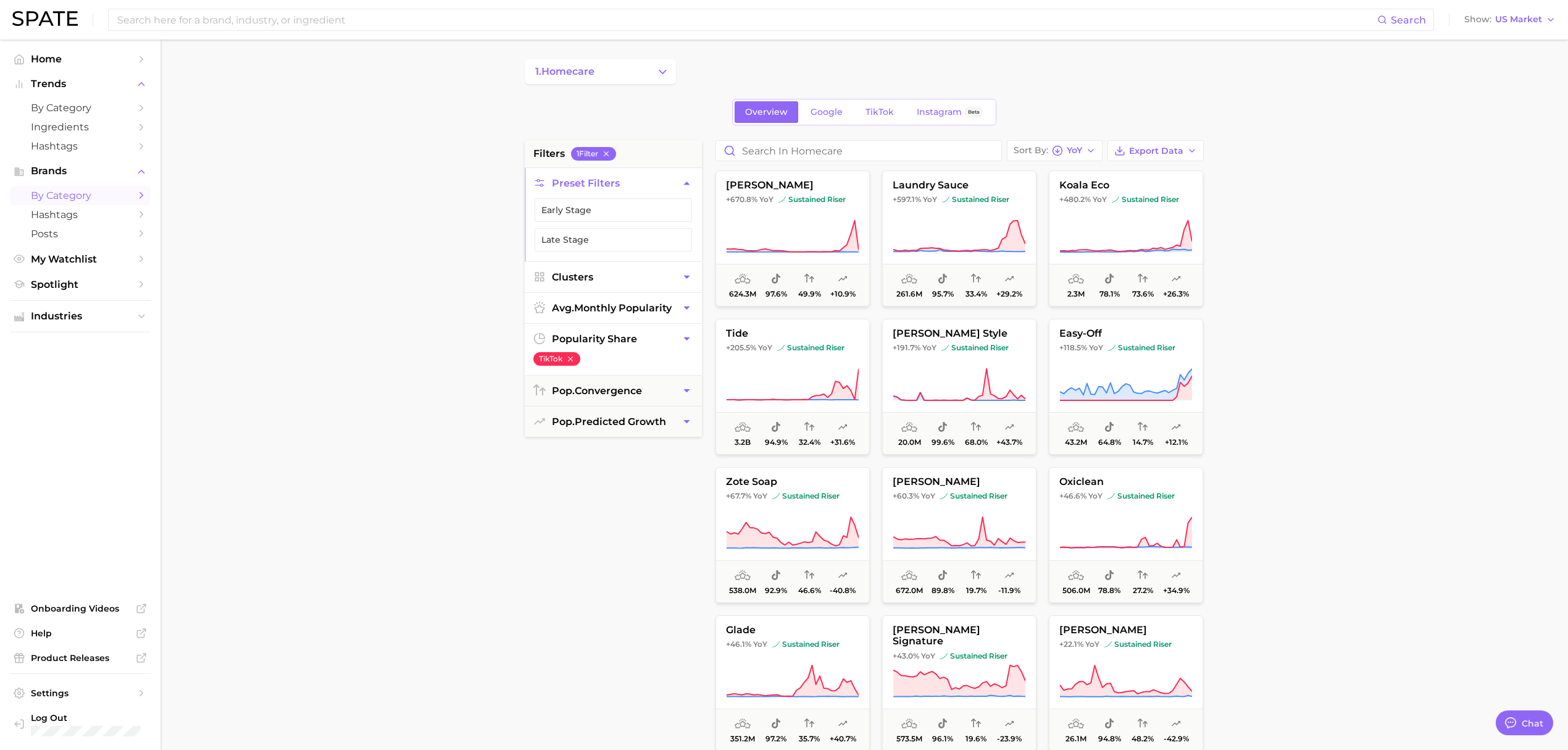
click at [573, 361] on icon "button" at bounding box center [570, 359] width 8 height 8
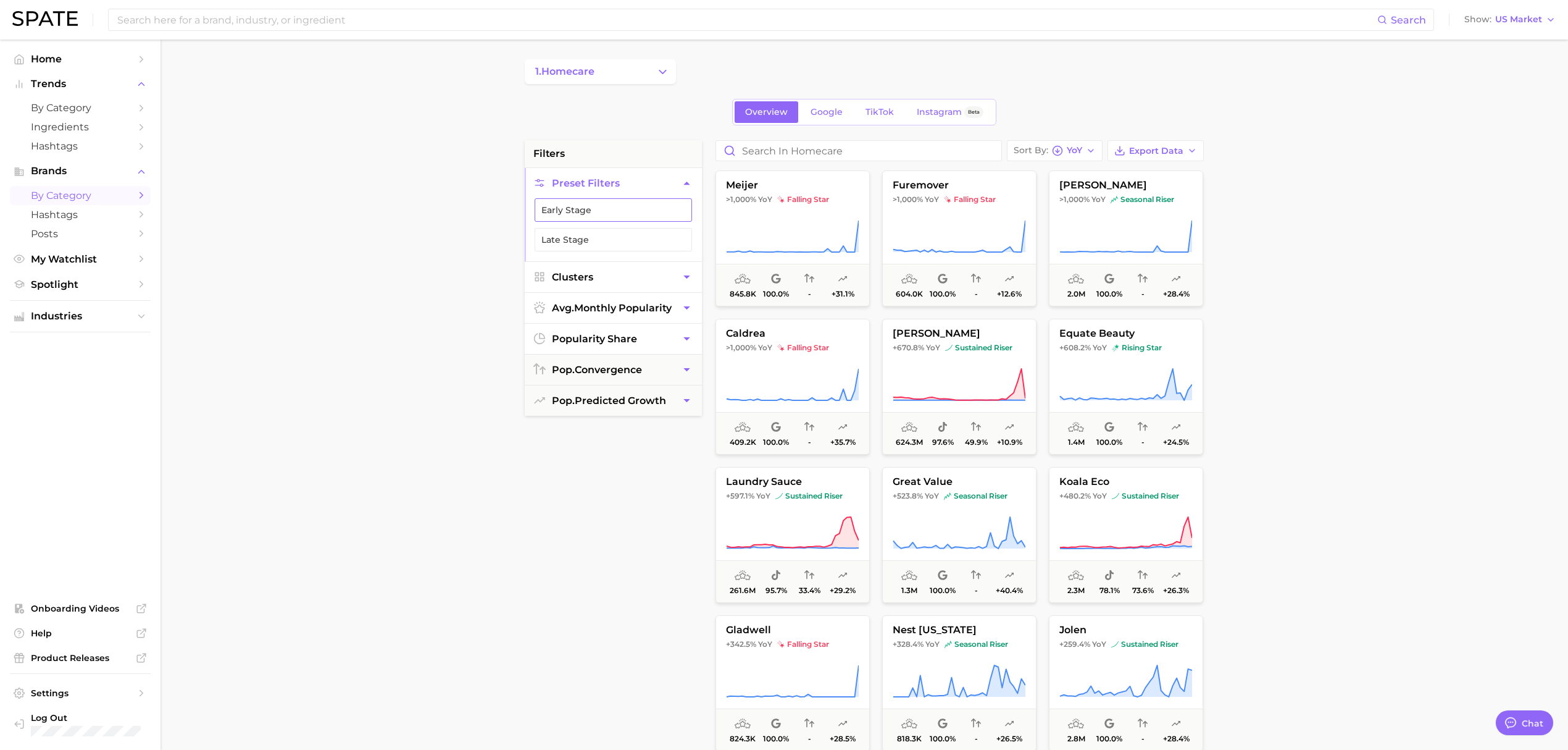
click at [623, 208] on button "Early Stage" at bounding box center [613, 210] width 158 height 23
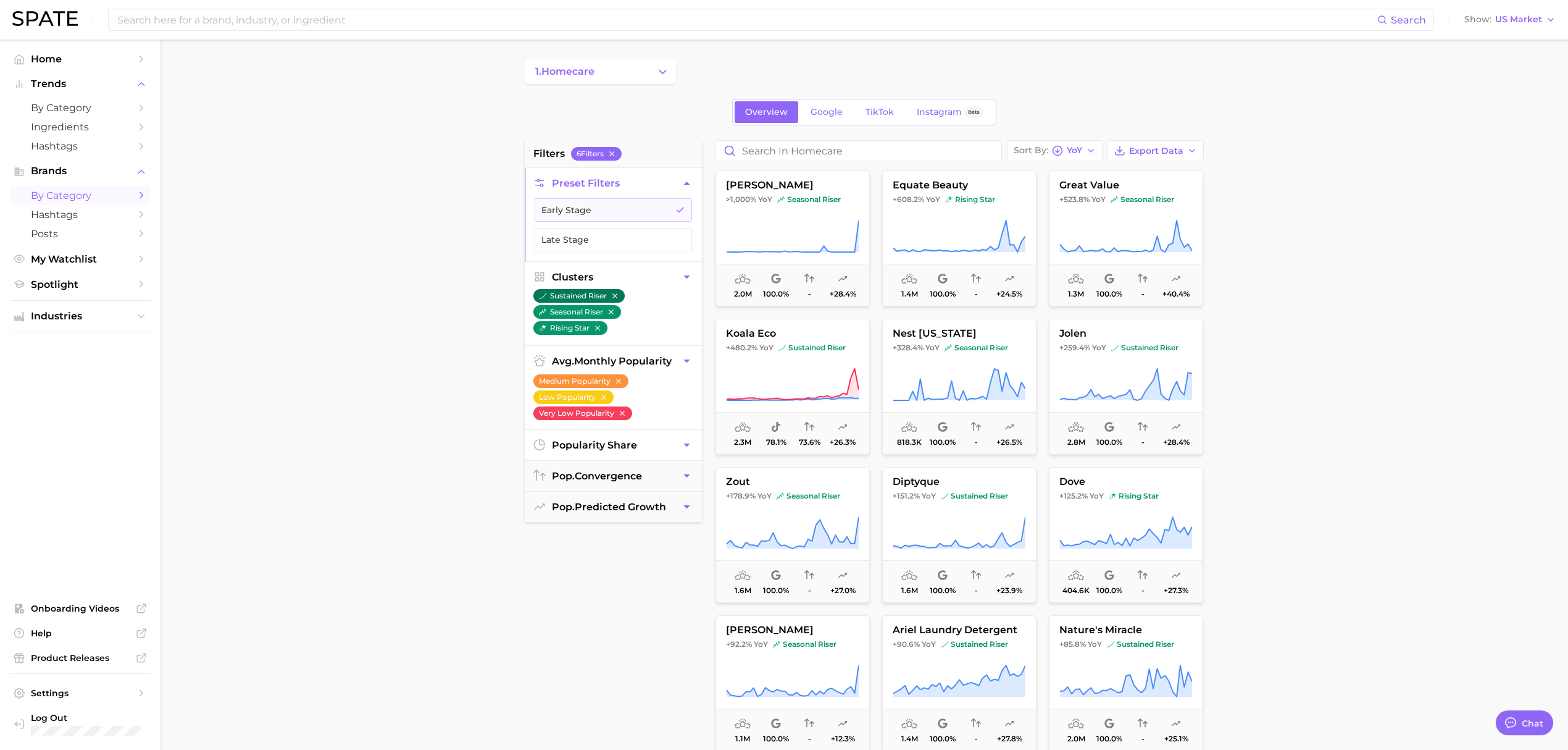
click at [587, 299] on button "sustained riser" at bounding box center [579, 295] width 91 height 14
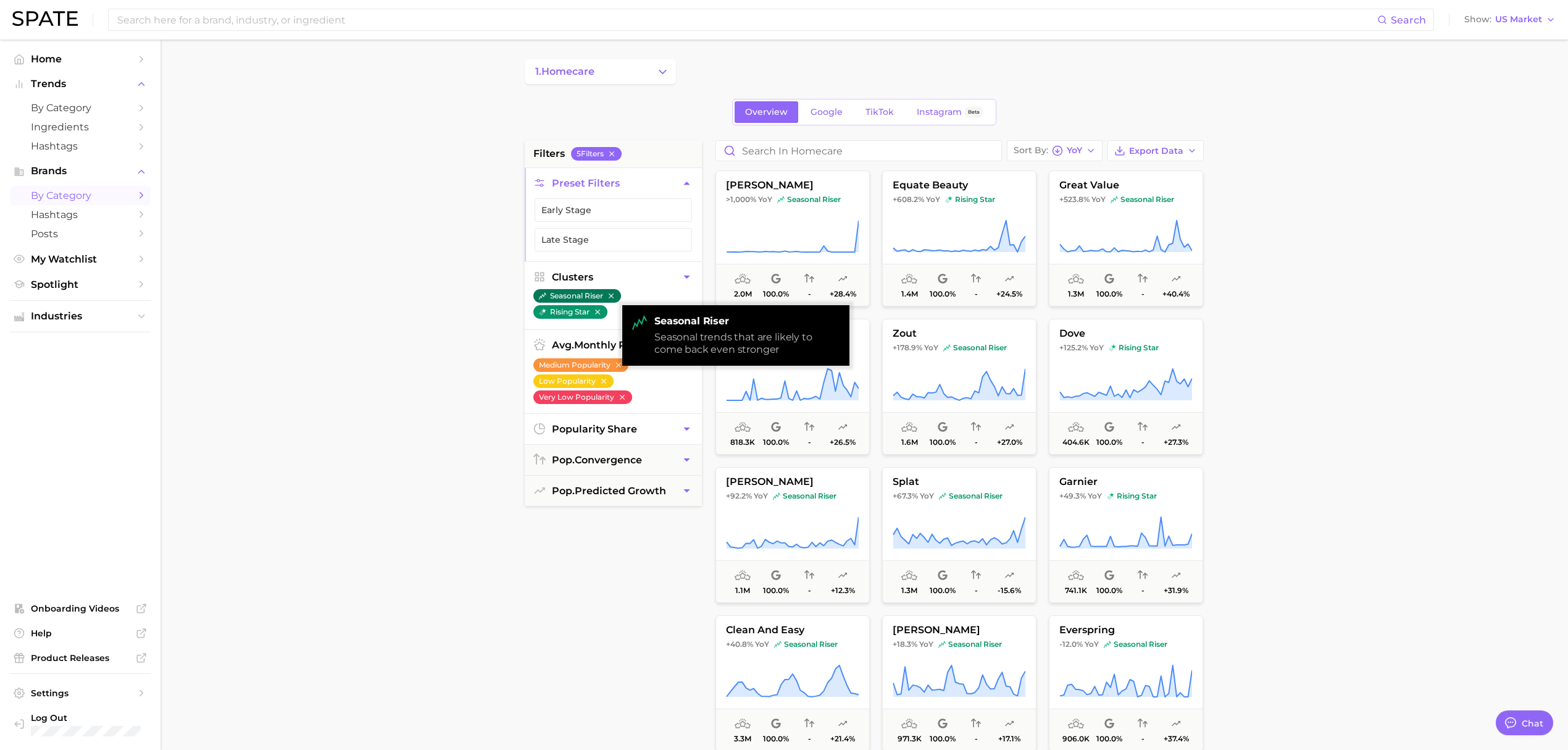
click at [615, 294] on icon "button" at bounding box center [611, 295] width 8 height 8
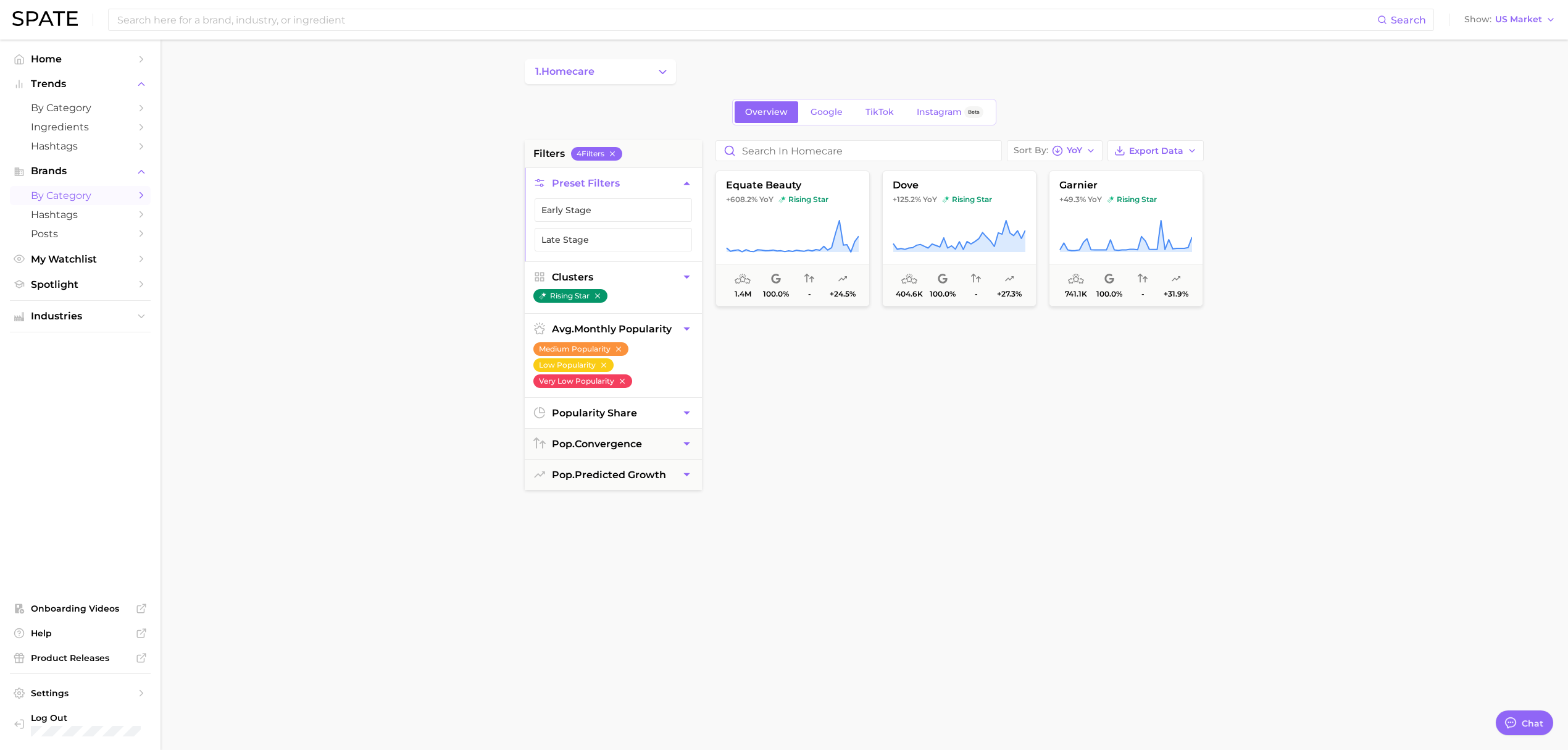
click at [541, 83] on button "1. homecare" at bounding box center [600, 71] width 151 height 24
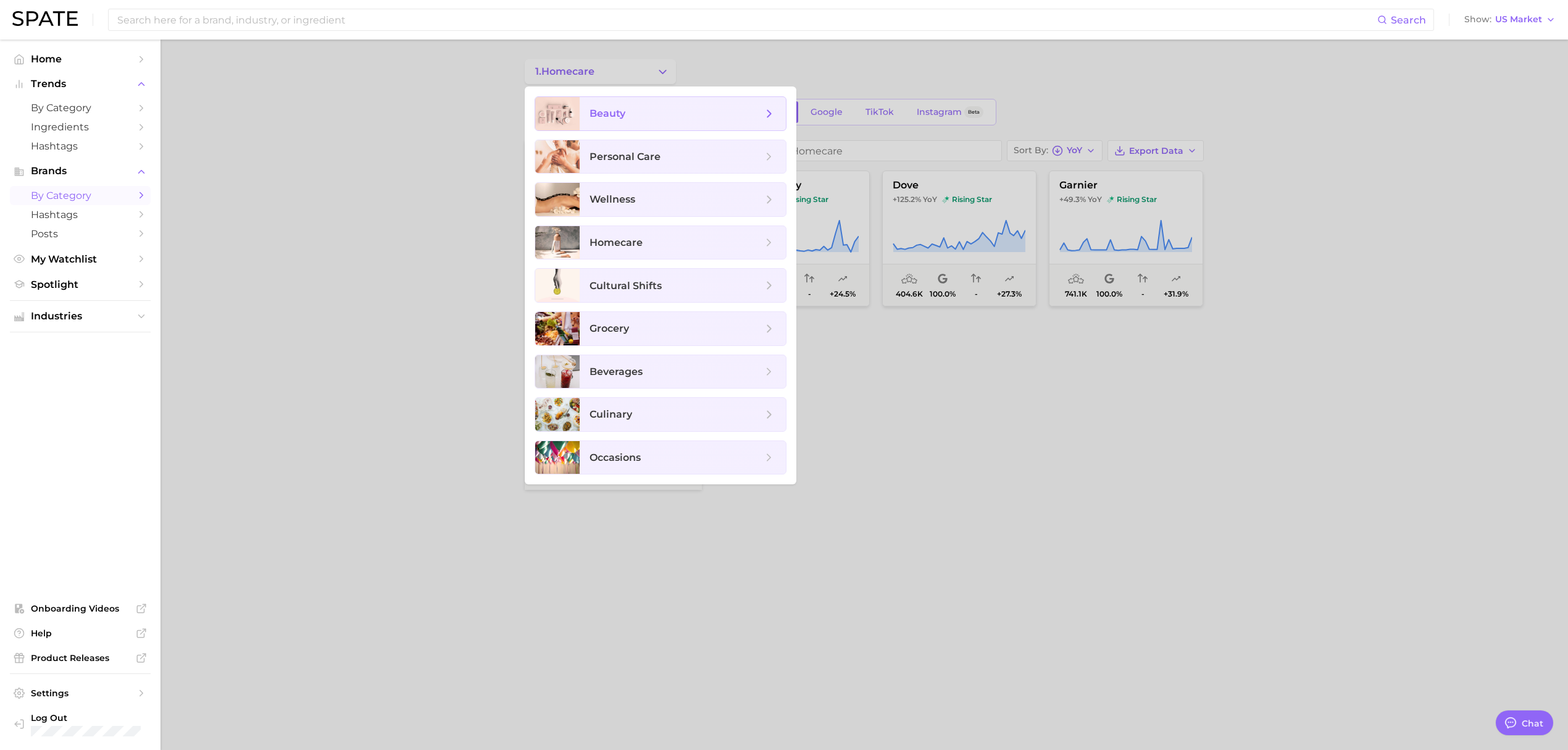
click at [620, 117] on span "beauty" at bounding box center [607, 113] width 36 height 12
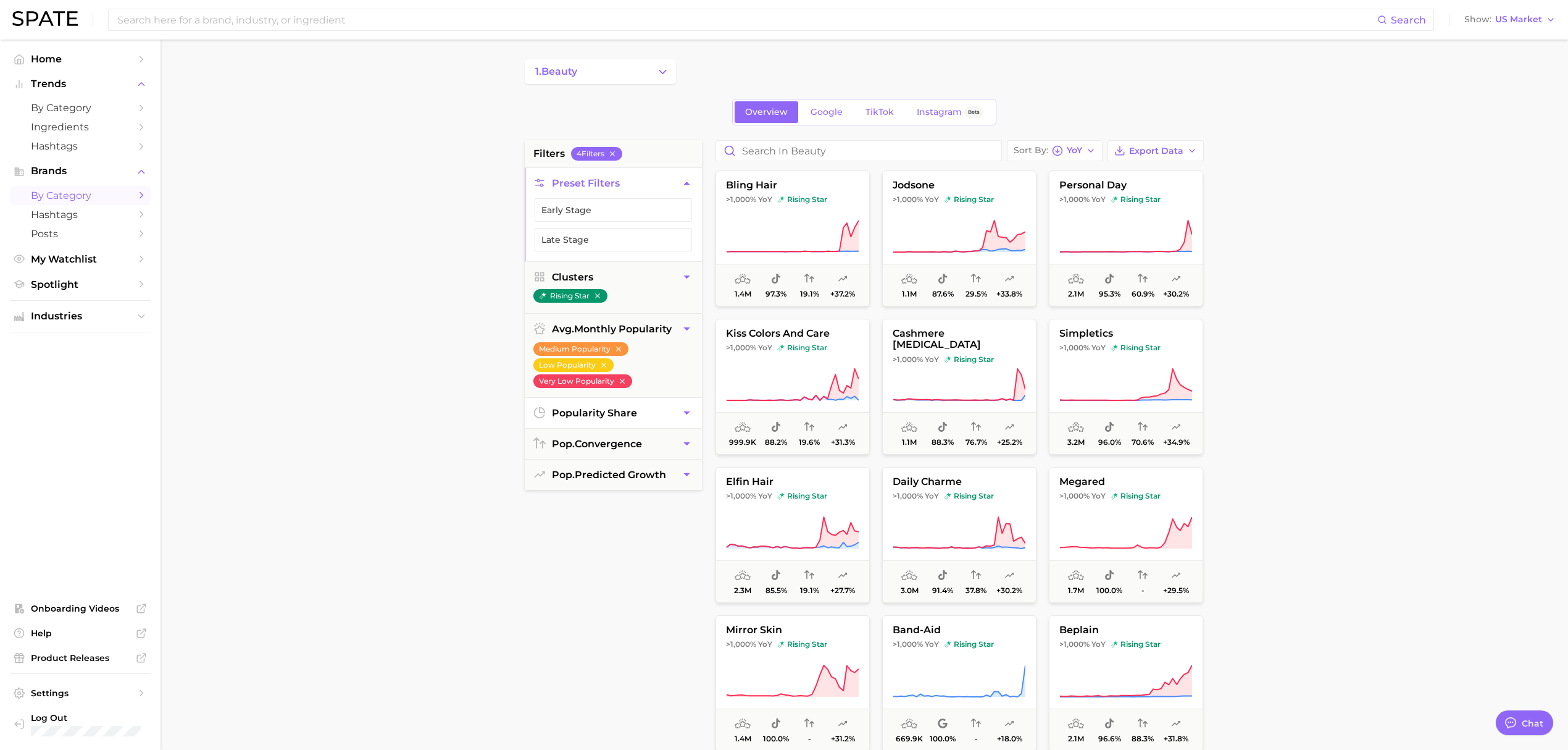
click at [625, 419] on span "popularity share" at bounding box center [595, 413] width 85 height 12
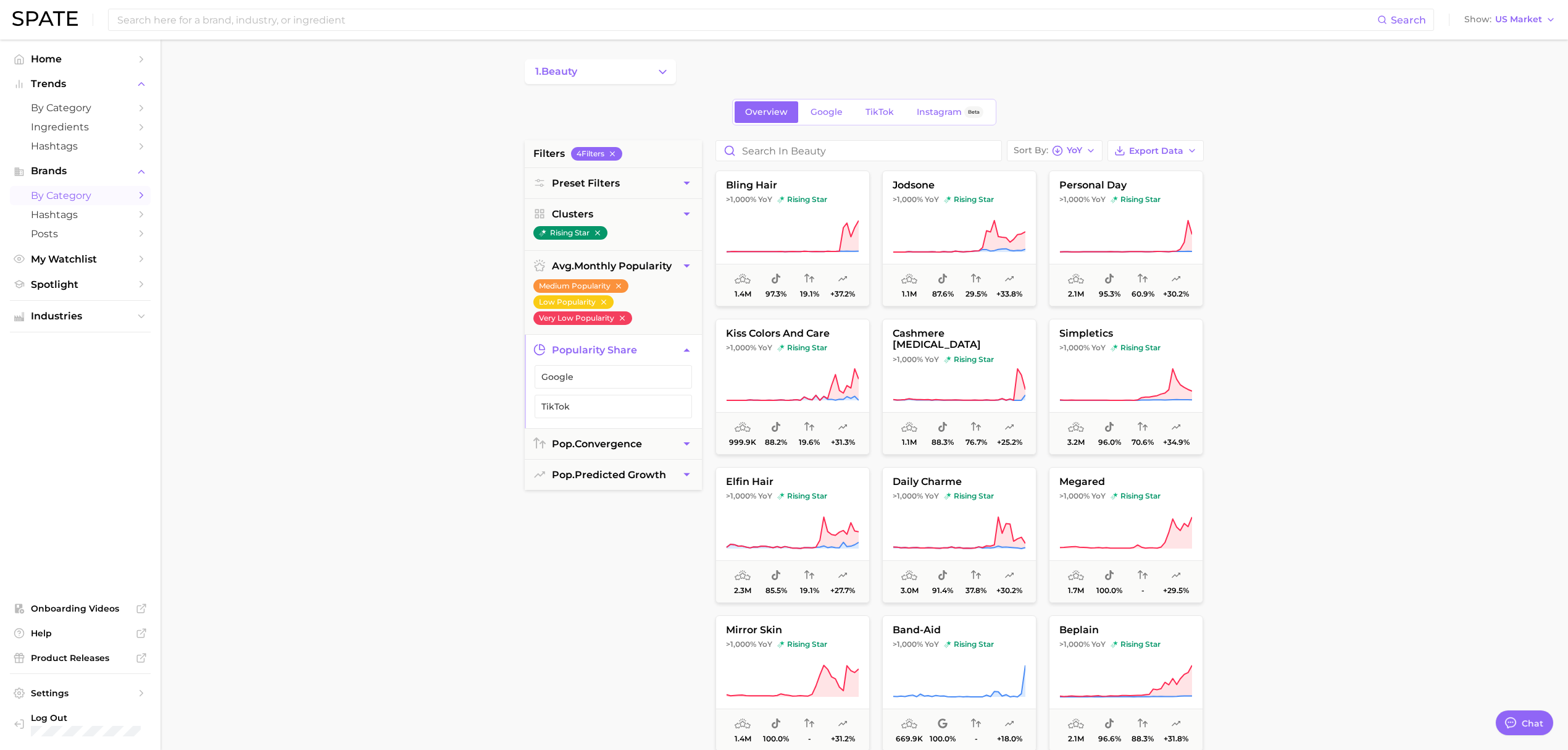
drag, startPoint x: 629, startPoint y: 418, endPoint x: 559, endPoint y: 426, distance: 70.5
click at [629, 417] on button "TikTok" at bounding box center [613, 406] width 158 height 23
click at [583, 377] on span "Google" at bounding box center [603, 377] width 124 height 10
click at [581, 440] on span "pop. convergence" at bounding box center [597, 444] width 90 height 12
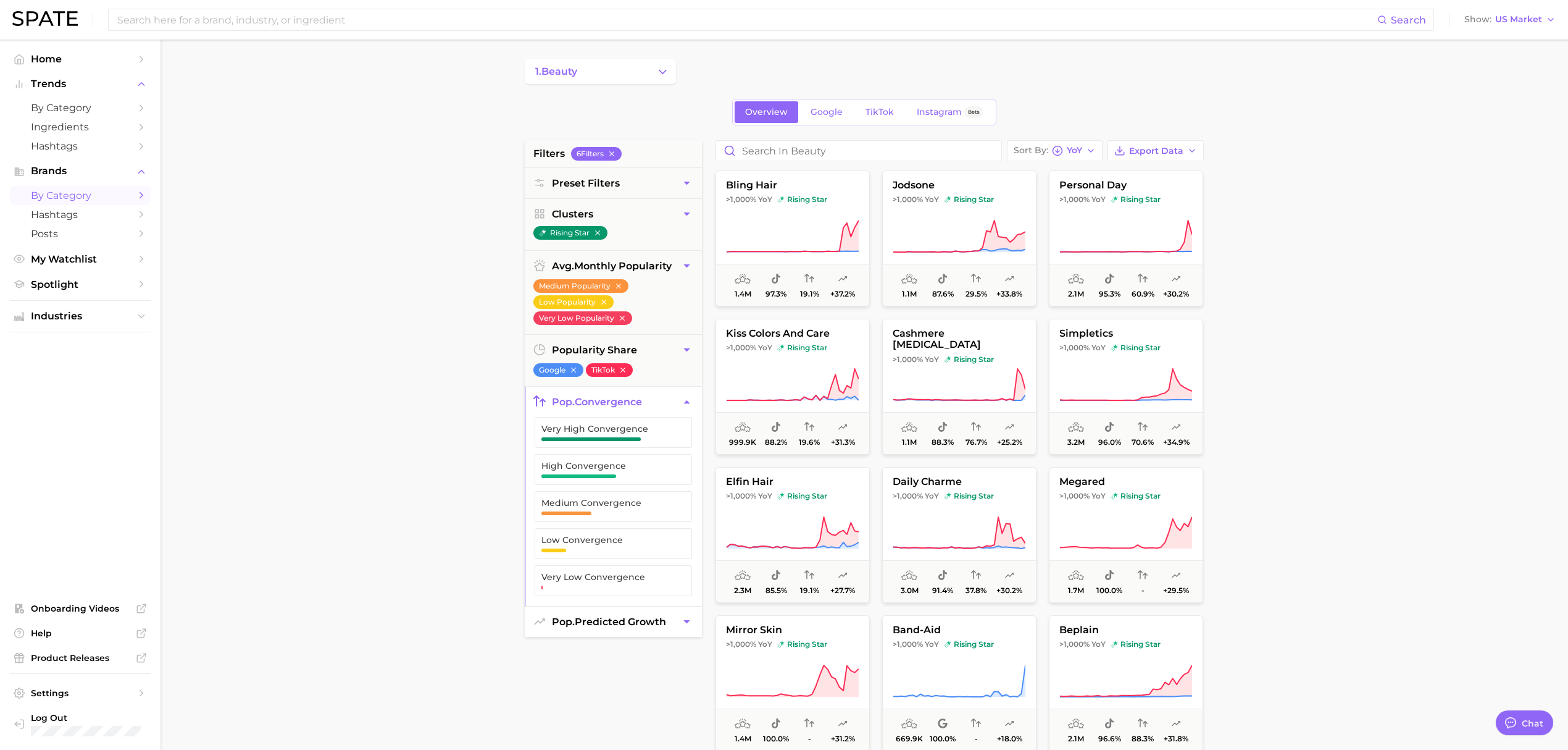
click at [616, 620] on span "pop. predicted growth" at bounding box center [609, 622] width 115 height 12
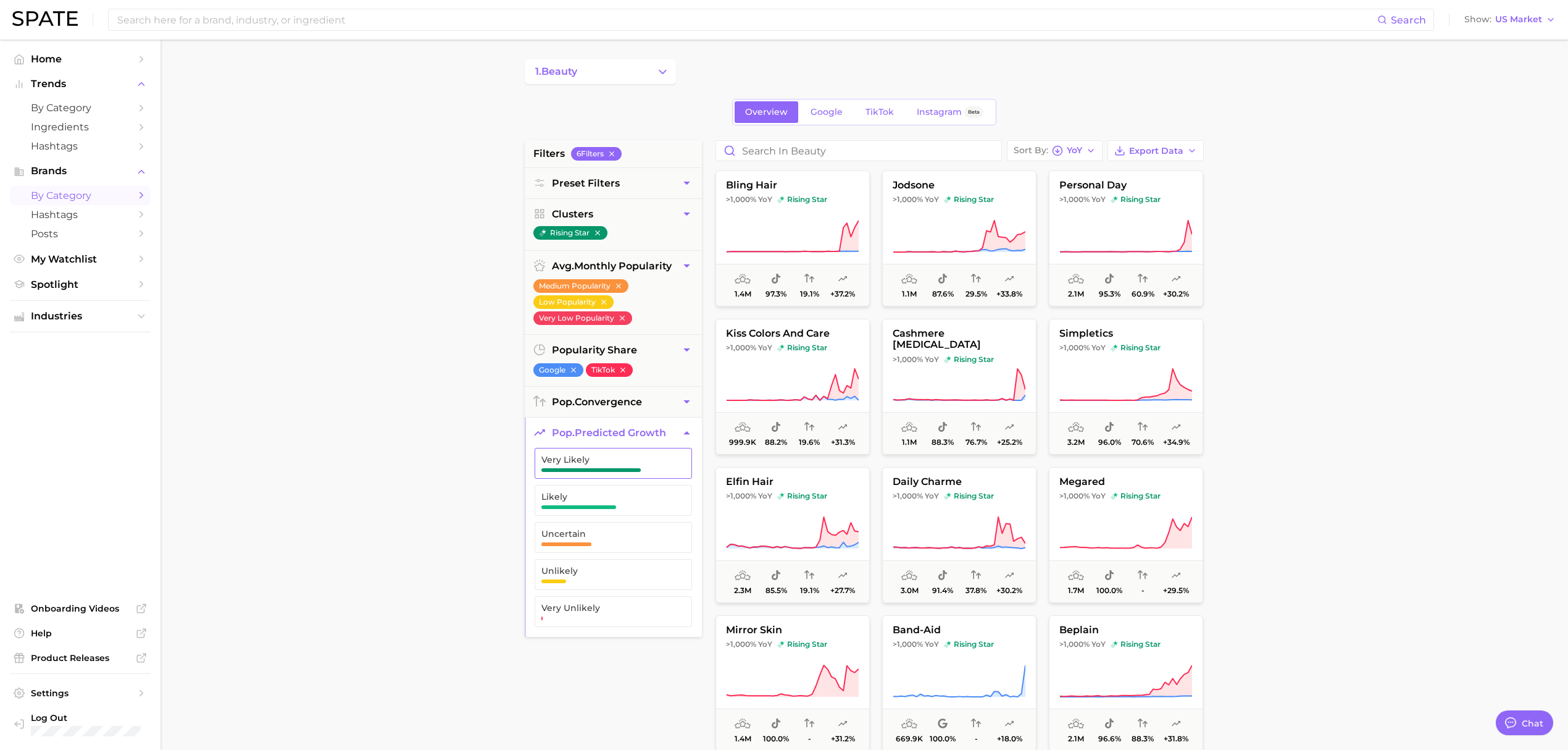
click at [668, 465] on button "Very Likely" at bounding box center [613, 464] width 158 height 31
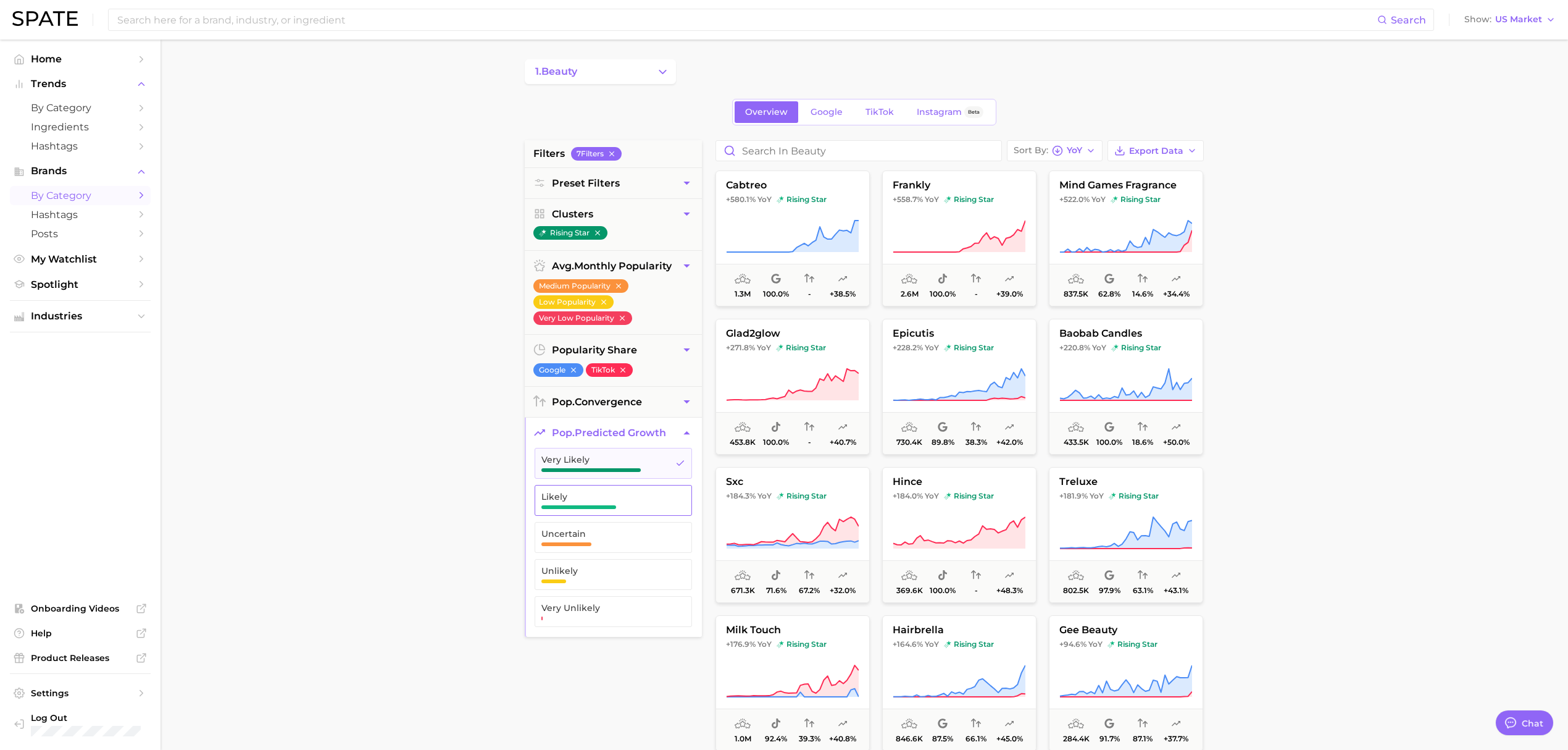
click at [661, 514] on button "Likely" at bounding box center [613, 500] width 158 height 31
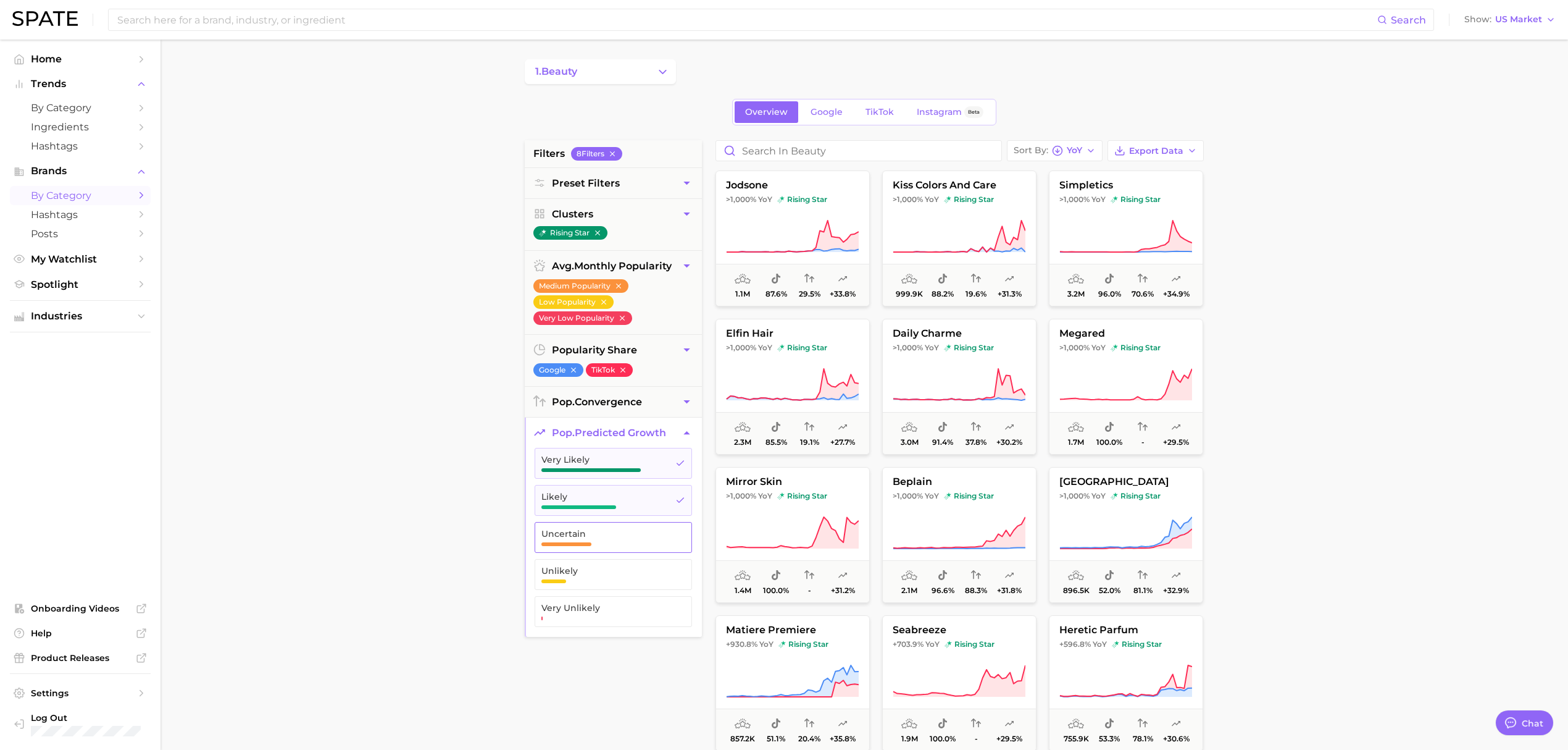
click at [599, 541] on span "Uncertain" at bounding box center [603, 537] width 124 height 17
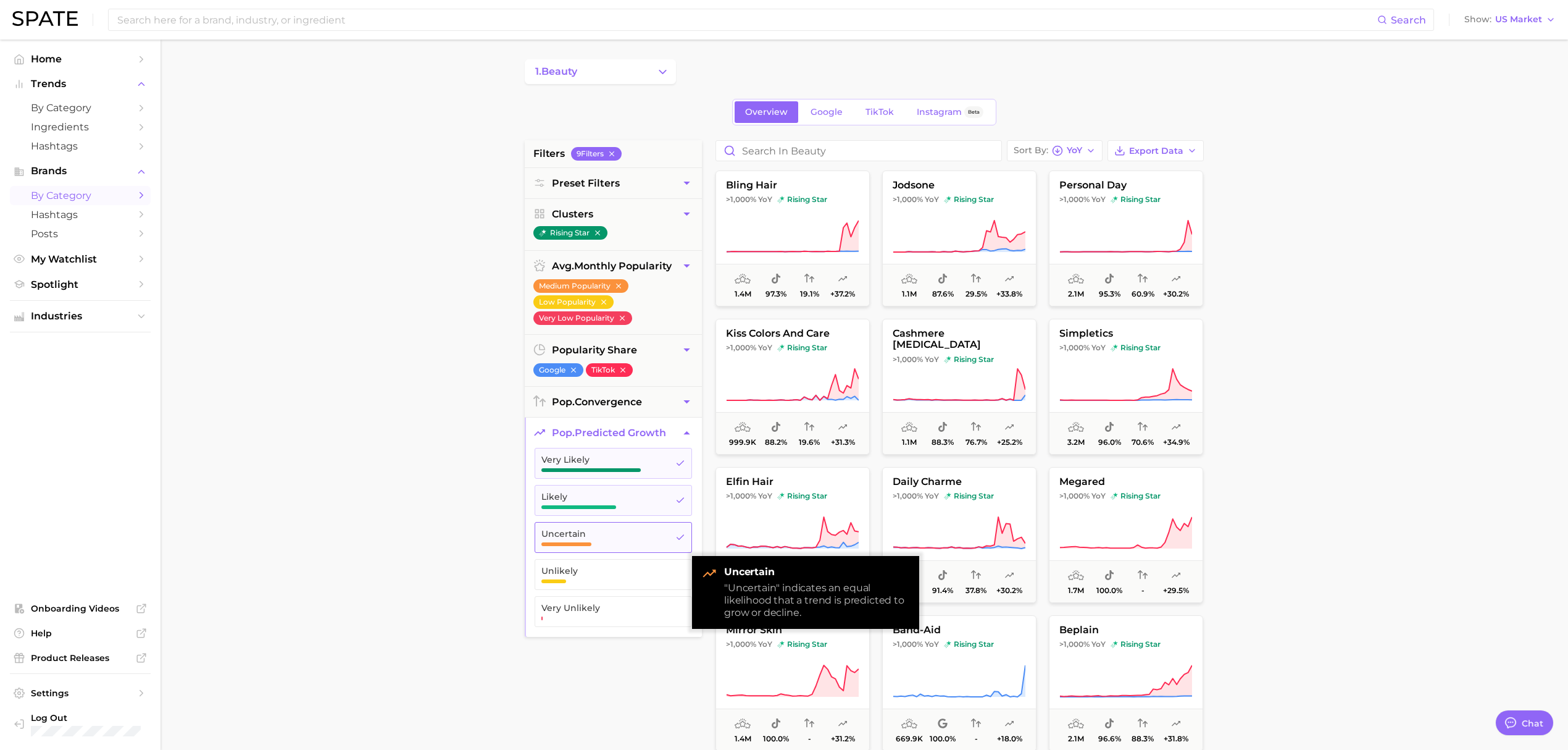
click at [599, 544] on span "Uncertain" at bounding box center [603, 537] width 124 height 17
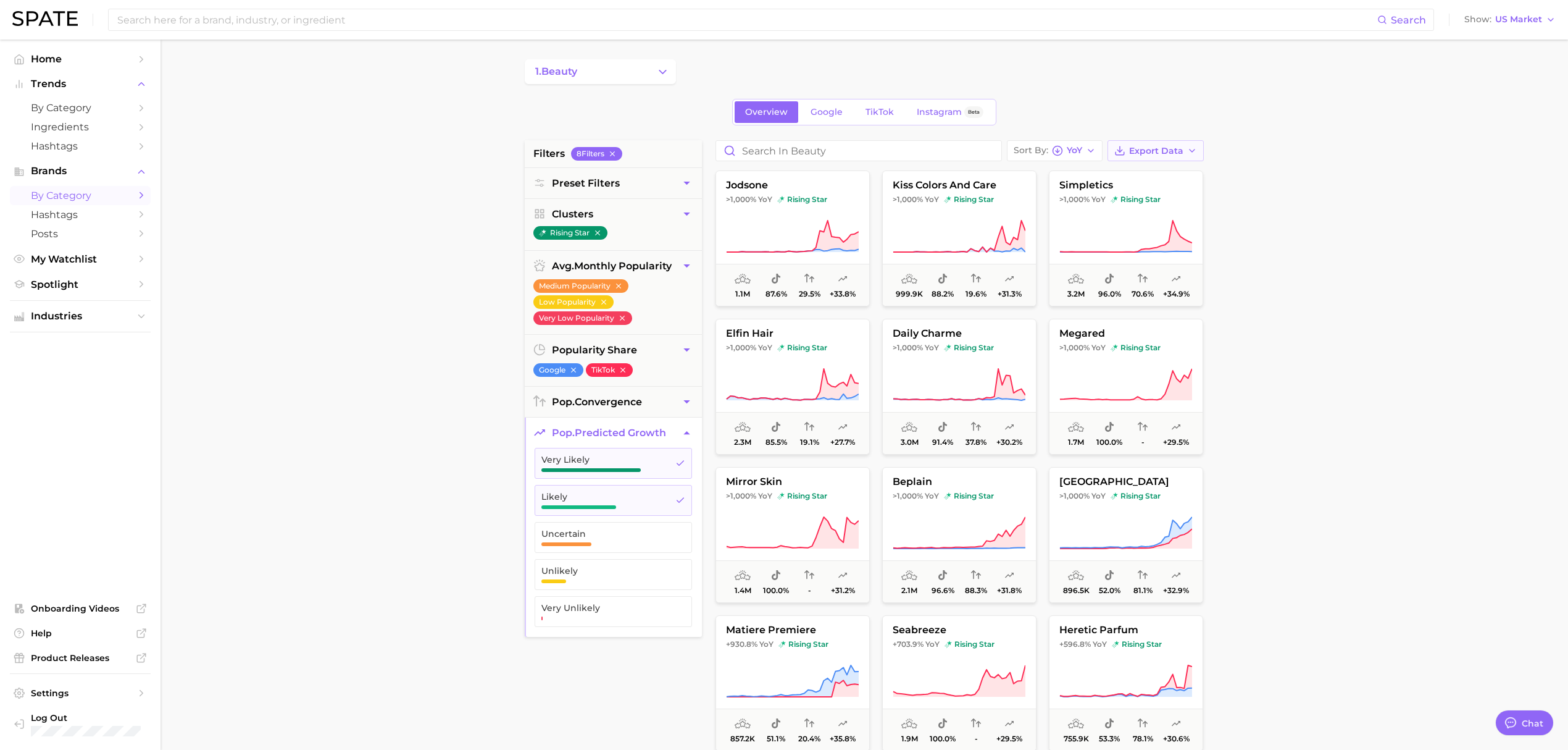
click at [1154, 149] on span "Export Data" at bounding box center [1156, 151] width 54 height 10
click at [1132, 169] on span "Card Data CSV" at bounding box center [1121, 174] width 65 height 10
click at [625, 75] on button "1. beauty" at bounding box center [600, 71] width 151 height 24
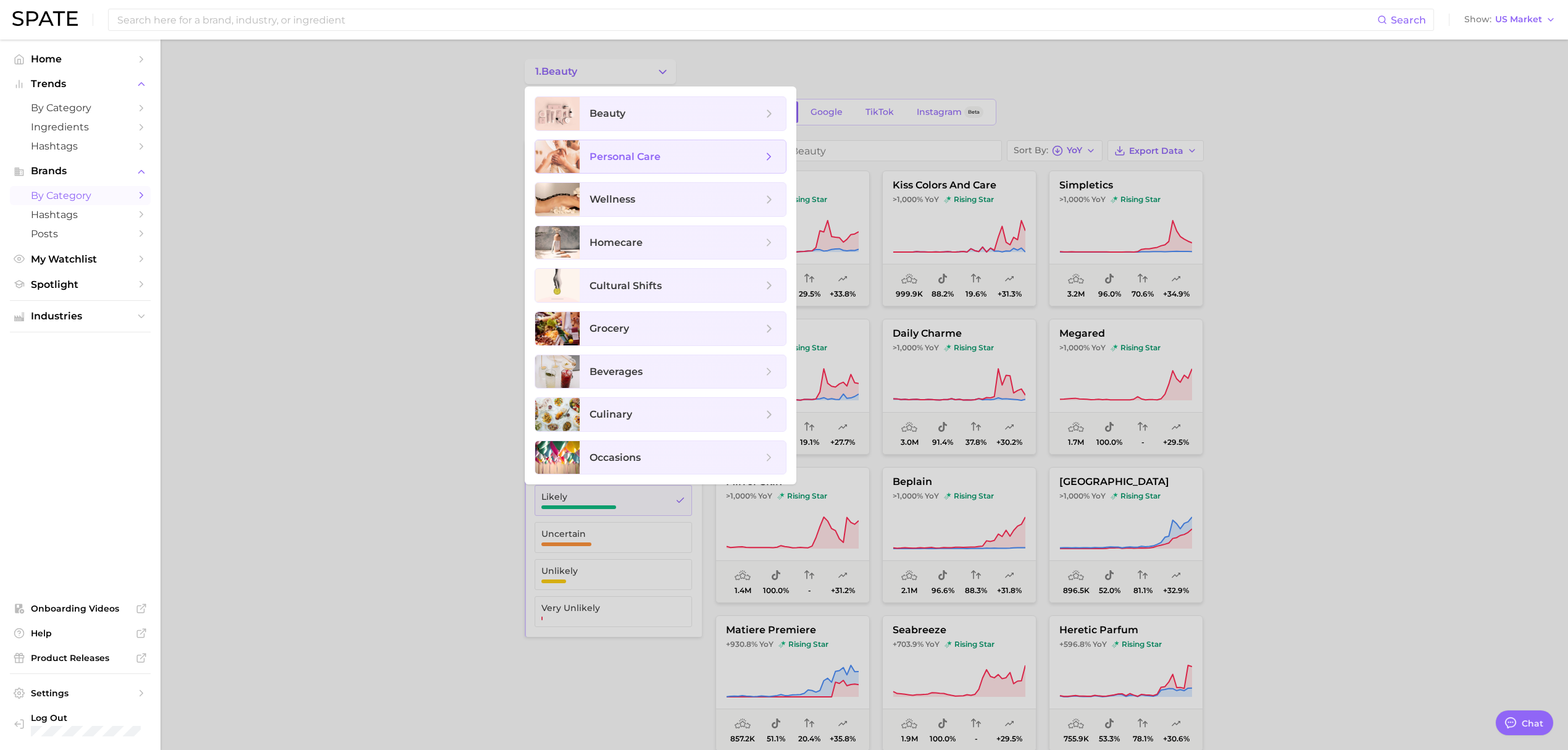
click at [638, 159] on span "personal care" at bounding box center [625, 156] width 71 height 12
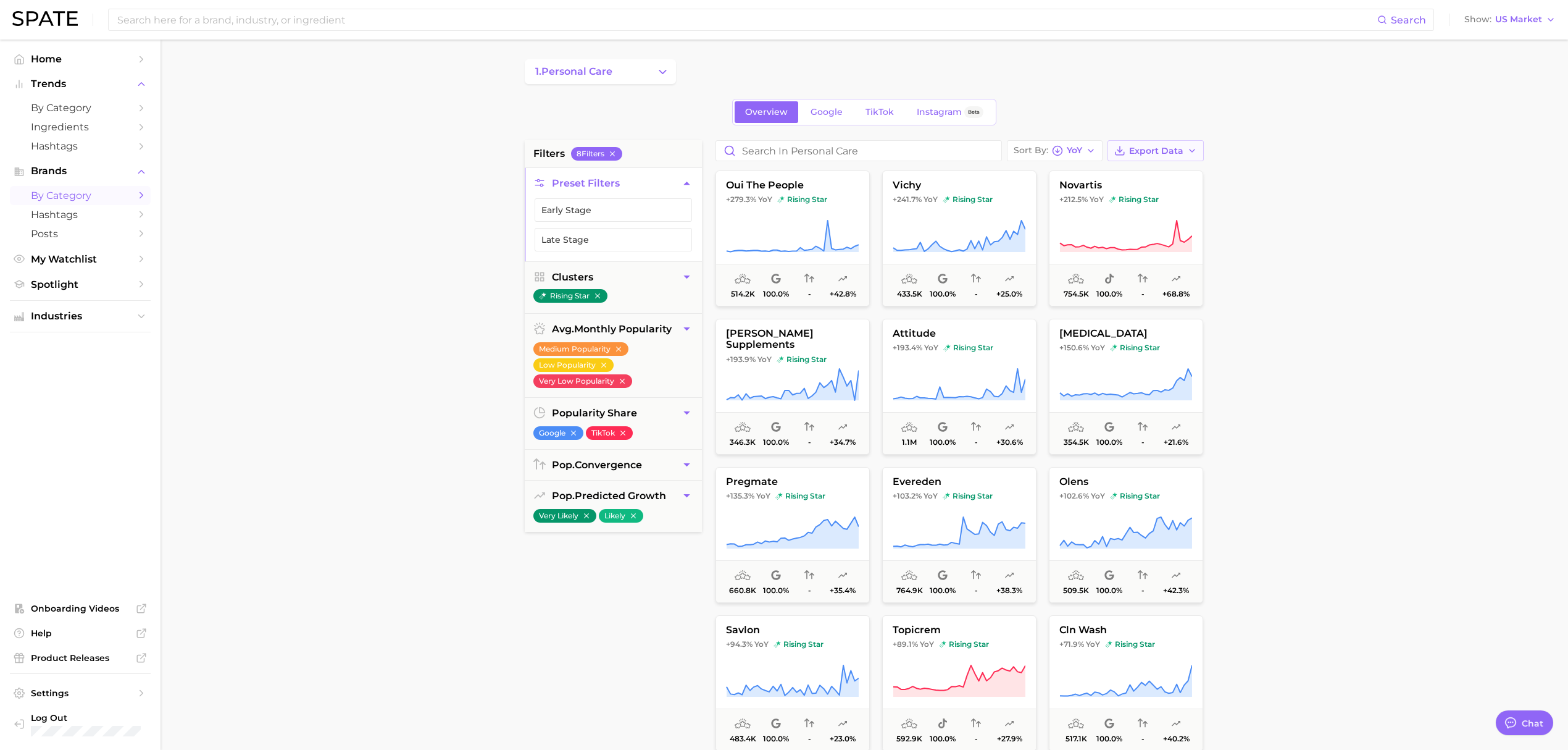
click at [1158, 147] on span "Export Data" at bounding box center [1156, 151] width 54 height 10
click at [1129, 176] on span "Card Data CSV" at bounding box center [1121, 174] width 65 height 10
click at [635, 71] on button "1. personal care" at bounding box center [600, 71] width 151 height 24
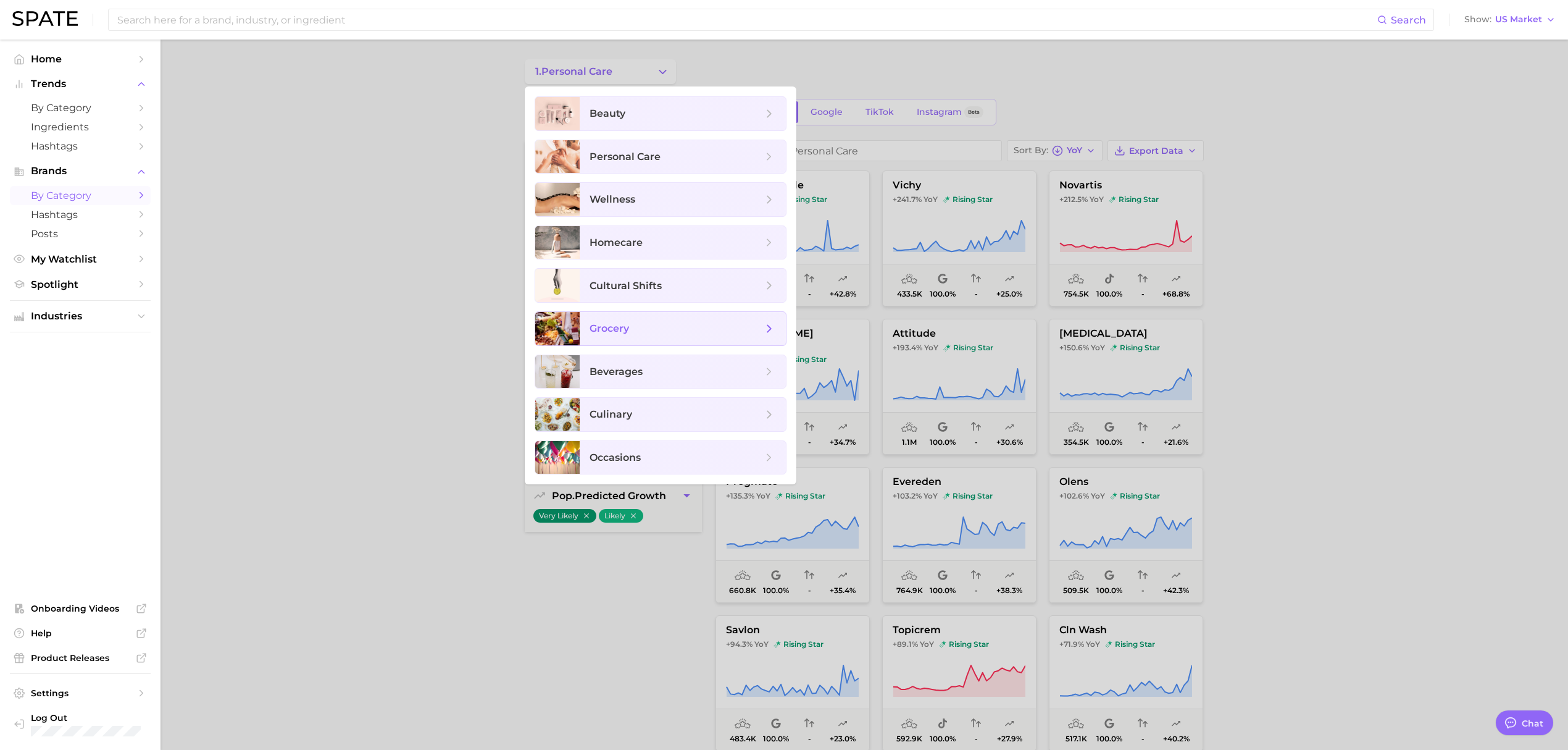
click at [646, 333] on span "grocery" at bounding box center [676, 328] width 173 height 14
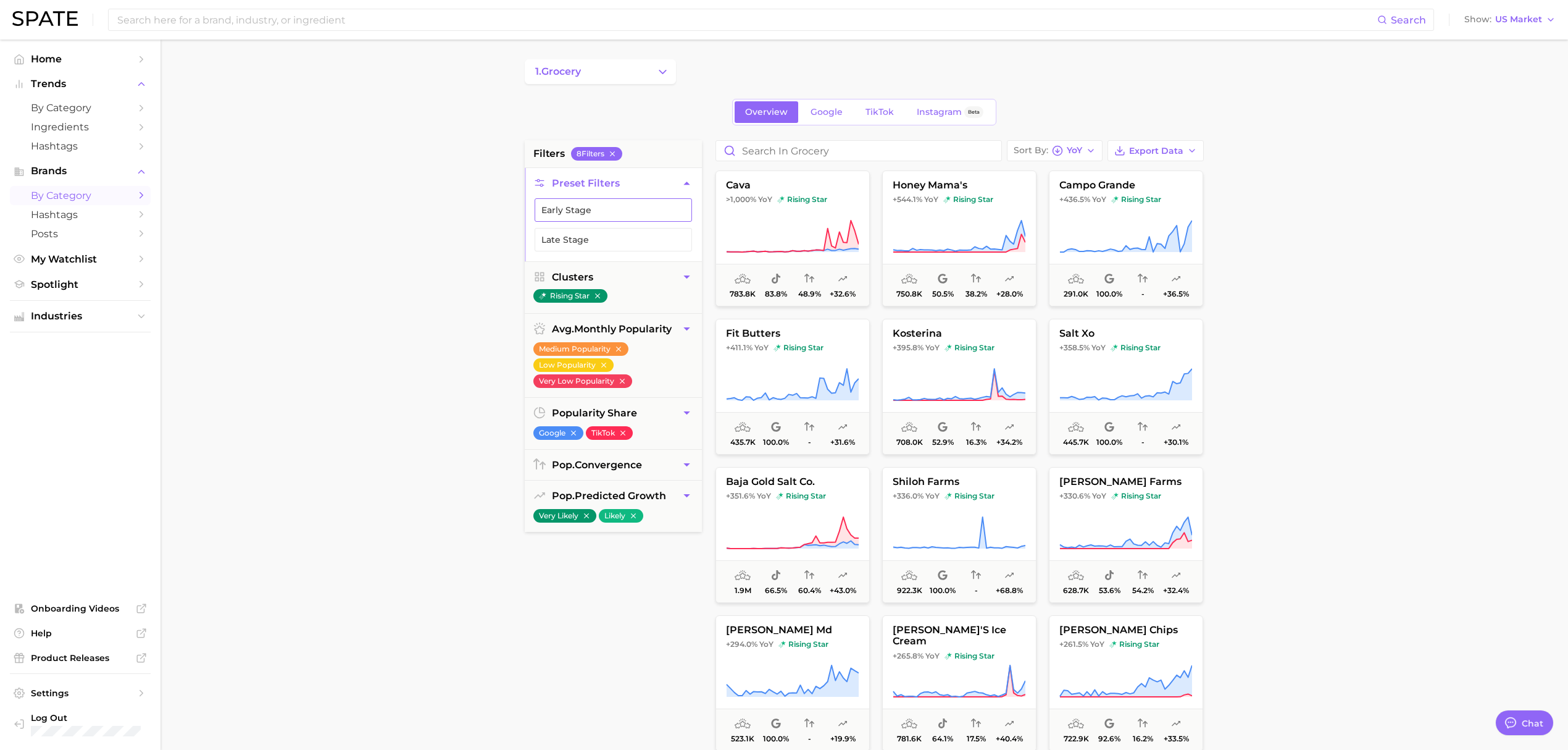
click at [560, 206] on button "Early Stage" at bounding box center [613, 210] width 158 height 23
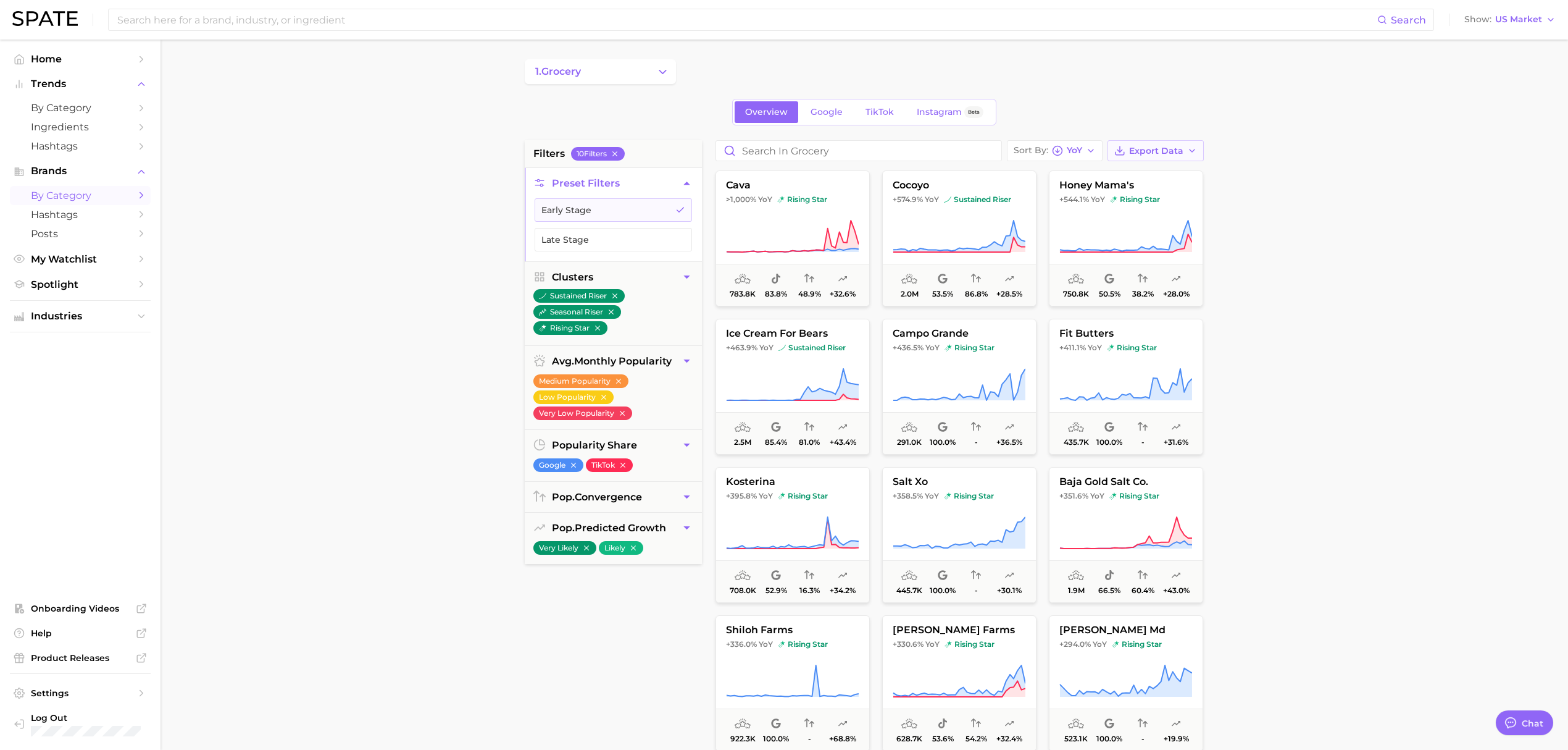
click at [1156, 151] on span "Export Data" at bounding box center [1156, 151] width 54 height 10
click at [1154, 166] on button "Card Data CSV" at bounding box center [1136, 173] width 136 height 23
click at [562, 73] on span "1. grocery" at bounding box center [558, 71] width 46 height 11
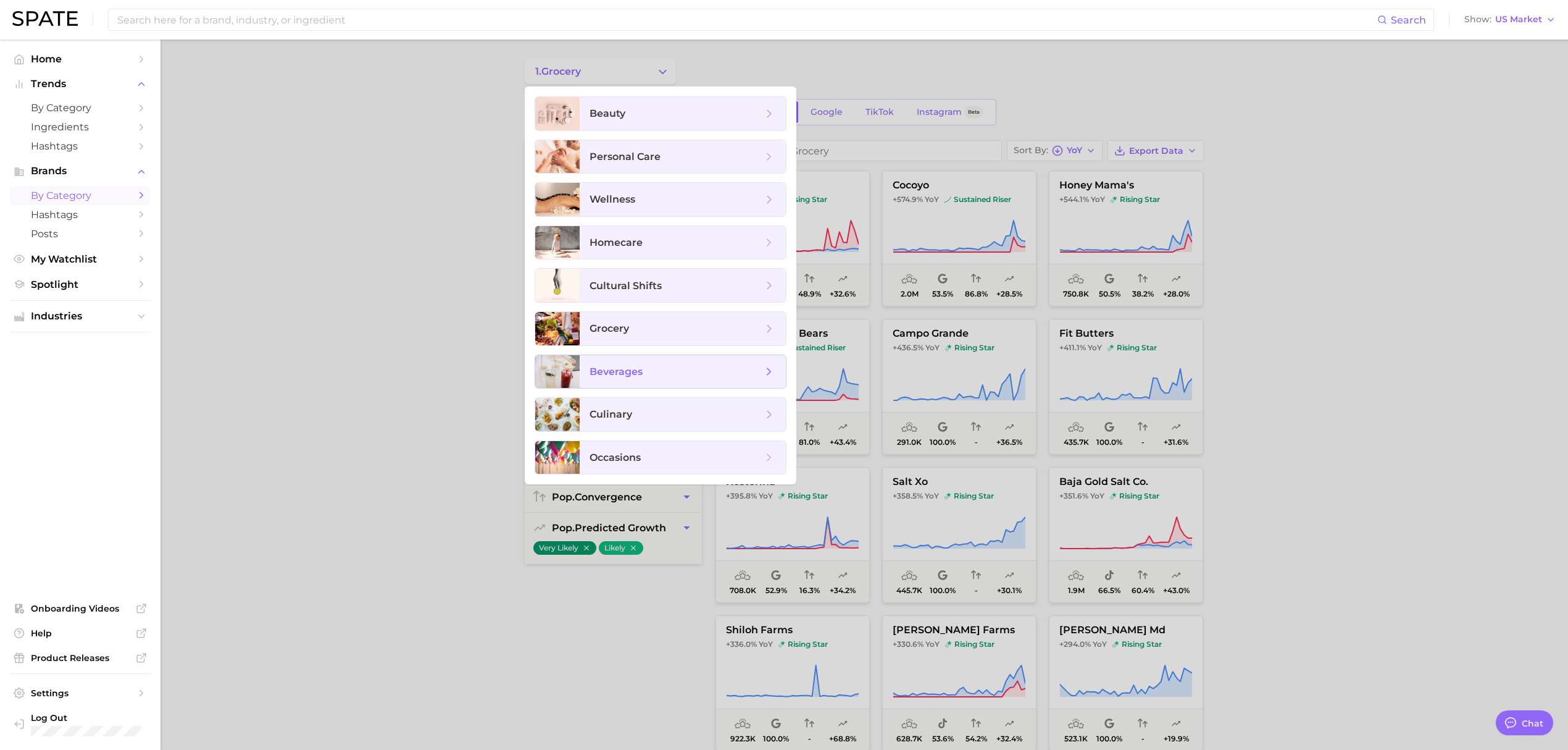
click at [616, 389] on span "beverages" at bounding box center [683, 372] width 206 height 33
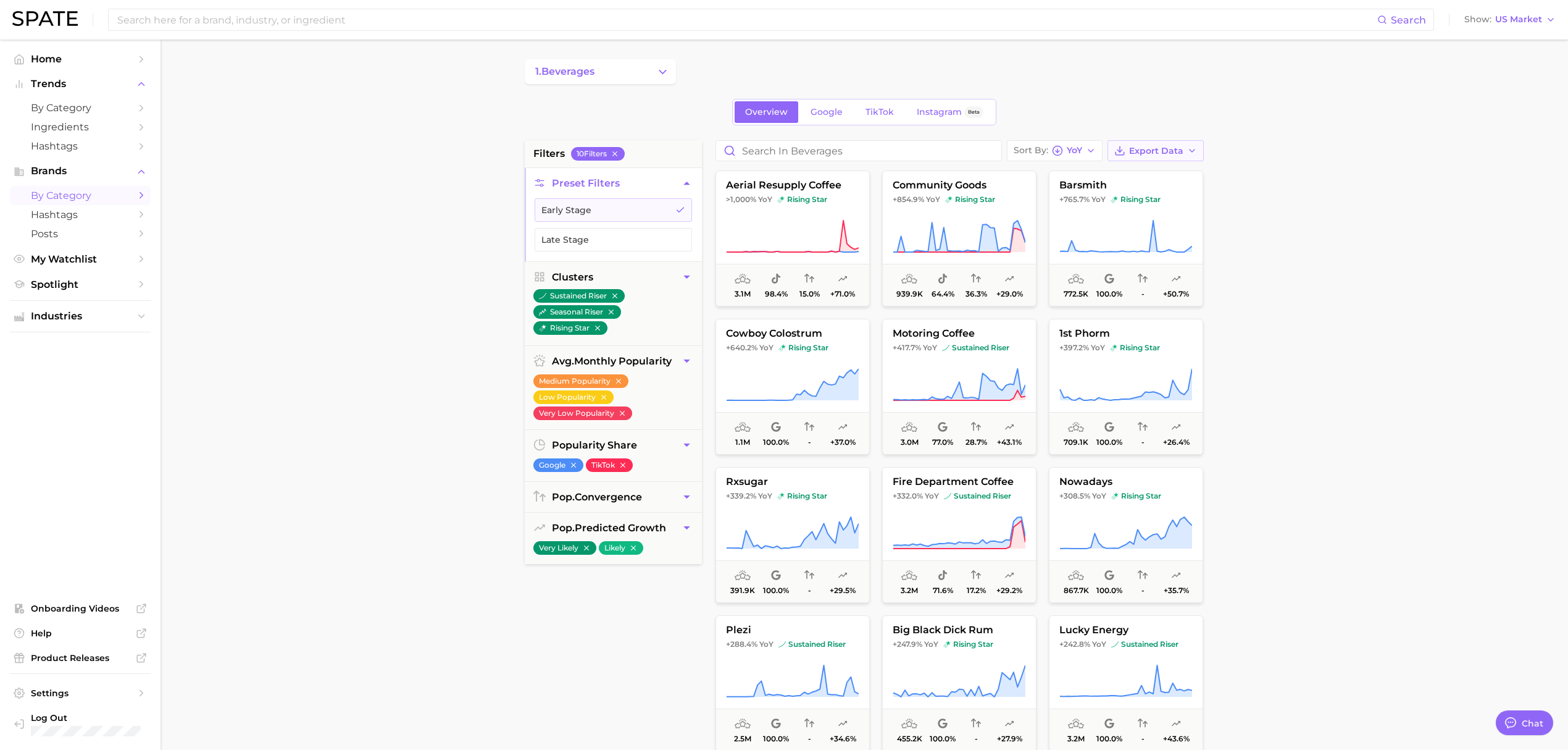
click at [1161, 156] on span "Export Data" at bounding box center [1156, 151] width 54 height 10
click at [1164, 176] on button "Card Data CSV" at bounding box center [1136, 173] width 136 height 23
click at [613, 77] on button "1. beverages" at bounding box center [600, 71] width 151 height 24
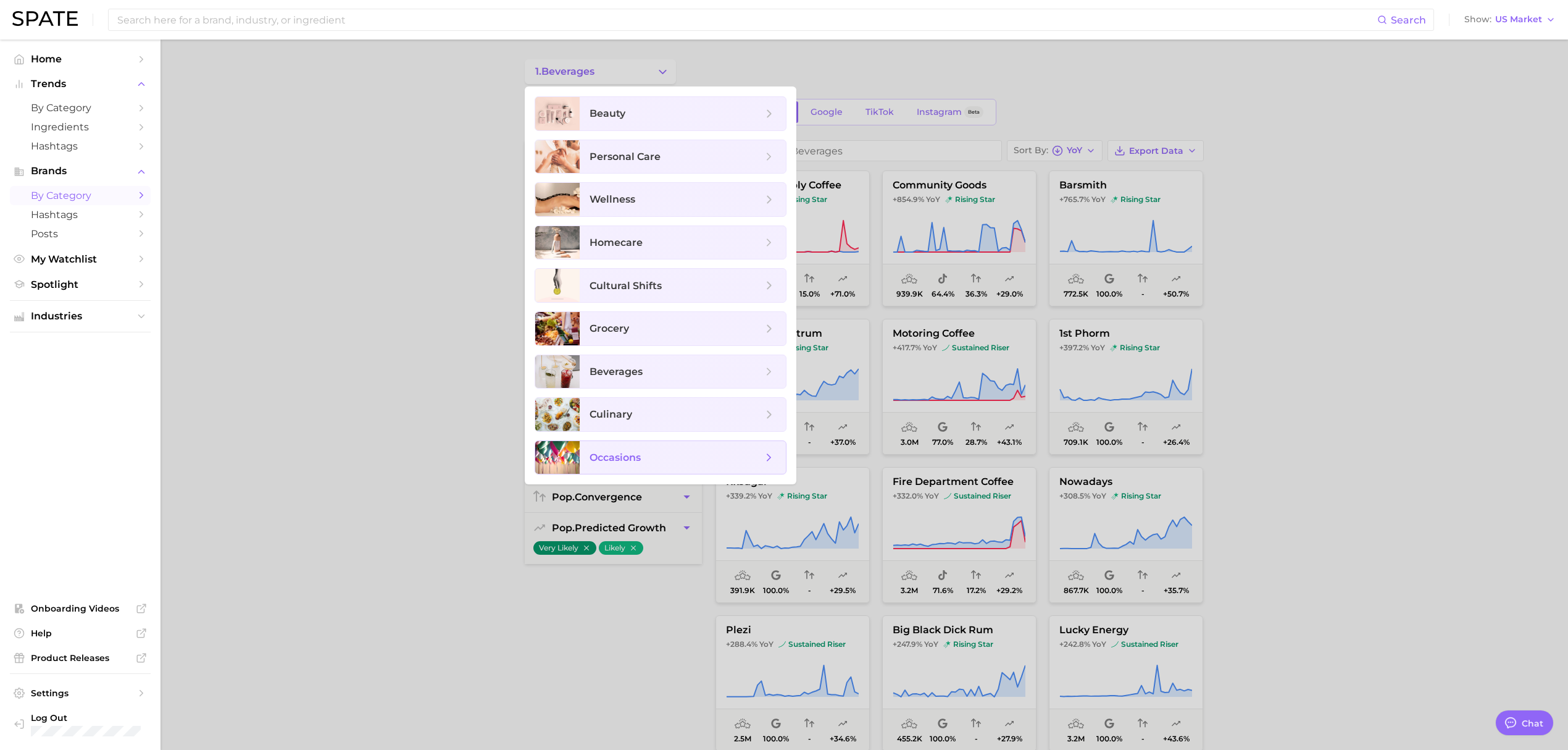
click at [637, 460] on span "occasions" at bounding box center [615, 457] width 51 height 12
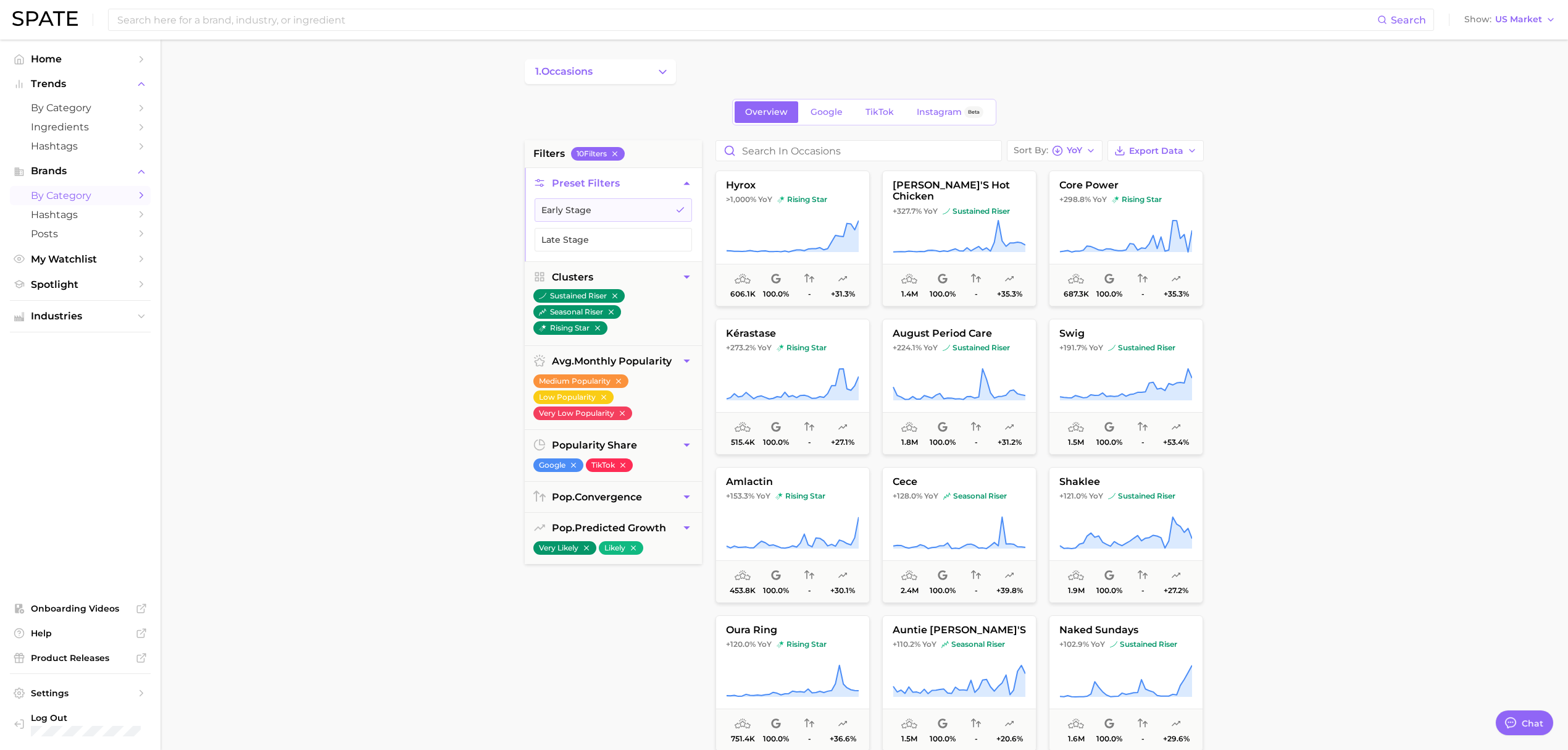
click at [1395, 274] on main "1. occasions Overview Google TikTok Instagram Beta filters 10 Filter s Preset F…" at bounding box center [864, 508] width 1408 height 937
click at [582, 72] on span "1. occasions" at bounding box center [564, 71] width 57 height 11
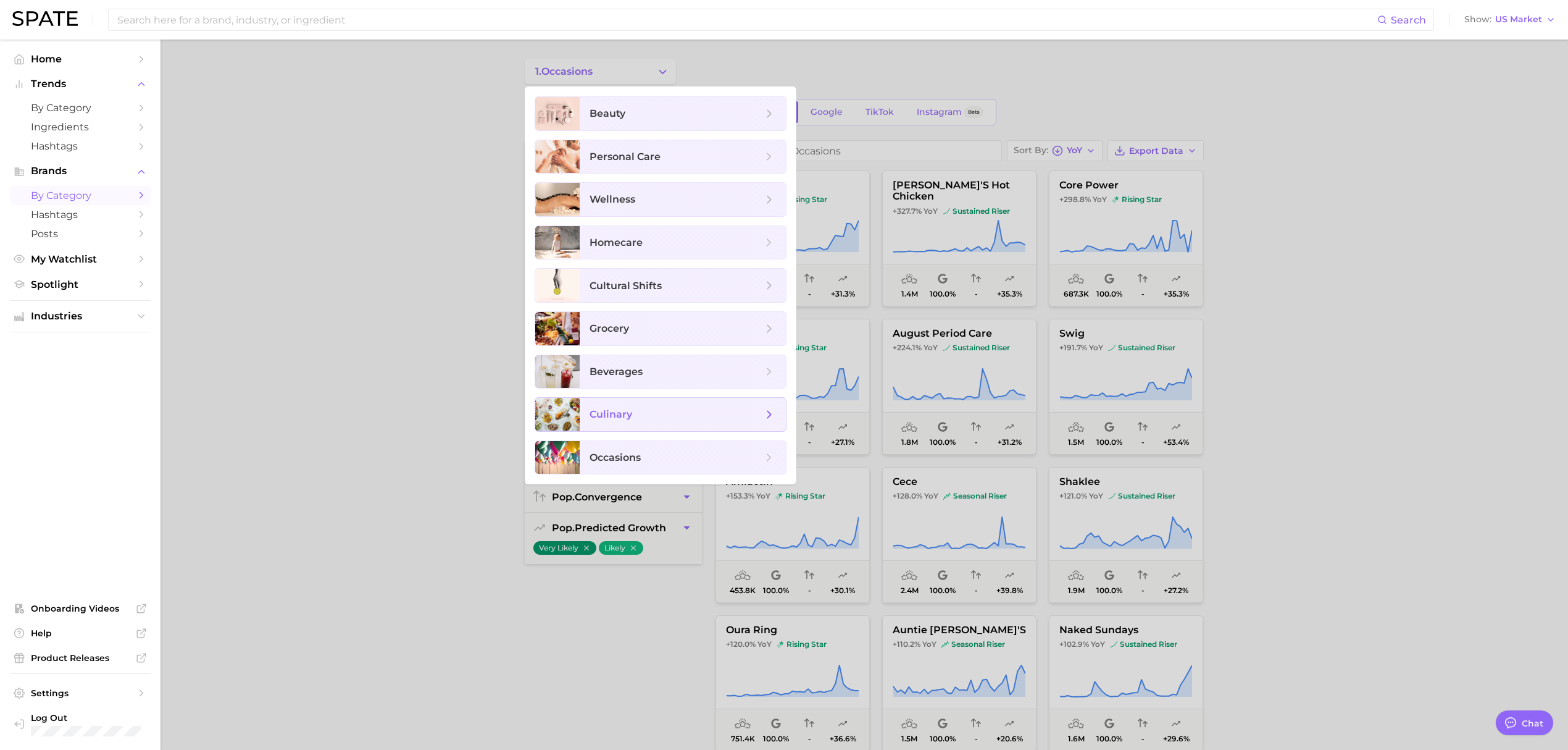
click at [613, 419] on span "culinary" at bounding box center [611, 414] width 42 height 12
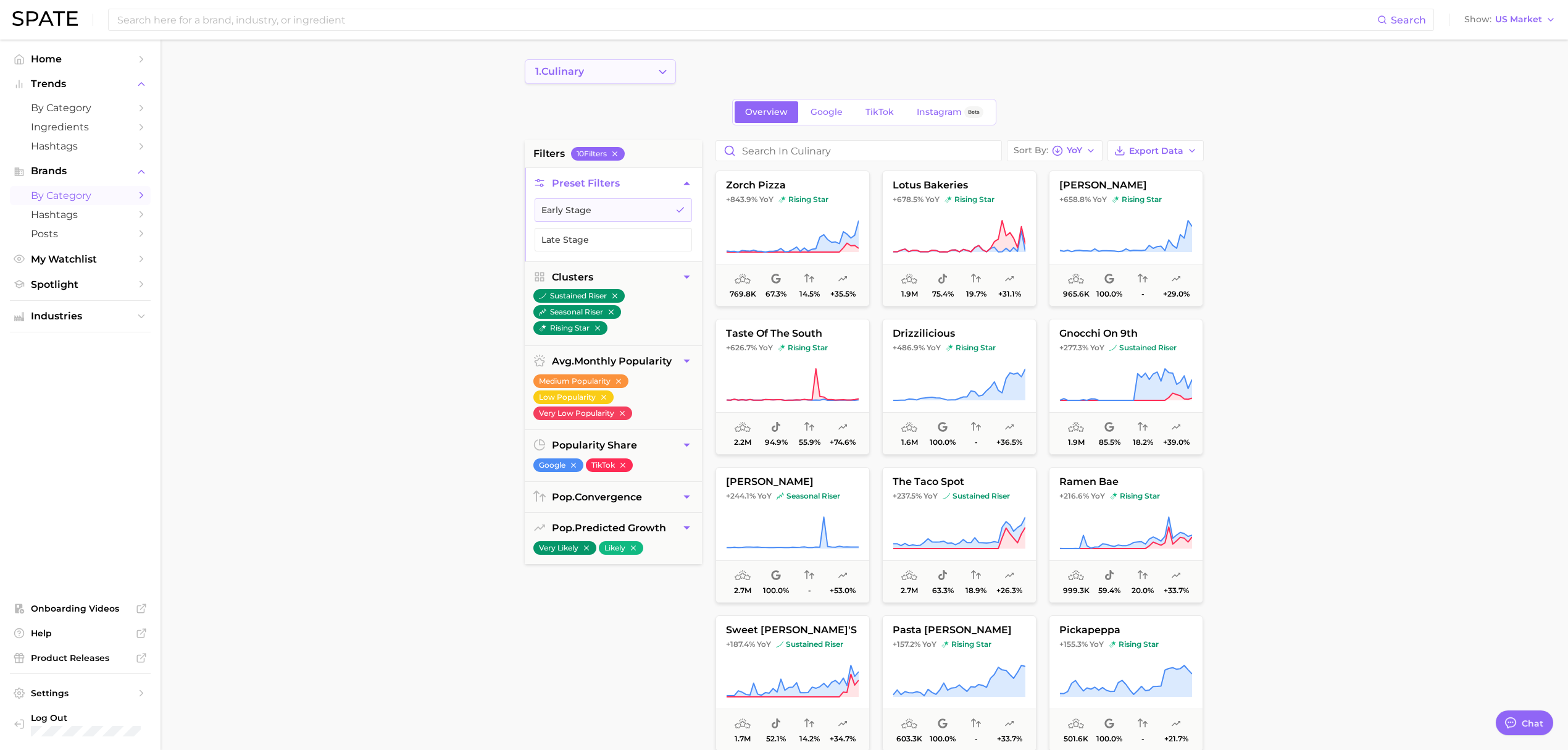
click at [584, 70] on span "1. culinary" at bounding box center [560, 71] width 49 height 11
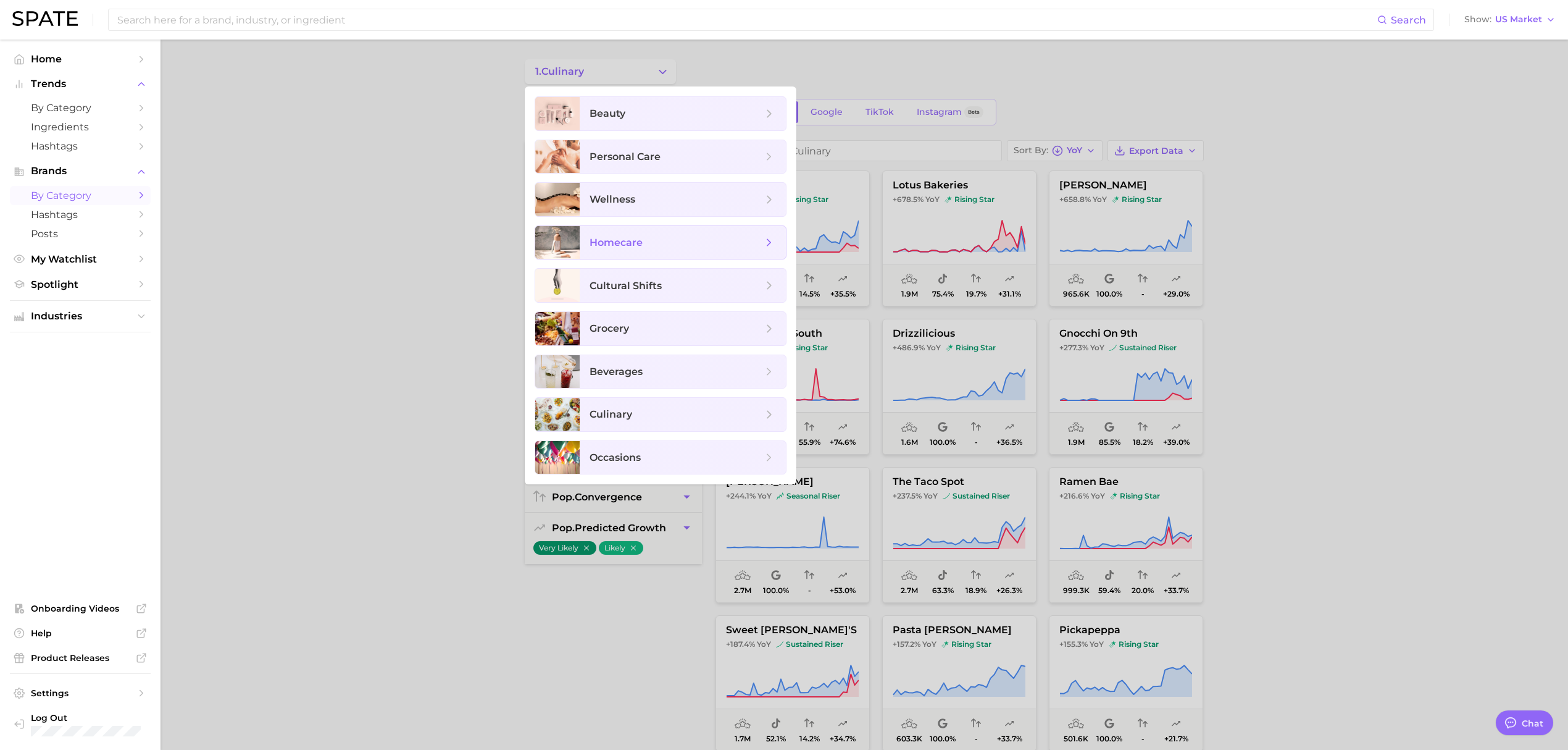
click at [680, 250] on span "homecare" at bounding box center [676, 243] width 173 height 14
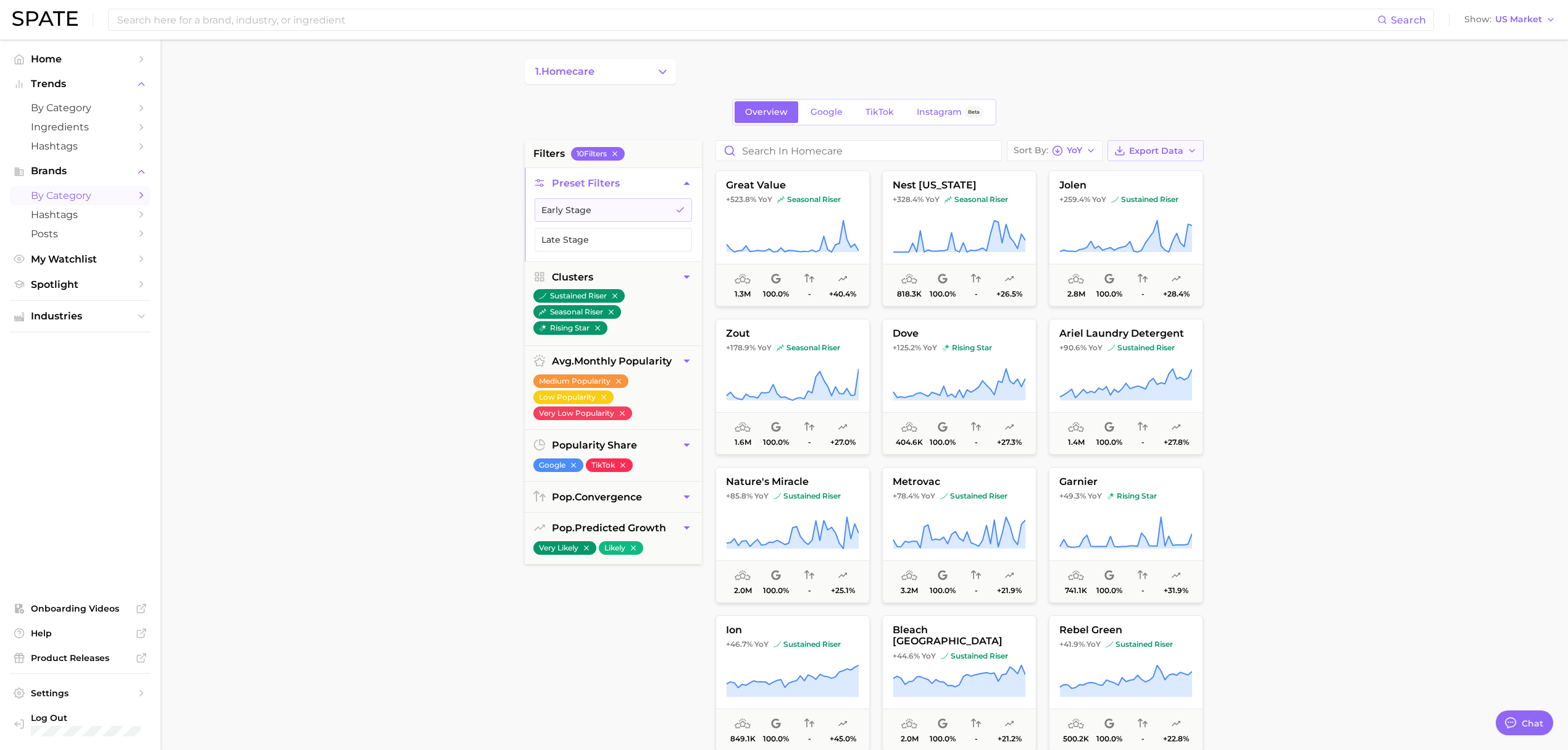
click at [1143, 152] on span "Export Data" at bounding box center [1156, 151] width 54 height 10
click at [1138, 176] on span "Card Data CSV" at bounding box center [1121, 174] width 65 height 10
